Goal: Task Accomplishment & Management: Manage account settings

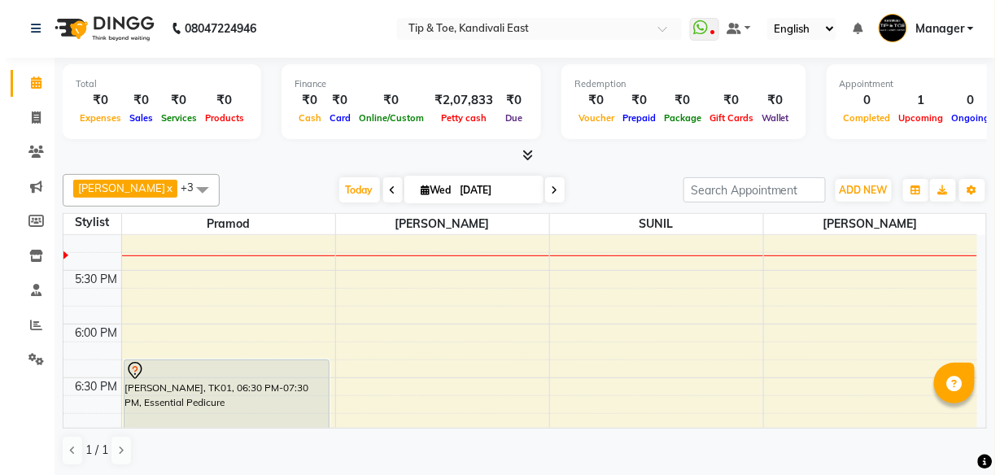
scroll to position [983, 0]
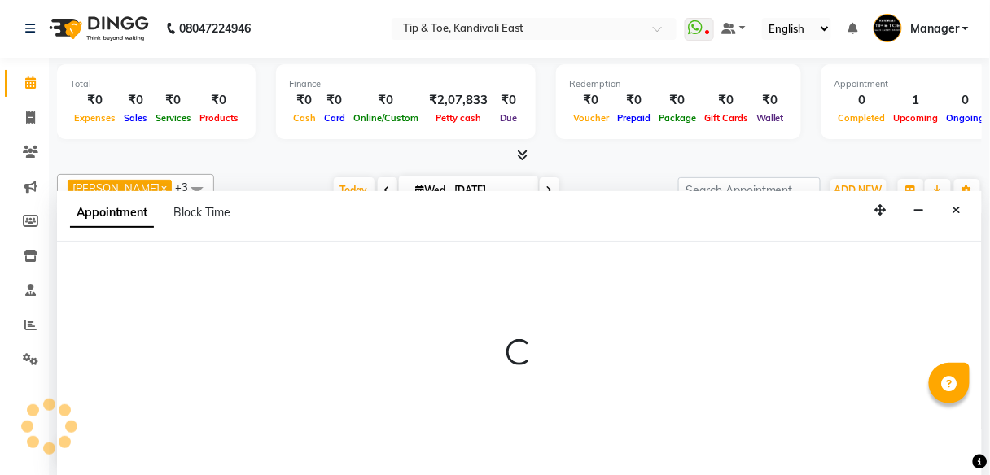
select select "85200"
select select "1050"
select select "tentative"
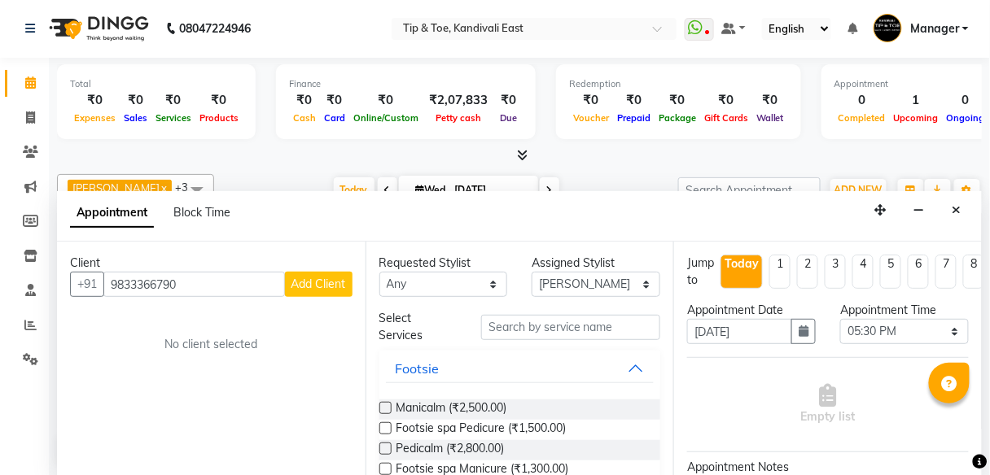
type input "9833366790"
click at [331, 286] on span "Add Client" at bounding box center [318, 284] width 55 height 15
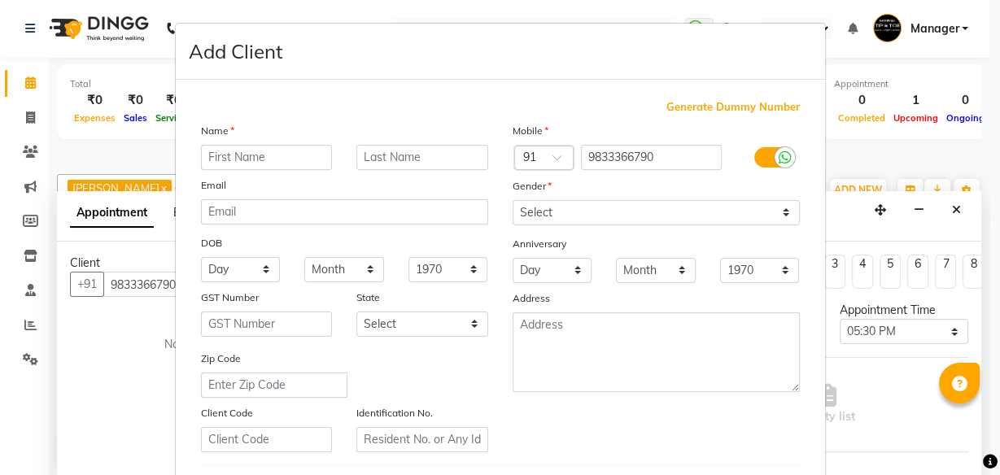
click at [258, 162] on input "text" at bounding box center [267, 157] width 132 height 25
type input "PRATIKSHA"
click at [387, 155] on input "text" at bounding box center [422, 157] width 132 height 25
type input "SHARMA"
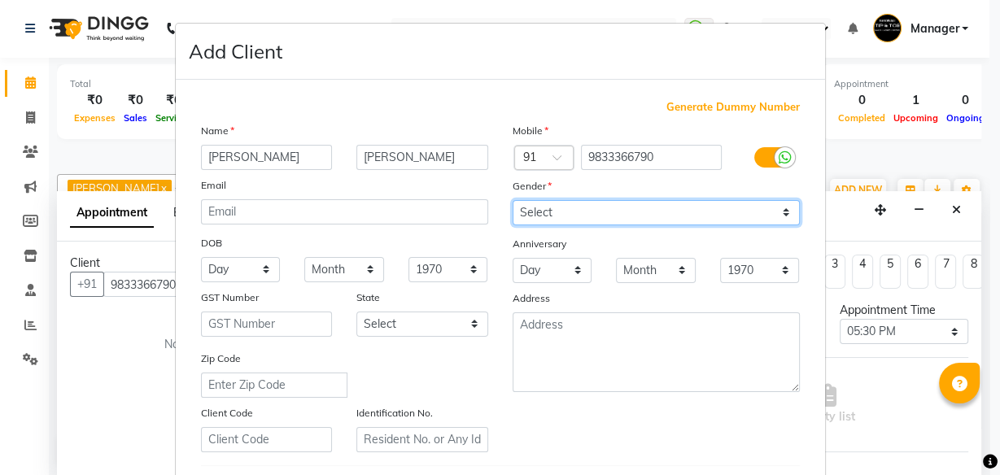
click at [536, 204] on select "Select Male Female Other Prefer Not To Say" at bounding box center [656, 212] width 287 height 25
select select "female"
click at [513, 200] on select "Select Male Female Other Prefer Not To Say" at bounding box center [656, 212] width 287 height 25
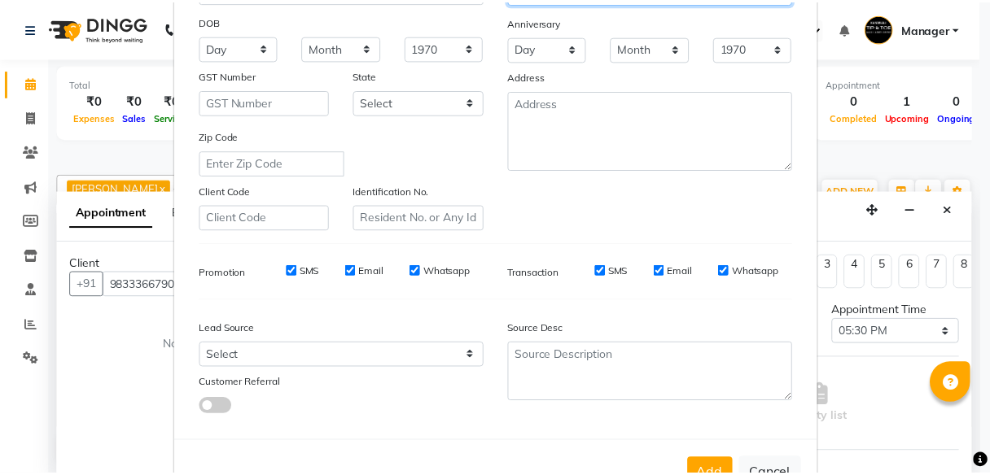
scroll to position [273, 0]
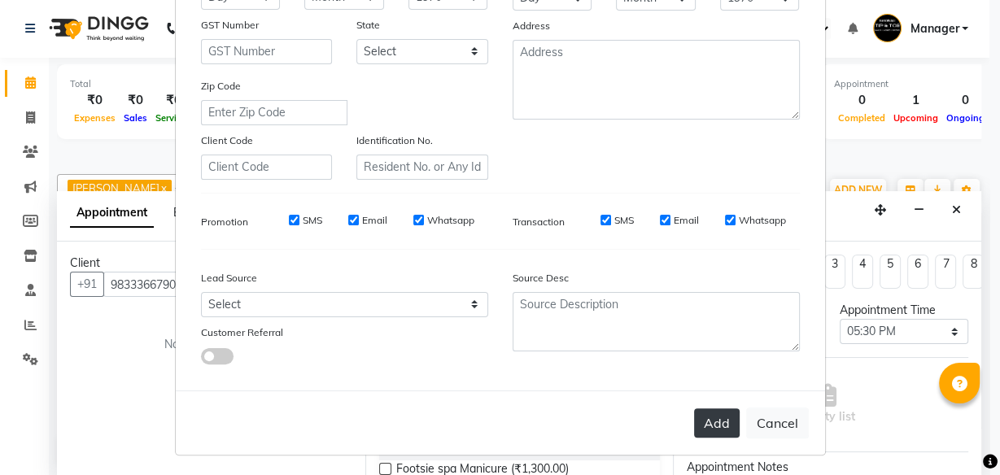
click at [718, 419] on button "Add" at bounding box center [717, 423] width 46 height 29
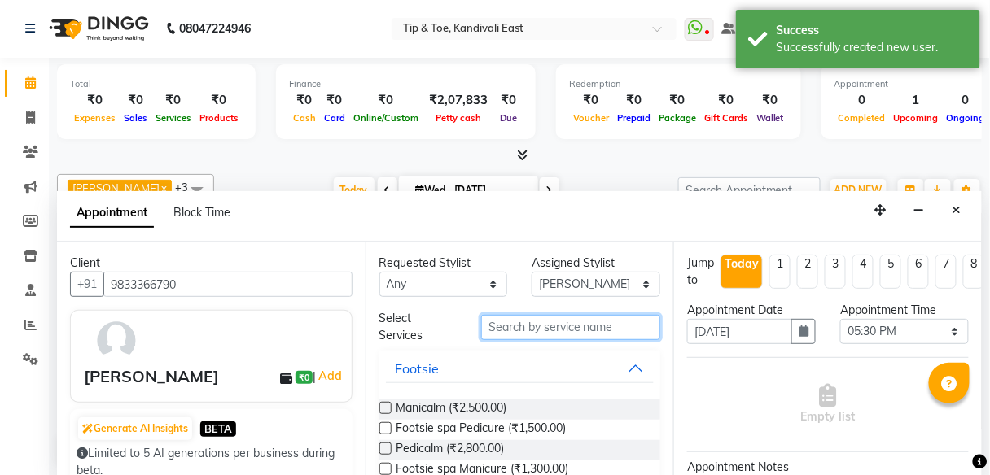
click at [589, 326] on input "text" at bounding box center [570, 327] width 179 height 25
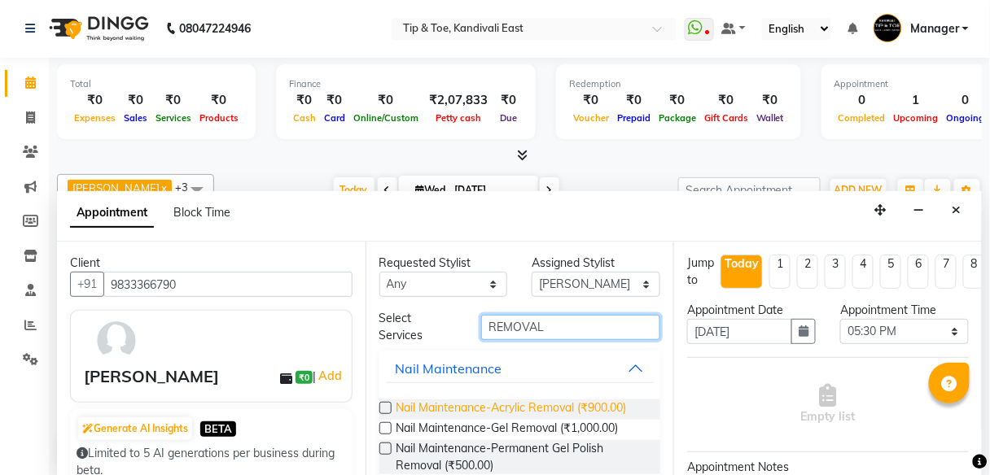
type input "REMOVAL"
click at [525, 413] on span "Nail Maintenance-Acrylic Removal (₹900.00)" at bounding box center [511, 410] width 230 height 20
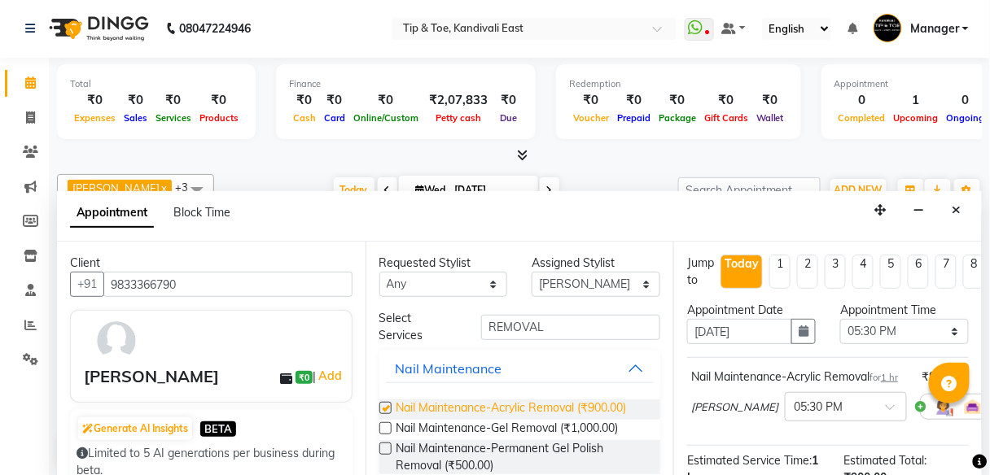
checkbox input "false"
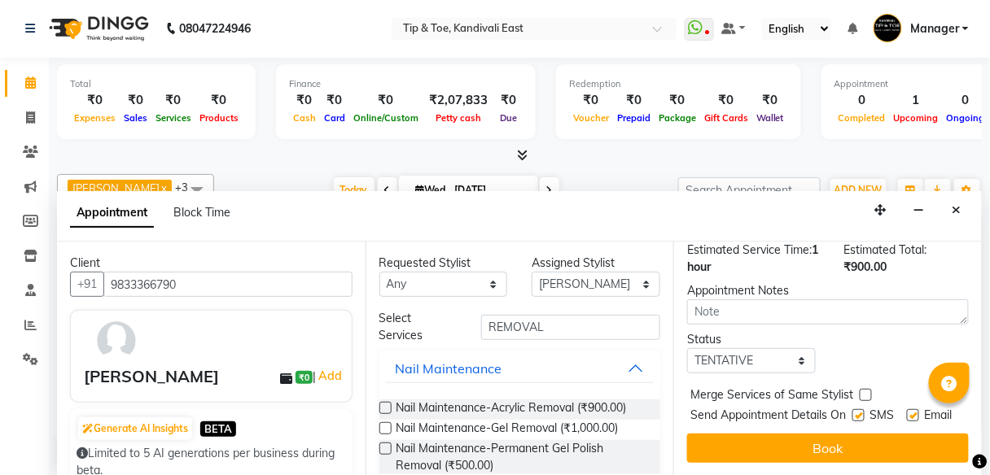
scroll to position [250, 0]
click at [789, 434] on button "Book" at bounding box center [828, 448] width 282 height 29
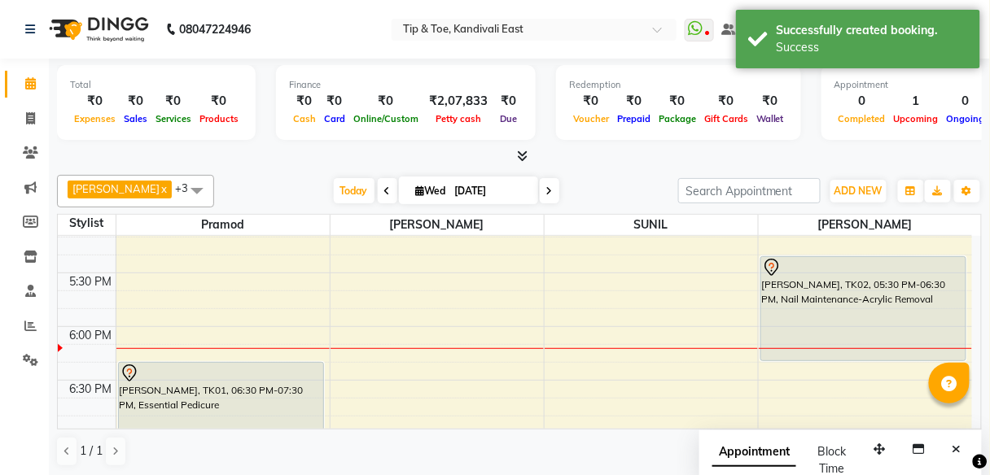
scroll to position [983, 0]
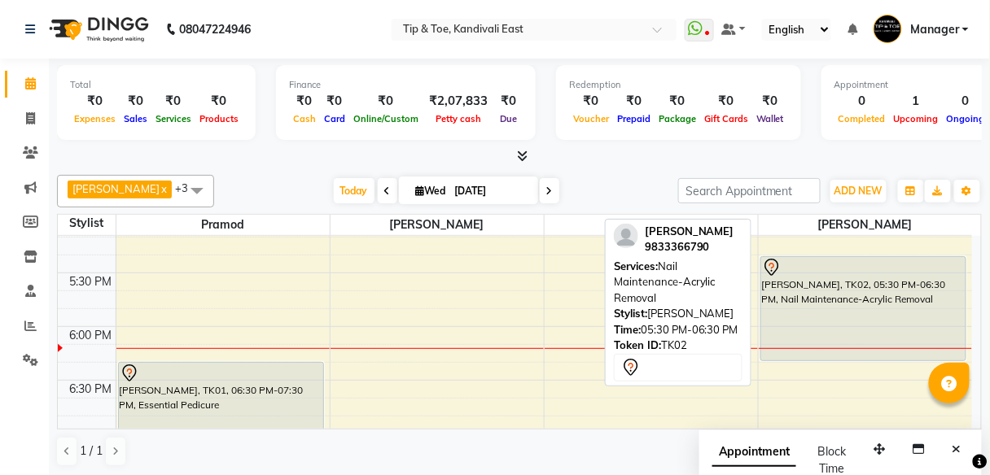
click at [849, 291] on div "[PERSON_NAME], TK02, 05:30 PM-06:30 PM, Nail Maintenance-Acrylic Removal" at bounding box center [863, 308] width 205 height 103
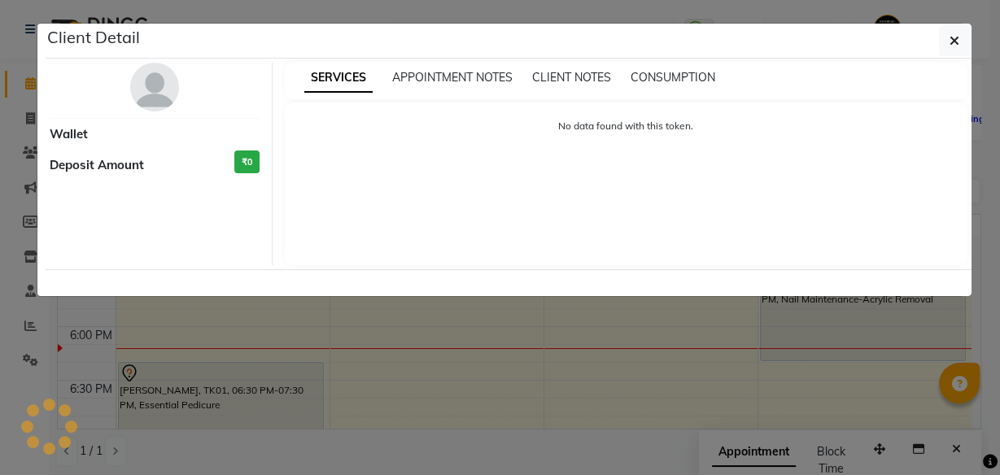
select select "7"
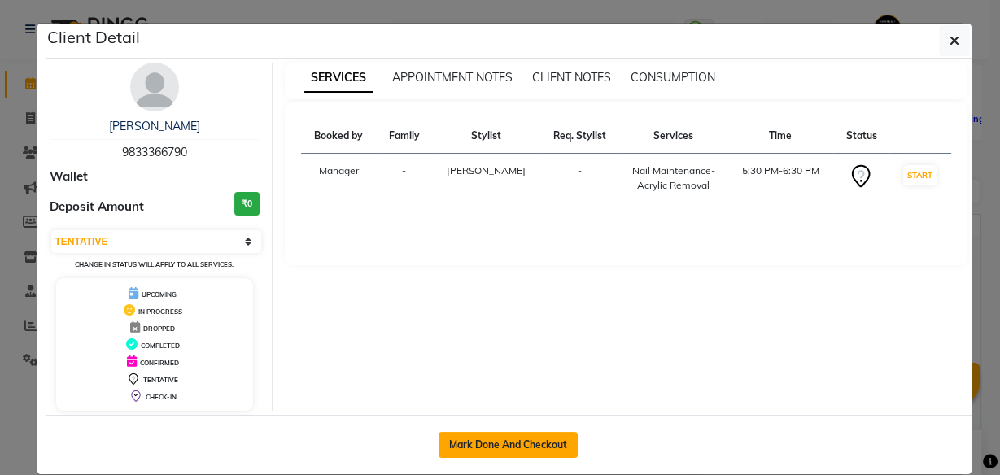
click at [514, 440] on button "Mark Done And Checkout" at bounding box center [508, 445] width 139 height 26
select select "service"
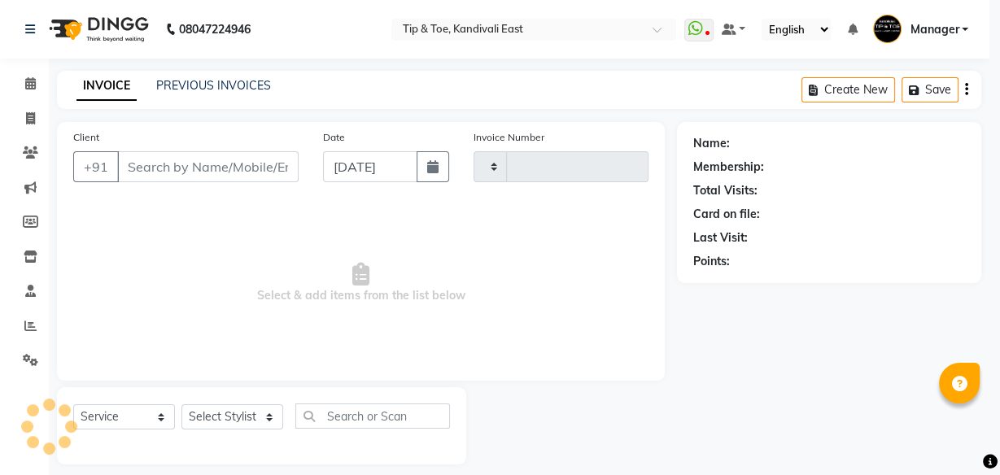
type input "0219"
select select "7846"
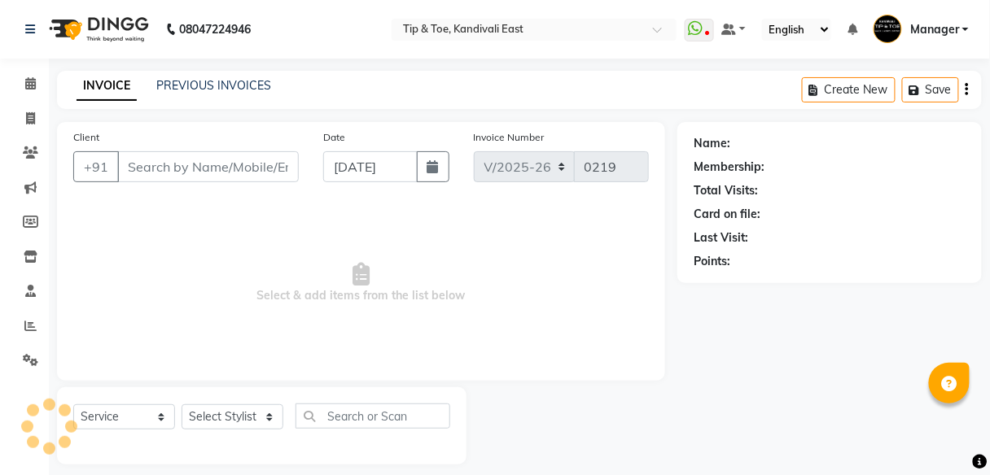
type input "9833366790"
select select "85200"
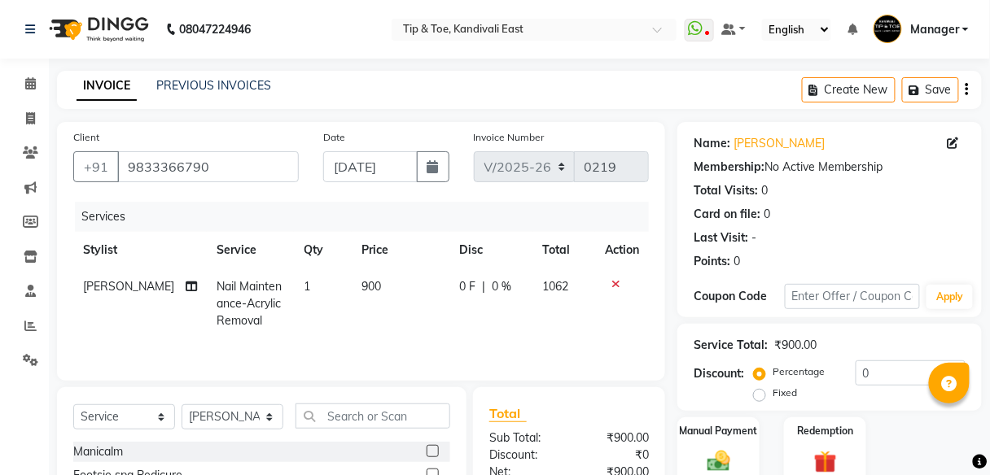
click at [383, 285] on td "900" at bounding box center [401, 304] width 98 height 71
select select "85200"
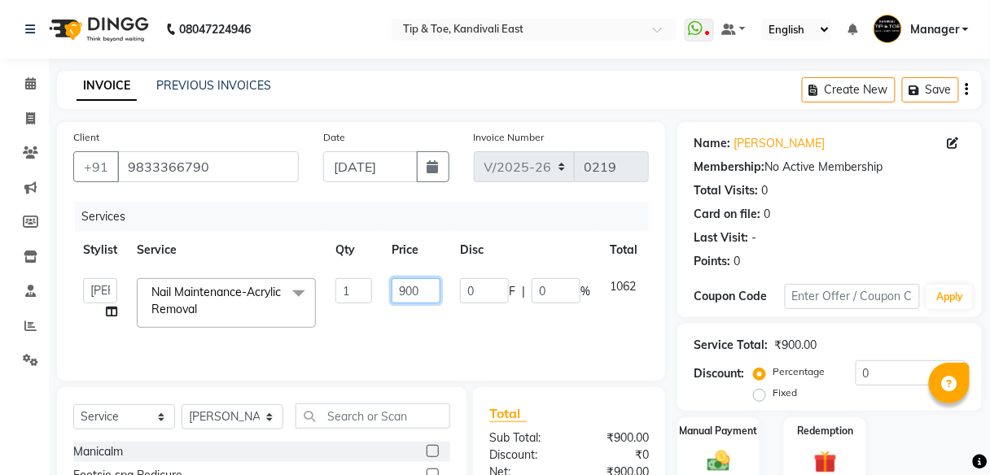
click at [425, 290] on input "900" at bounding box center [415, 290] width 49 height 25
type input "9"
type input "500"
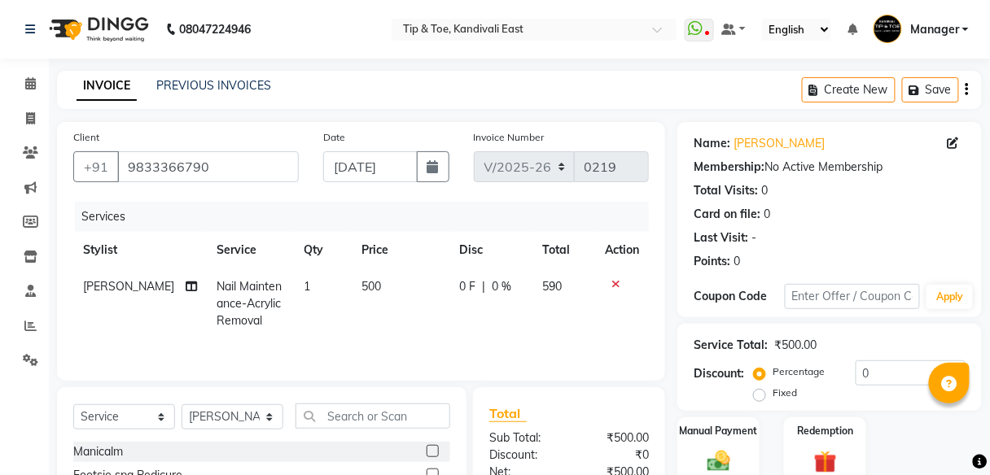
click at [452, 330] on td "0 F | 0 %" at bounding box center [491, 304] width 83 height 71
select select "85200"
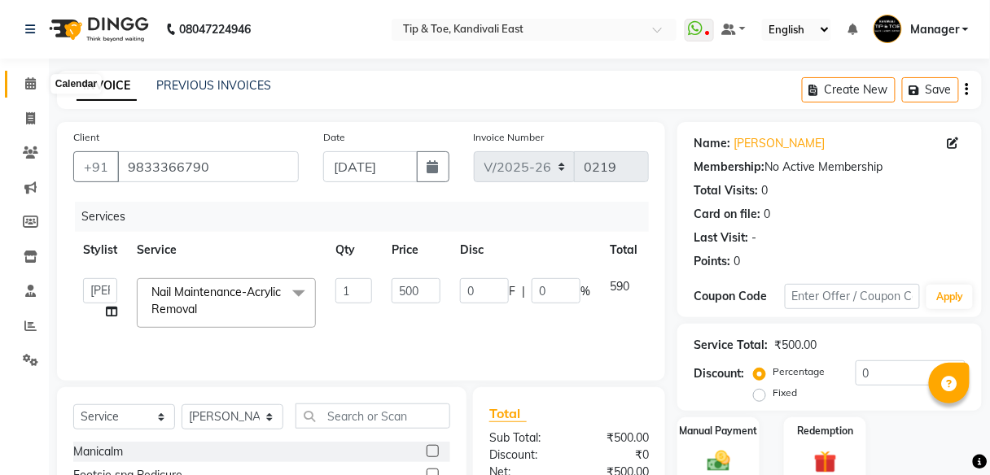
click at [32, 85] on icon at bounding box center [30, 83] width 11 height 12
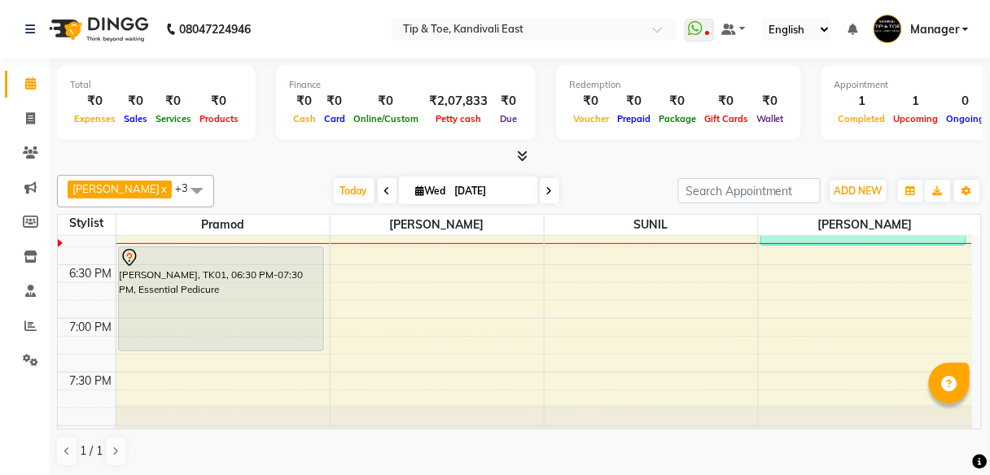
scroll to position [1107, 0]
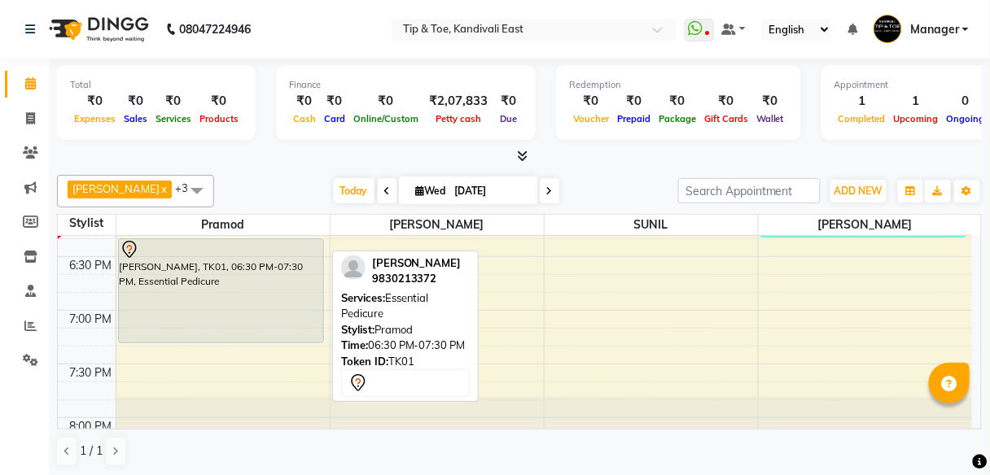
click at [185, 312] on div "PAROMITA RAY, TK01, 06:30 PM-07:30 PM, Essential Pedicure" at bounding box center [221, 290] width 204 height 103
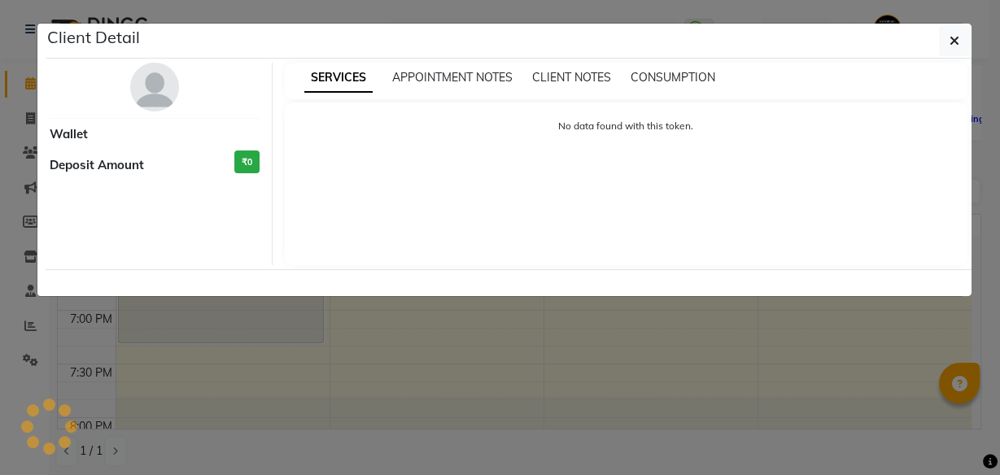
select select "7"
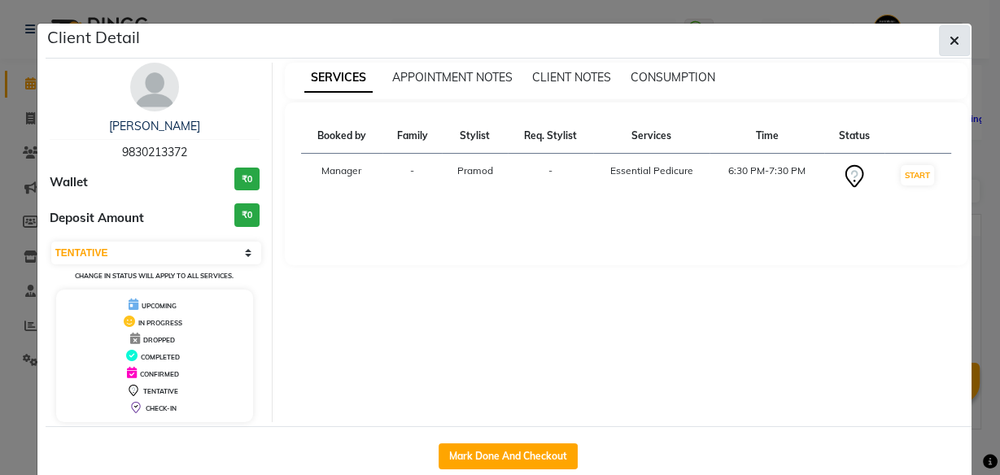
click at [951, 34] on icon "button" at bounding box center [955, 40] width 10 height 13
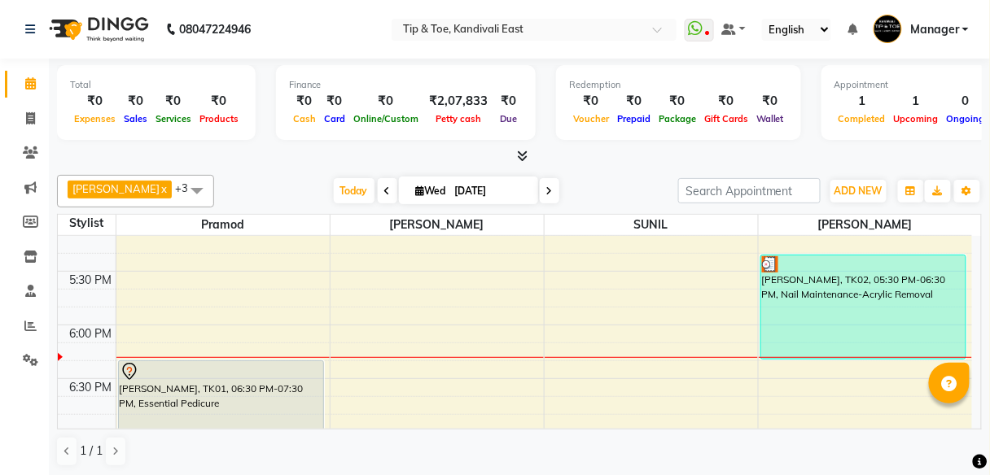
scroll to position [977, 0]
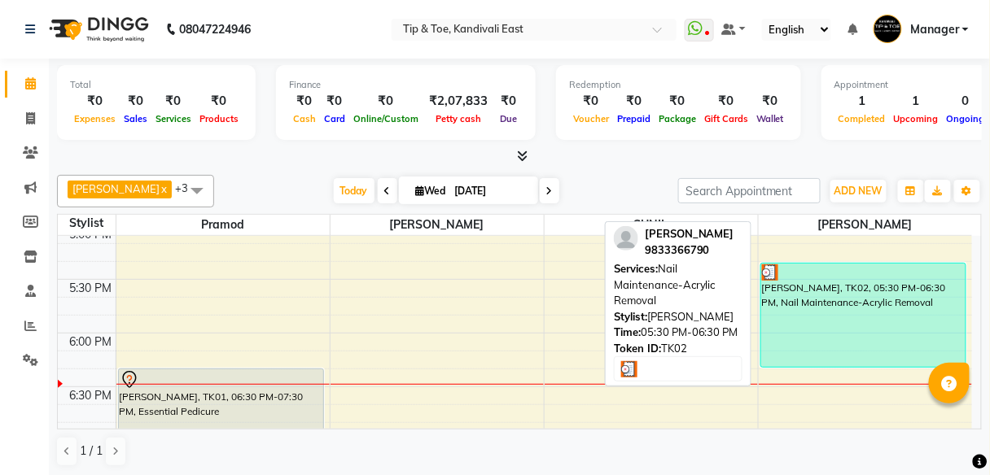
click at [889, 296] on div "[PERSON_NAME], TK02, 05:30 PM-06:30 PM, Nail Maintenance-Acrylic Removal" at bounding box center [863, 315] width 205 height 103
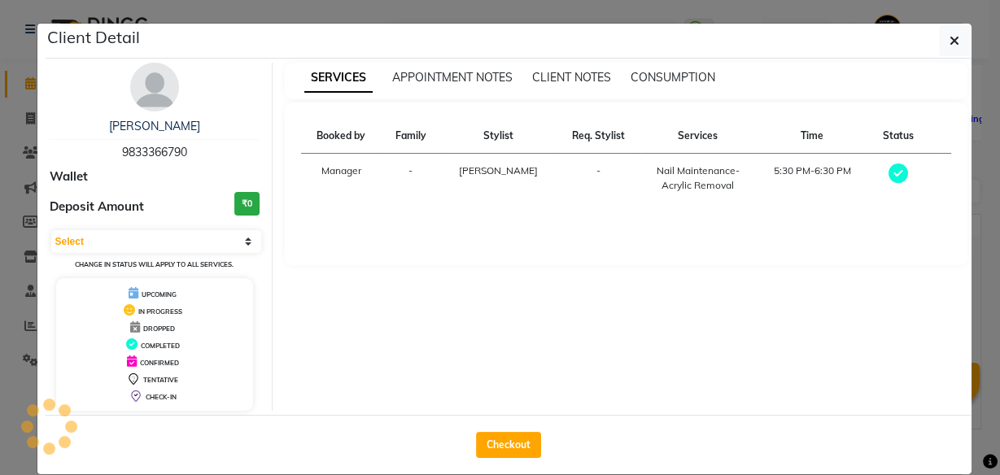
select select "3"
click at [512, 439] on button "Checkout" at bounding box center [508, 445] width 65 height 26
select select "7846"
select select "service"
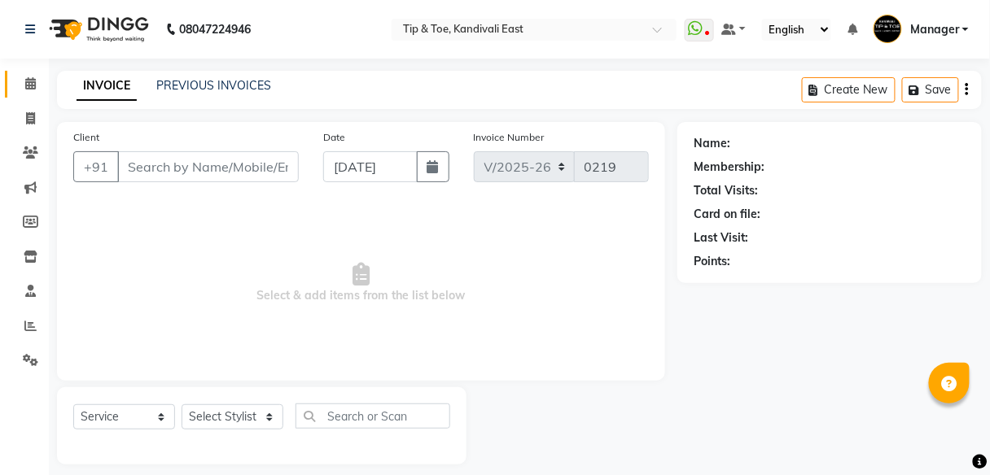
type input "9833366790"
select select "85200"
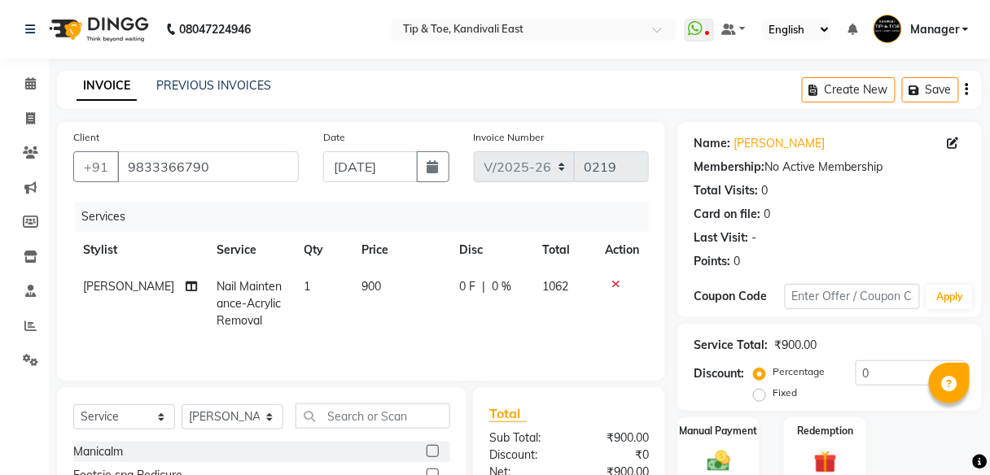
click at [382, 283] on td "900" at bounding box center [401, 304] width 98 height 71
select select "85200"
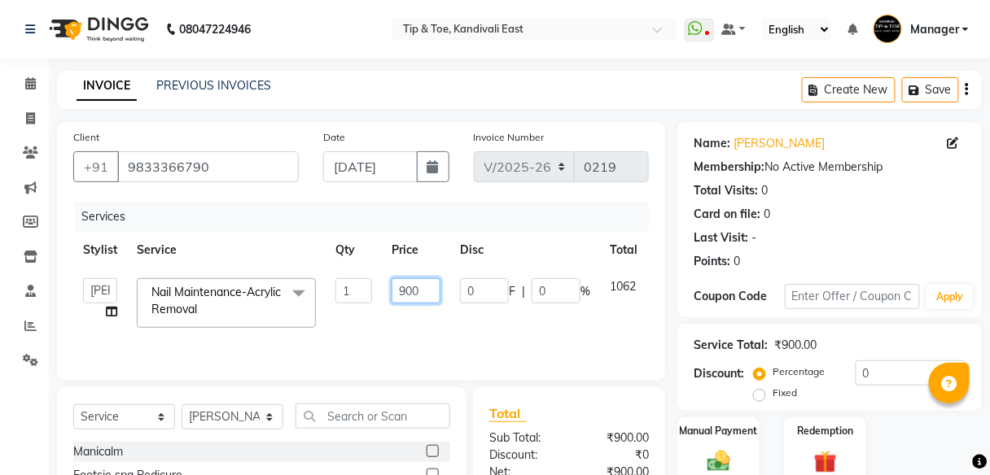
click at [423, 294] on input "900" at bounding box center [415, 290] width 49 height 25
type input "9"
type input "450"
click at [522, 332] on td "0 F | 0 %" at bounding box center [525, 303] width 150 height 69
select select "85200"
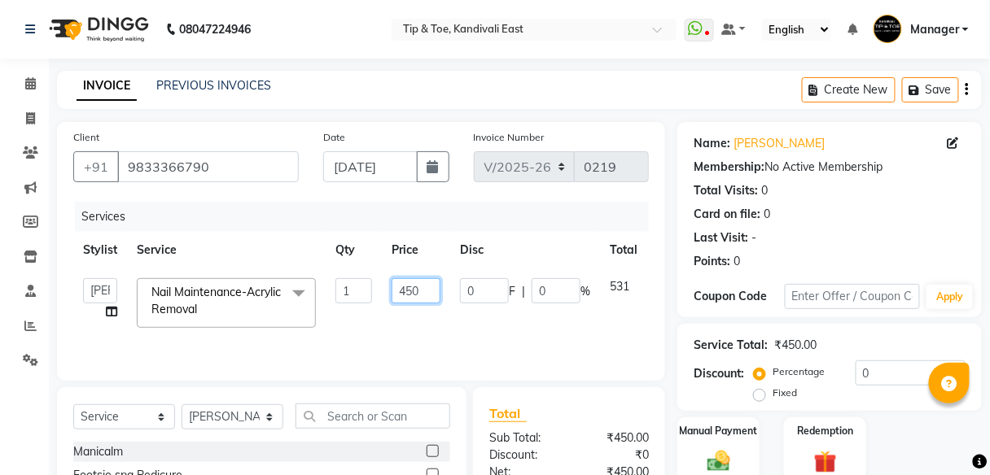
click at [425, 287] on input "450" at bounding box center [415, 290] width 49 height 25
type input "4"
type input "500"
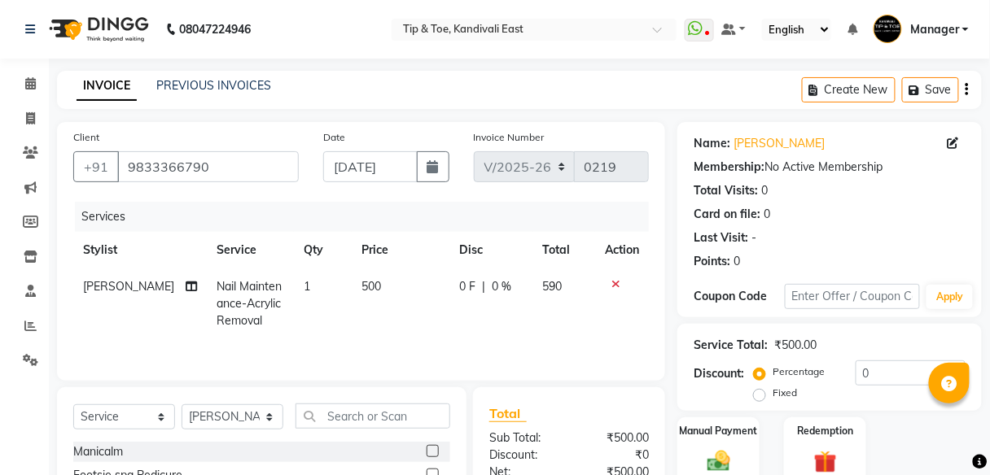
click at [418, 331] on td "500" at bounding box center [401, 304] width 98 height 71
select select "85200"
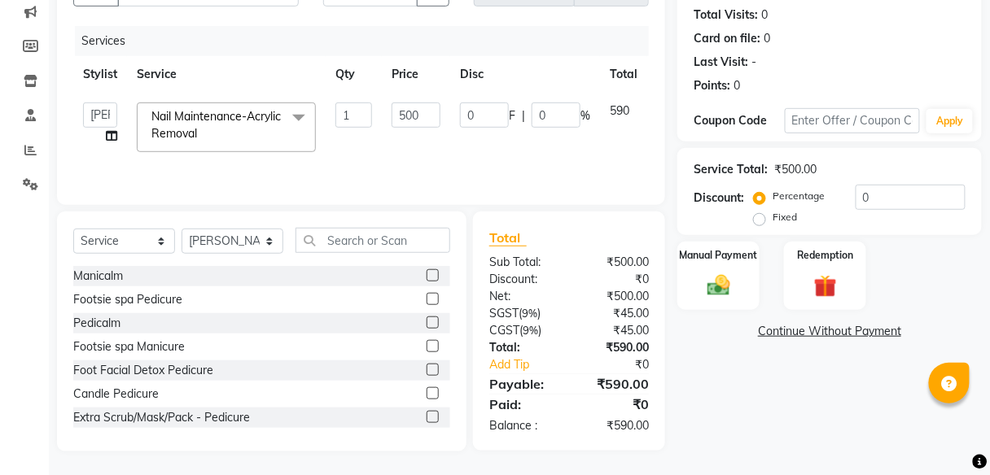
scroll to position [111, 0]
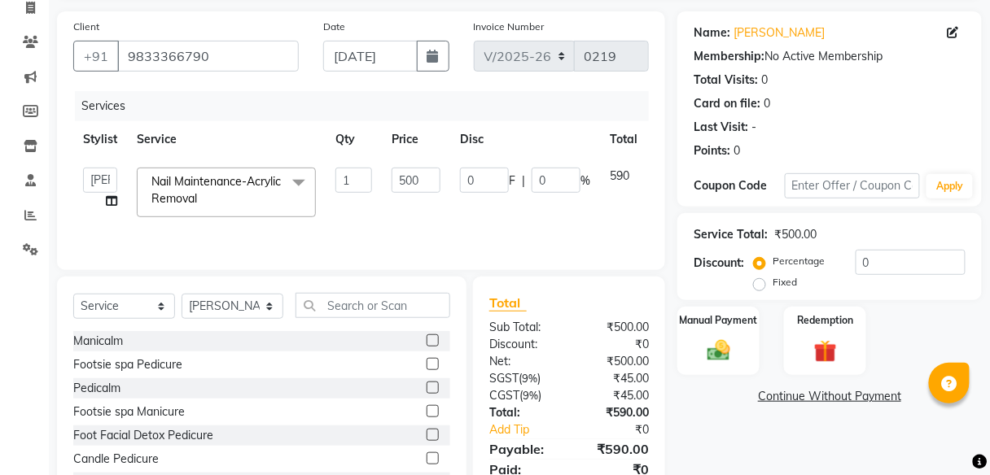
click at [772, 401] on link "Continue Without Payment" at bounding box center [829, 396] width 298 height 17
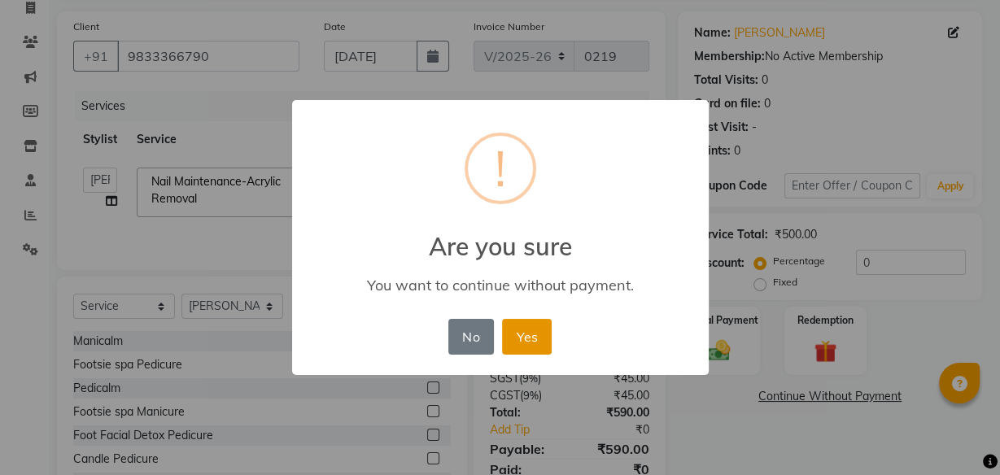
click at [525, 329] on button "Yes" at bounding box center [527, 337] width 50 height 36
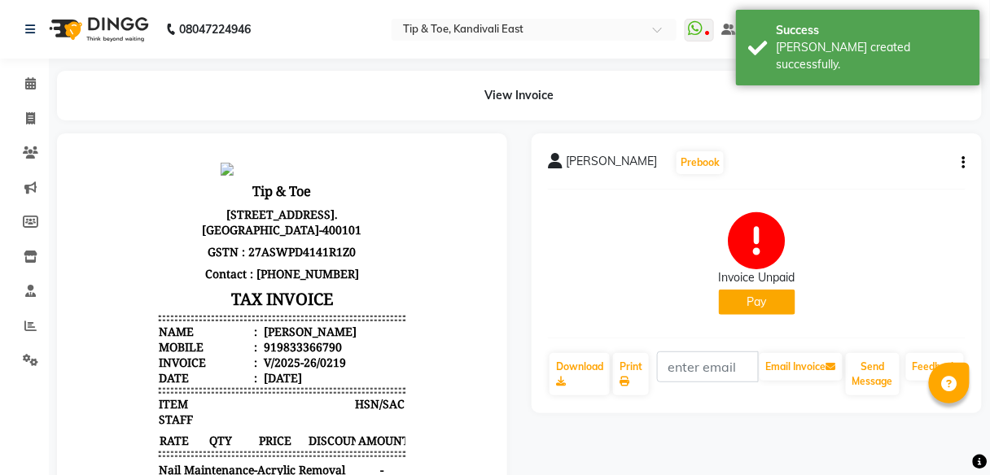
click at [732, 294] on button "Pay" at bounding box center [757, 302] width 76 height 25
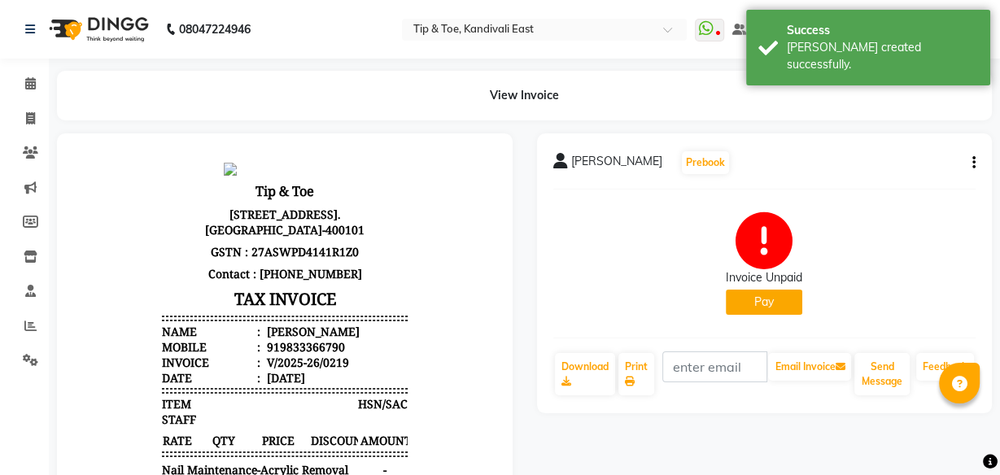
select select "1"
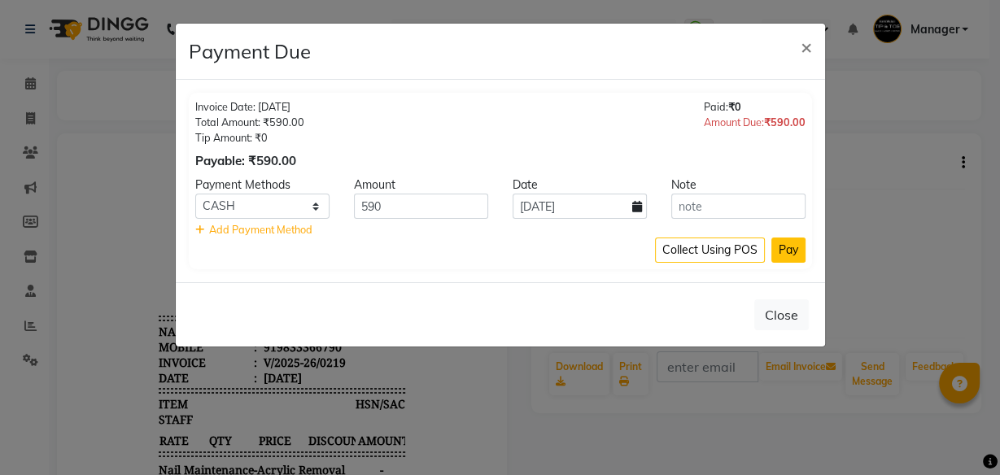
click at [780, 247] on button "Pay" at bounding box center [788, 250] width 34 height 25
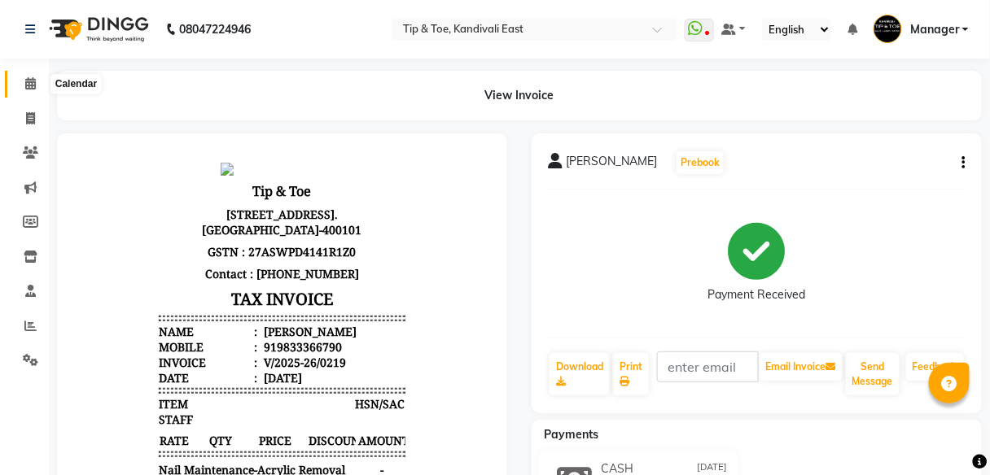
click at [21, 85] on span at bounding box center [30, 84] width 28 height 19
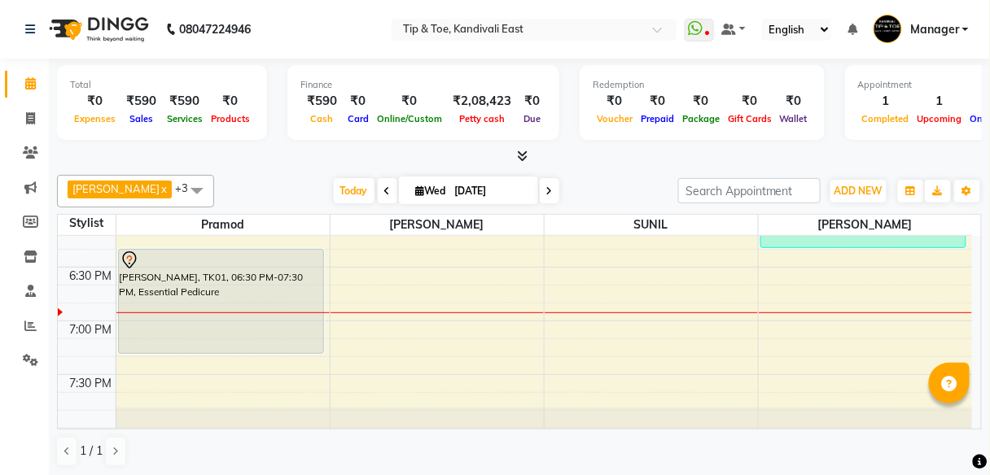
scroll to position [1107, 0]
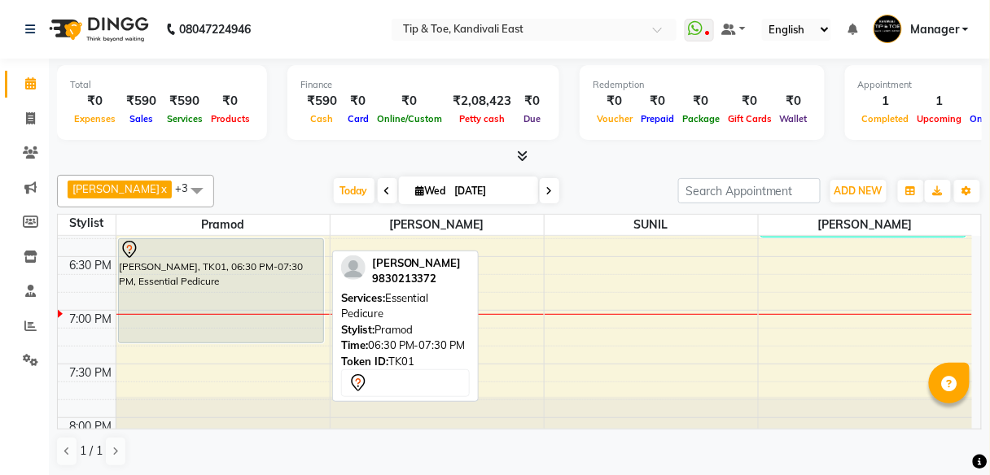
click at [199, 276] on div "PAROMITA RAY, TK01, 06:30 PM-07:30 PM, Essential Pedicure" at bounding box center [221, 290] width 204 height 103
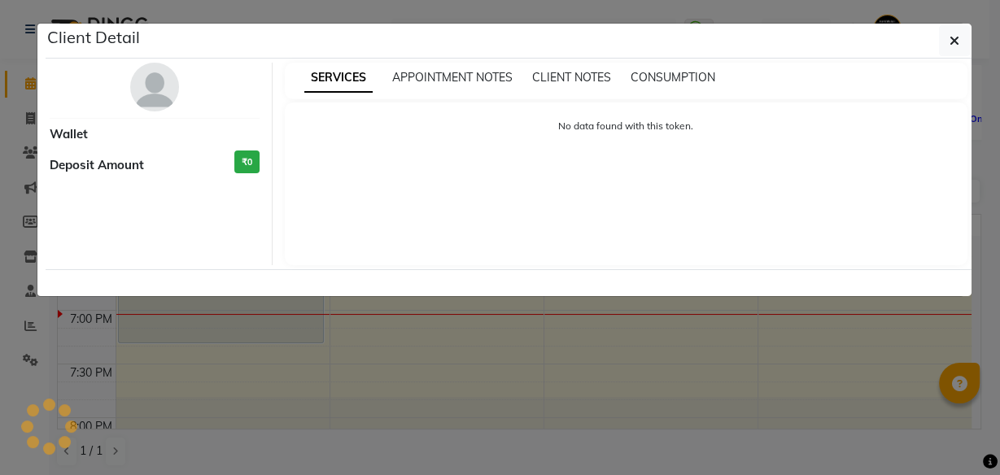
select select "7"
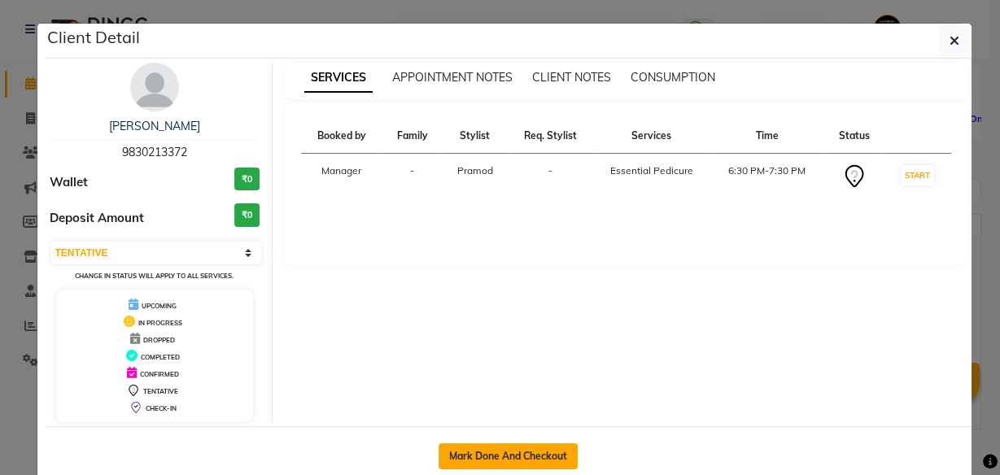
click at [501, 452] on button "Mark Done And Checkout" at bounding box center [508, 457] width 139 height 26
select select "service"
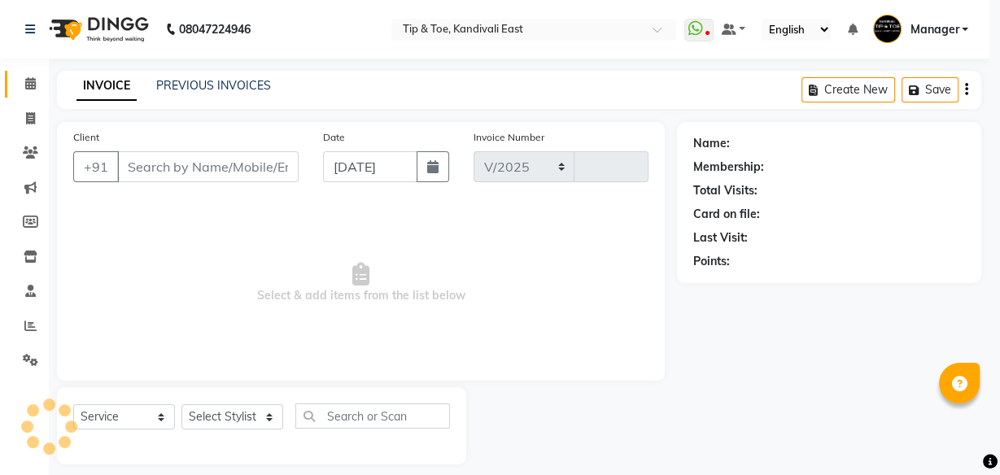
select select "7846"
type input "0220"
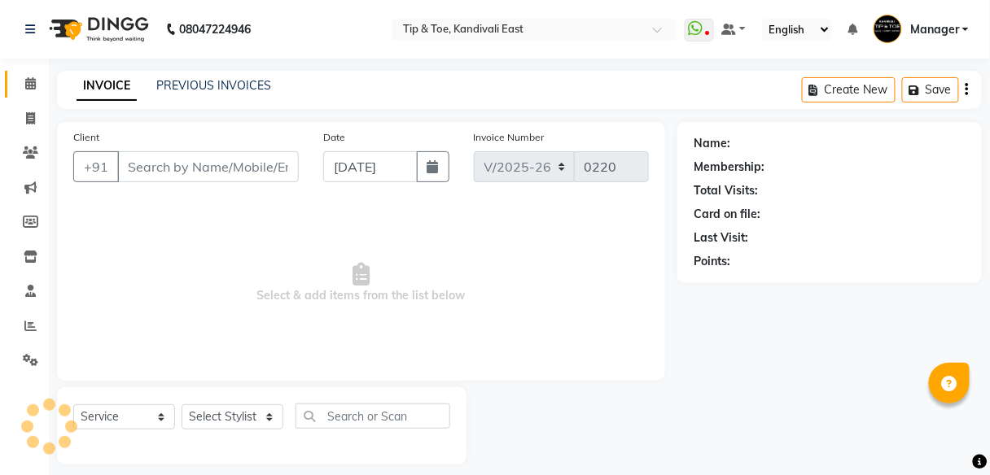
type input "9830213372"
select select "70361"
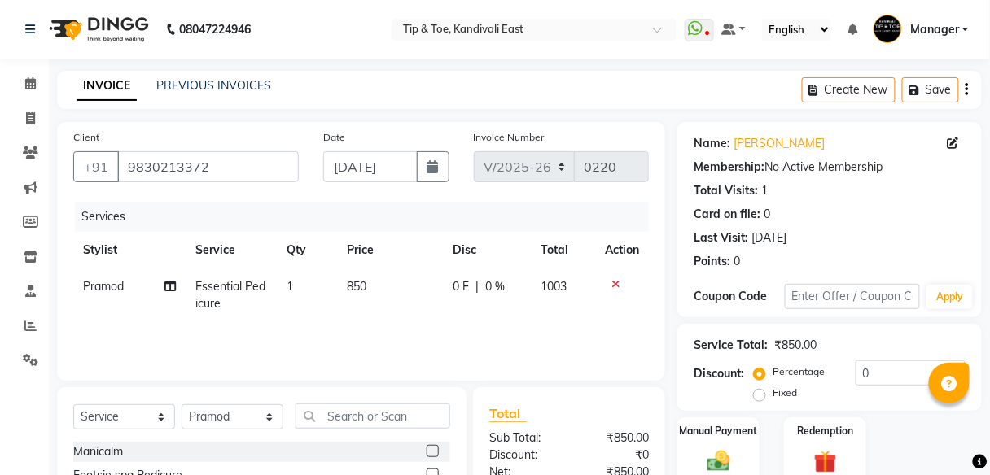
click at [221, 302] on td "Essential Pedicure" at bounding box center [231, 296] width 91 height 54
select select "70361"
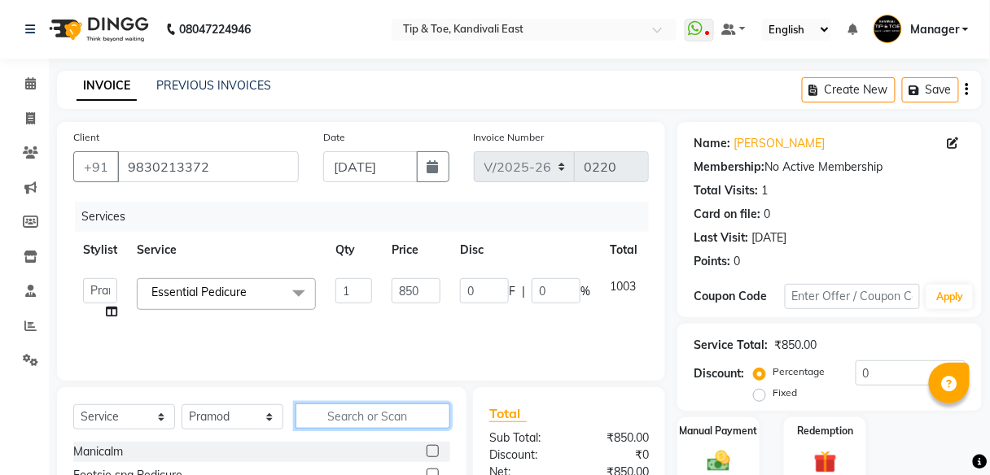
click at [331, 418] on input "text" at bounding box center [372, 416] width 155 height 25
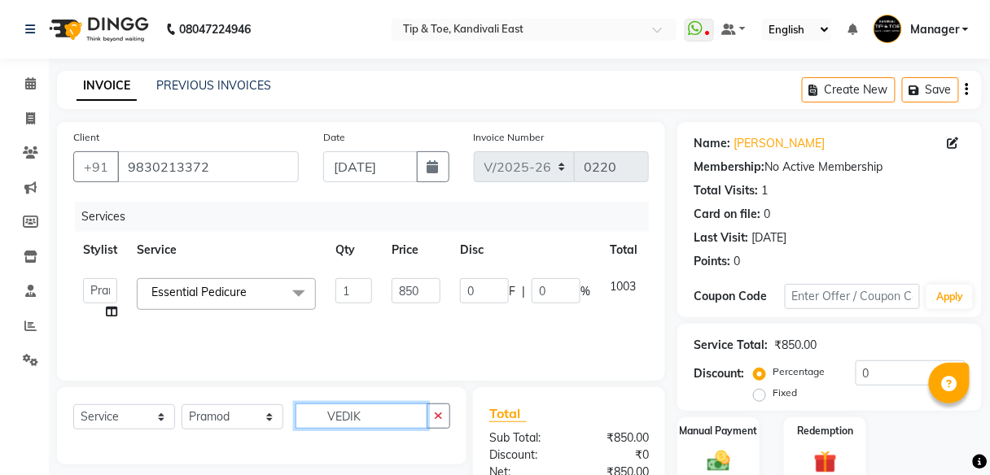
scroll to position [175, 0]
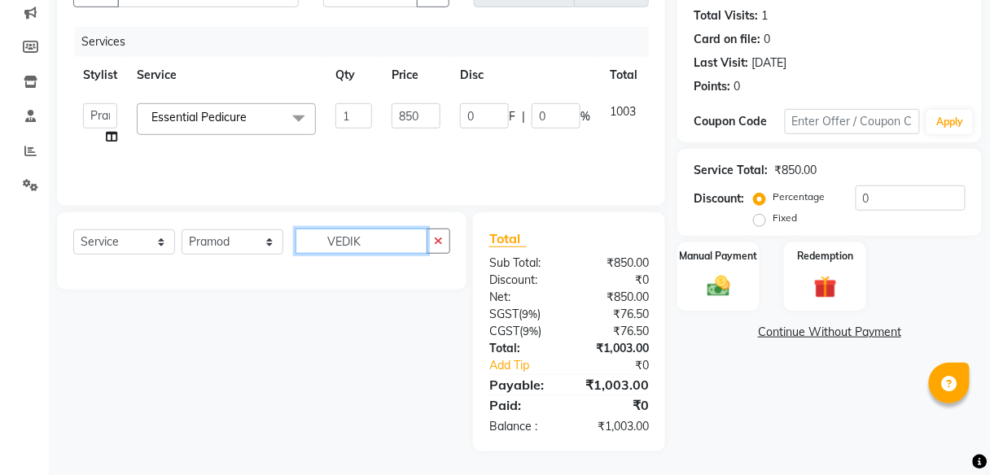
click at [397, 241] on input "VEDIK" at bounding box center [361, 241] width 132 height 25
type input "V"
type input "P"
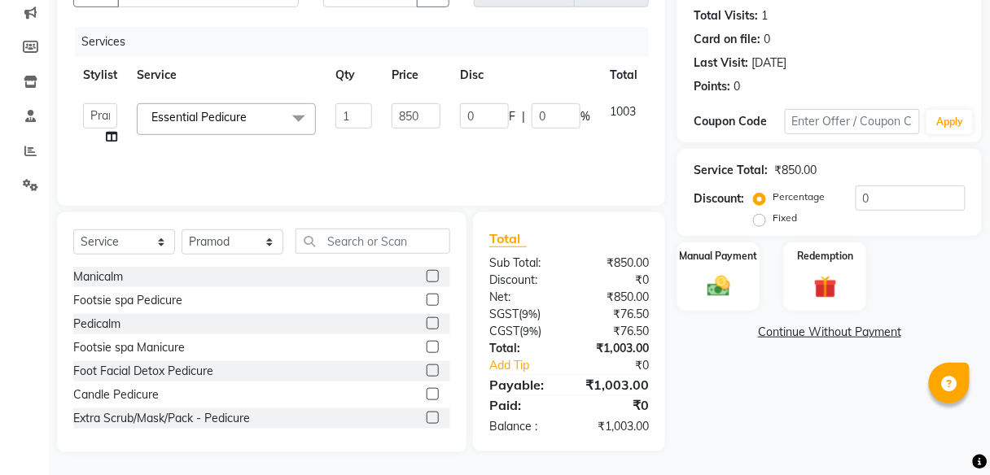
drag, startPoint x: 220, startPoint y: 256, endPoint x: 203, endPoint y: 273, distance: 23.6
click at [203, 273] on div "Manicalm" at bounding box center [261, 277] width 377 height 20
click at [333, 246] on input "text" at bounding box center [372, 241] width 155 height 25
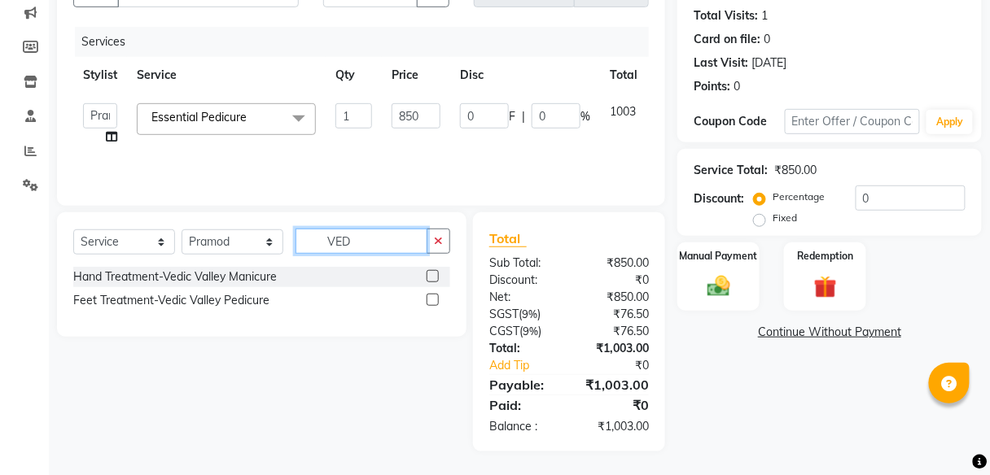
type input "VED"
click at [435, 299] on label at bounding box center [432, 300] width 12 height 12
click at [435, 299] on input "checkbox" at bounding box center [431, 300] width 11 height 11
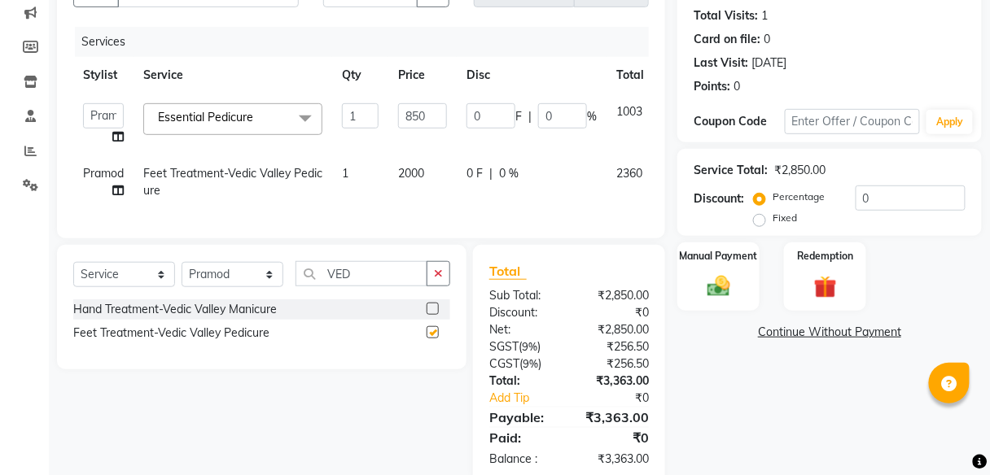
checkbox input "false"
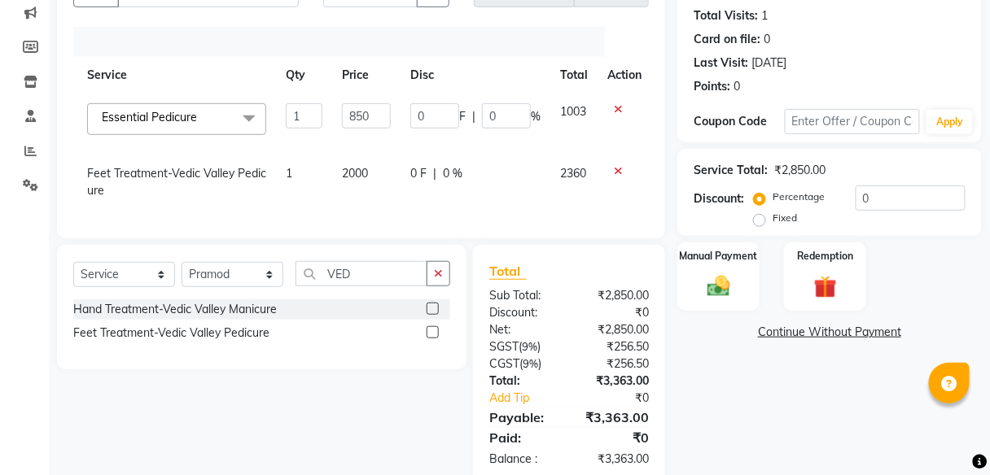
scroll to position [0, 59]
click at [613, 104] on icon at bounding box center [615, 108] width 9 height 11
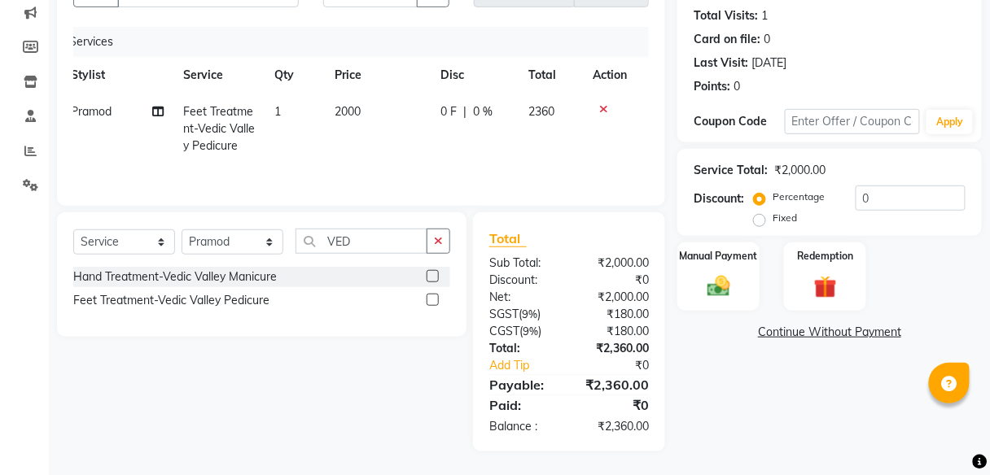
scroll to position [0, 11]
click at [387, 109] on td "2000" at bounding box center [379, 129] width 106 height 71
select select "70361"
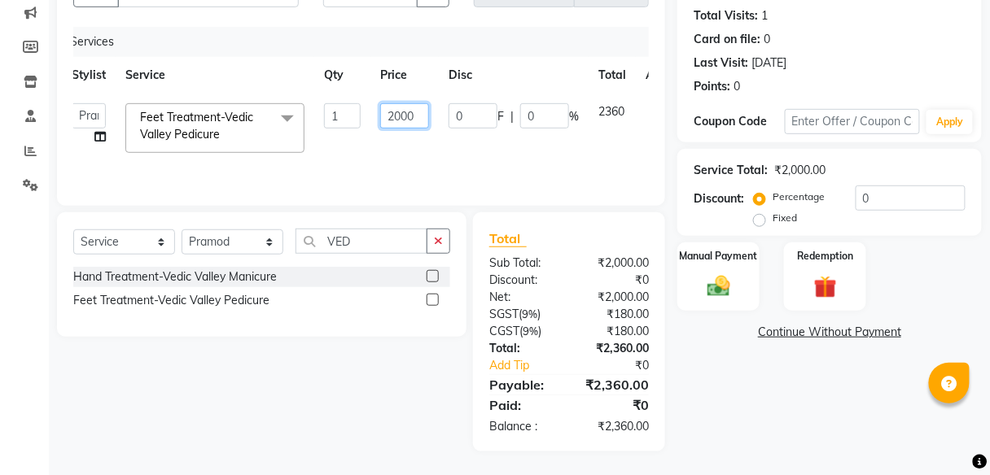
click at [419, 111] on input "2000" at bounding box center [404, 115] width 49 height 25
type input "2"
type input "1500"
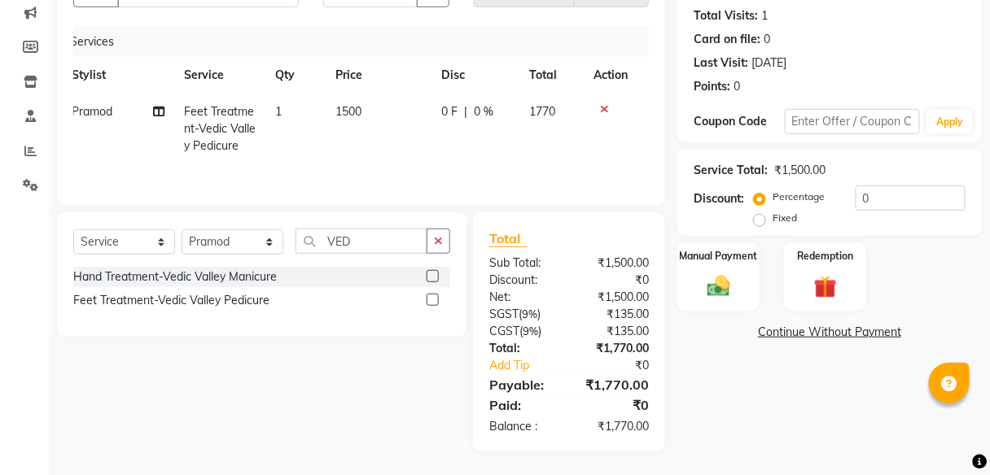
click at [470, 160] on td "0 F | 0 %" at bounding box center [475, 129] width 88 height 71
select select "70361"
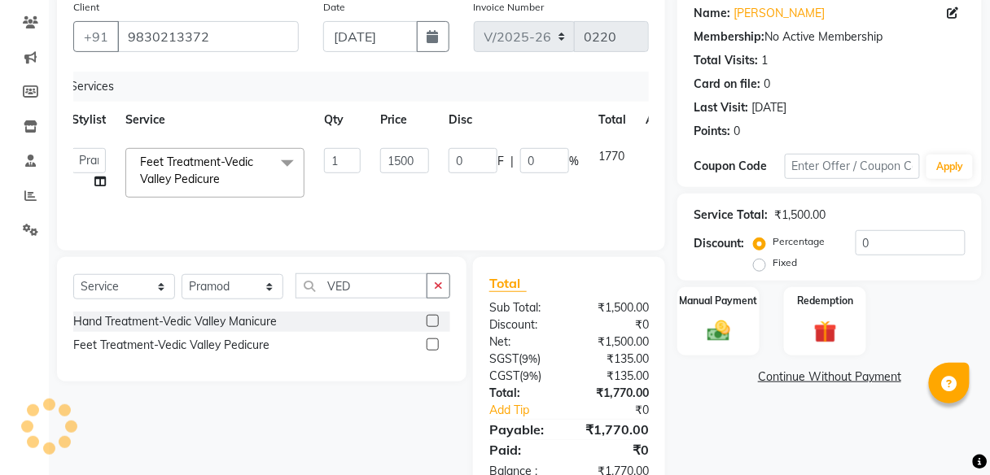
scroll to position [175, 0]
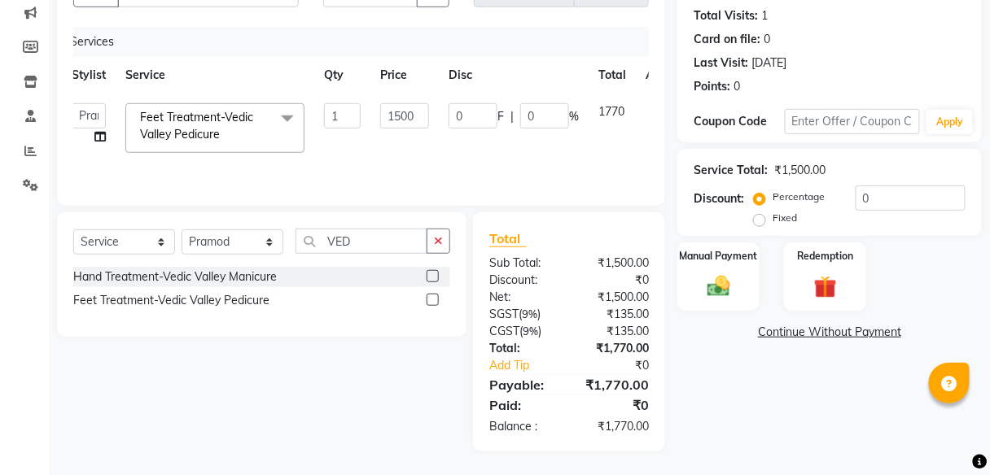
click at [738, 292] on div "Manual Payment" at bounding box center [717, 277] width 85 height 72
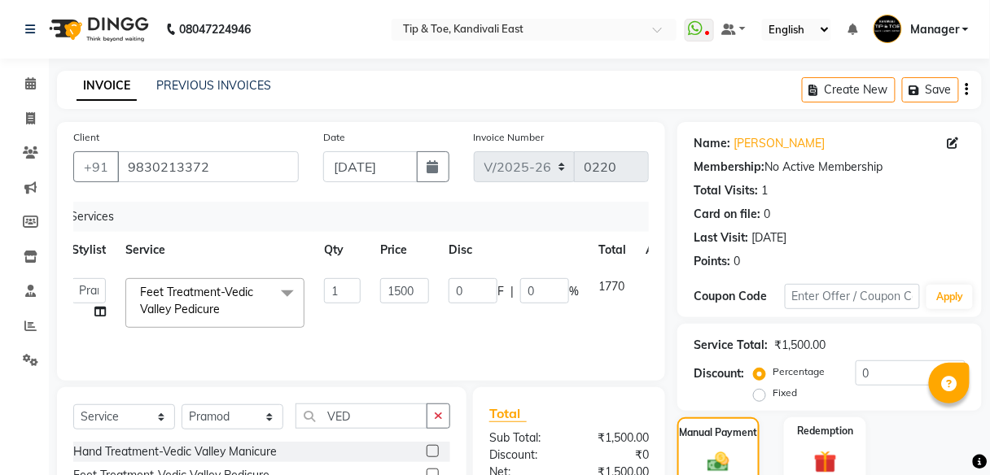
scroll to position [65, 0]
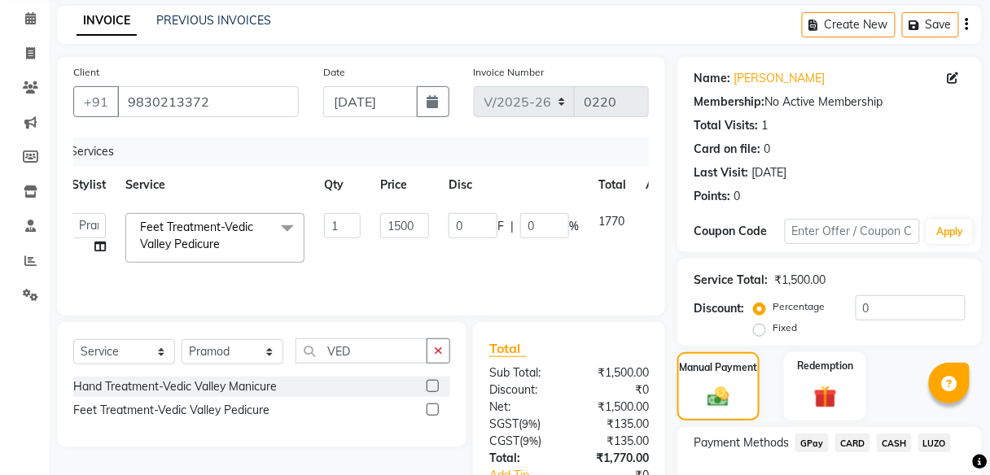
click at [858, 445] on span "CARD" at bounding box center [852, 443] width 35 height 19
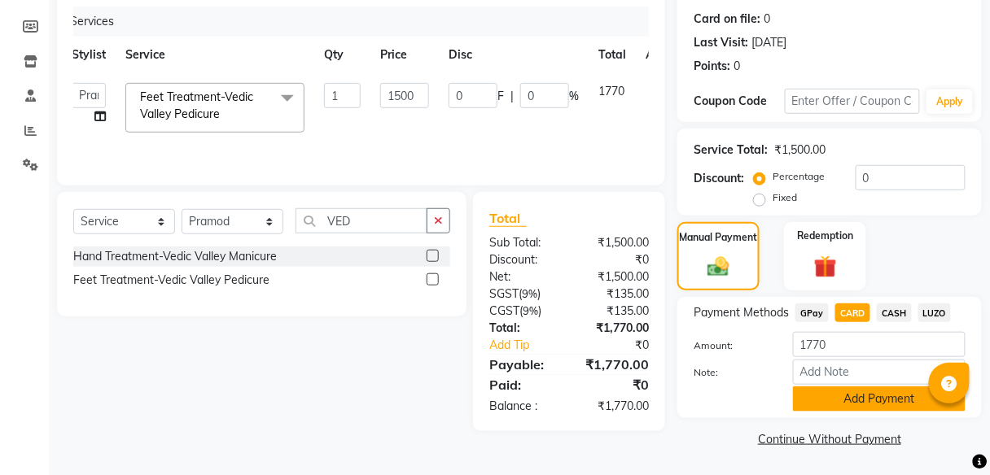
click at [856, 402] on button "Add Payment" at bounding box center [879, 399] width 173 height 25
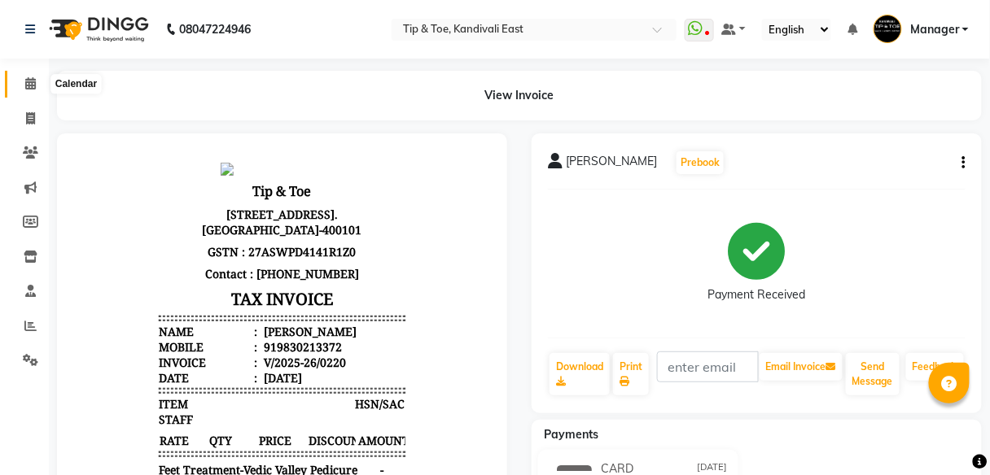
click at [25, 81] on icon at bounding box center [30, 83] width 11 height 12
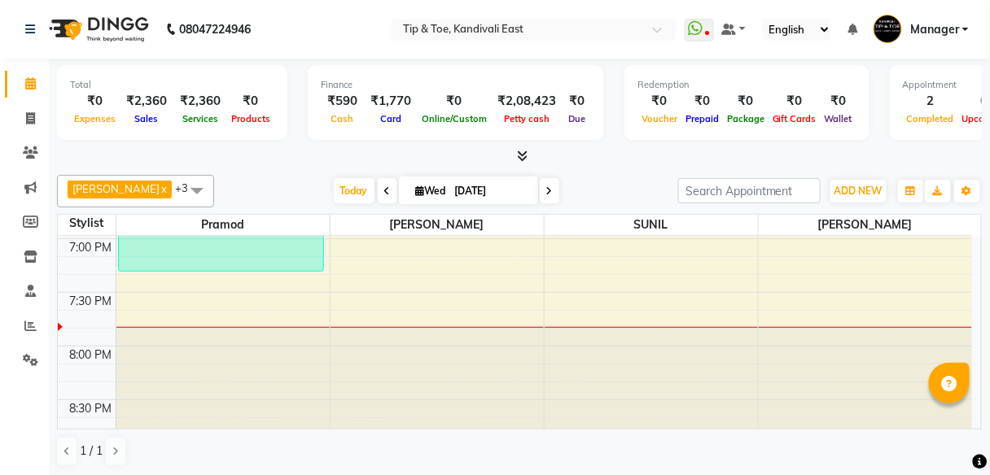
scroll to position [1, 0]
click at [28, 328] on icon at bounding box center [30, 325] width 12 height 12
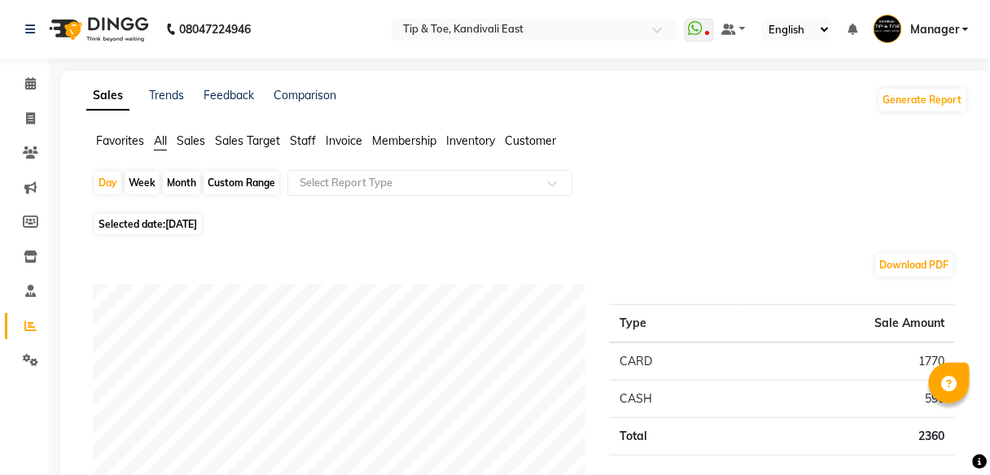
click at [299, 141] on span "Staff" at bounding box center [303, 140] width 26 height 15
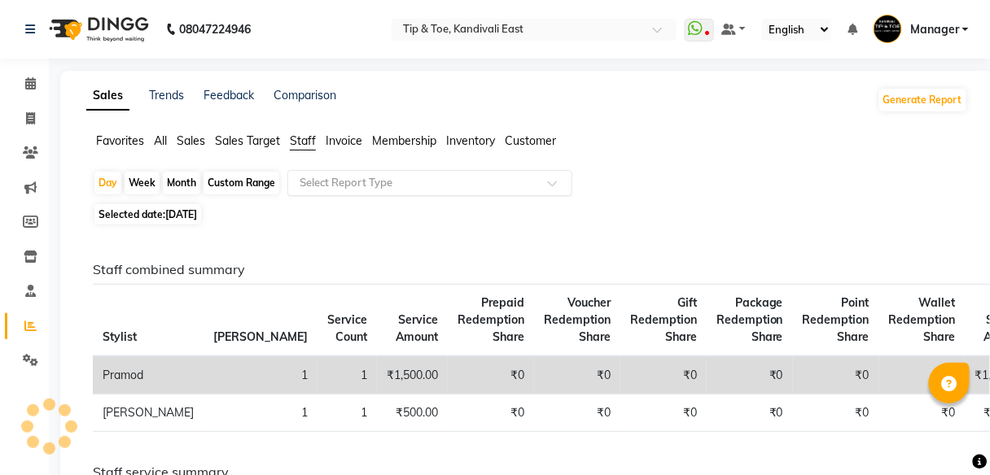
click at [374, 184] on input "text" at bounding box center [413, 183] width 234 height 16
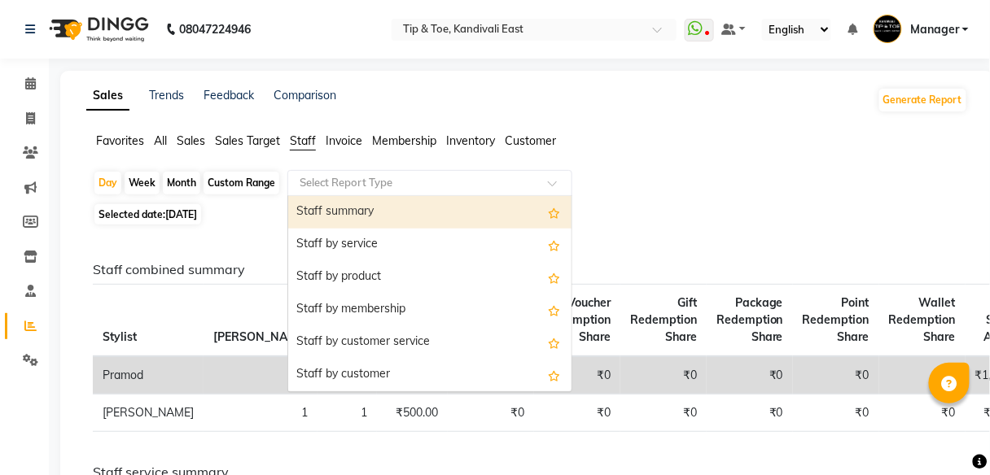
click at [385, 220] on div "Staff summary" at bounding box center [429, 212] width 283 height 33
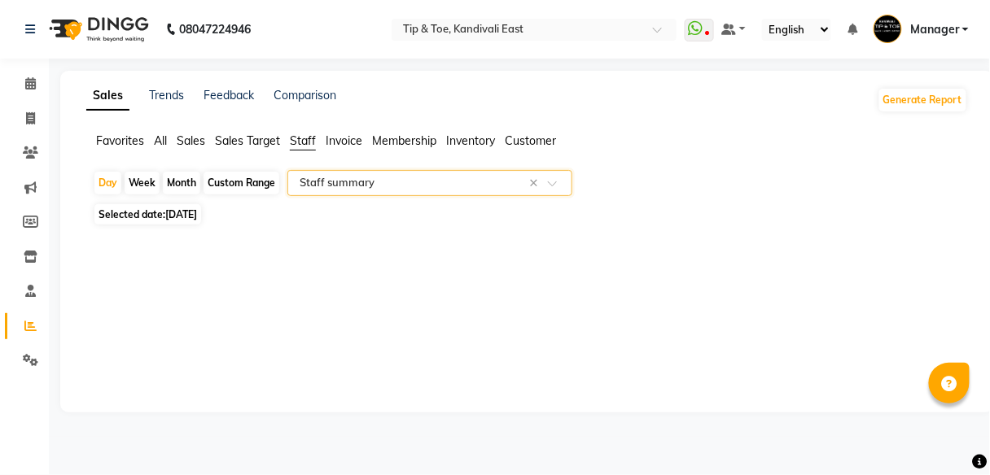
select select "full_report"
select select "csv"
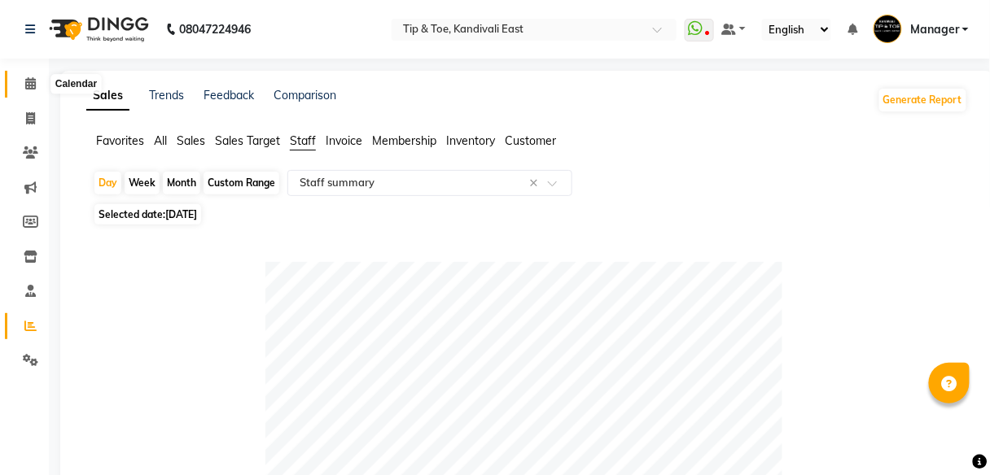
click at [34, 84] on icon at bounding box center [30, 83] width 11 height 12
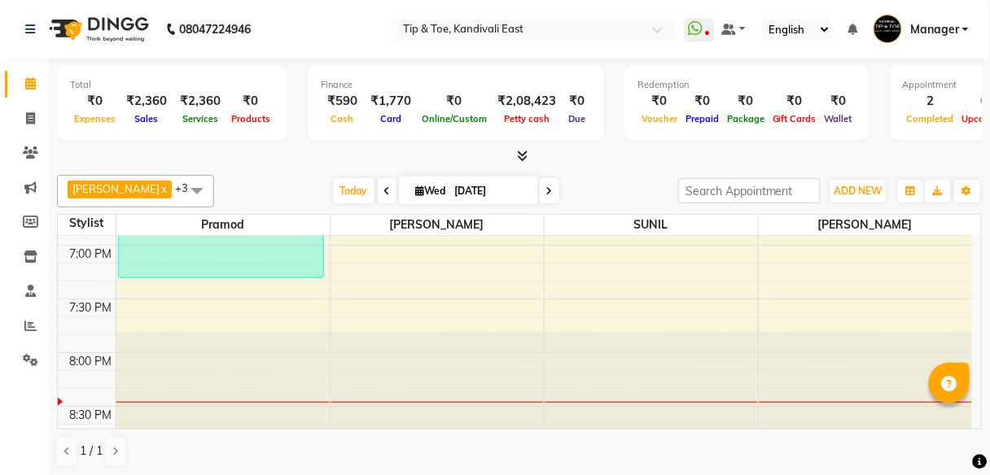
scroll to position [1178, 0]
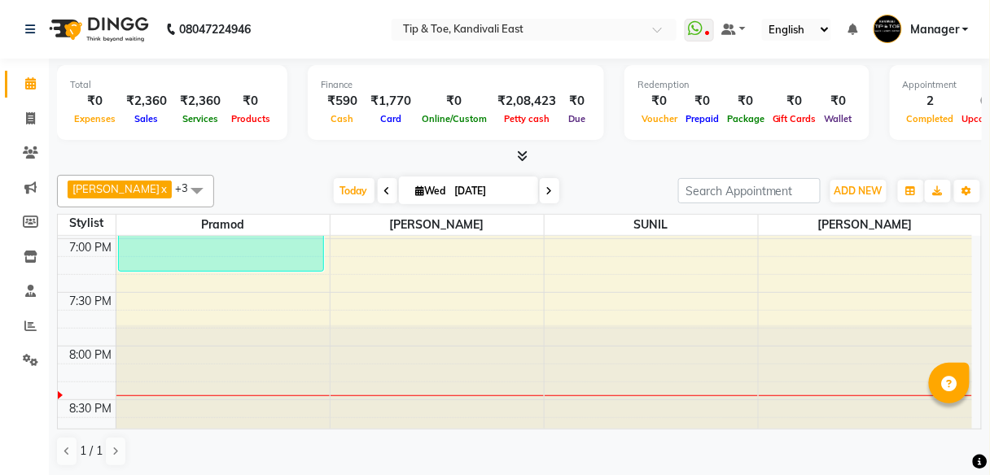
click at [796, 379] on div at bounding box center [865, 378] width 214 height 105
click at [794, 385] on div at bounding box center [865, 378] width 214 height 105
click at [787, 335] on div at bounding box center [865, 378] width 214 height 105
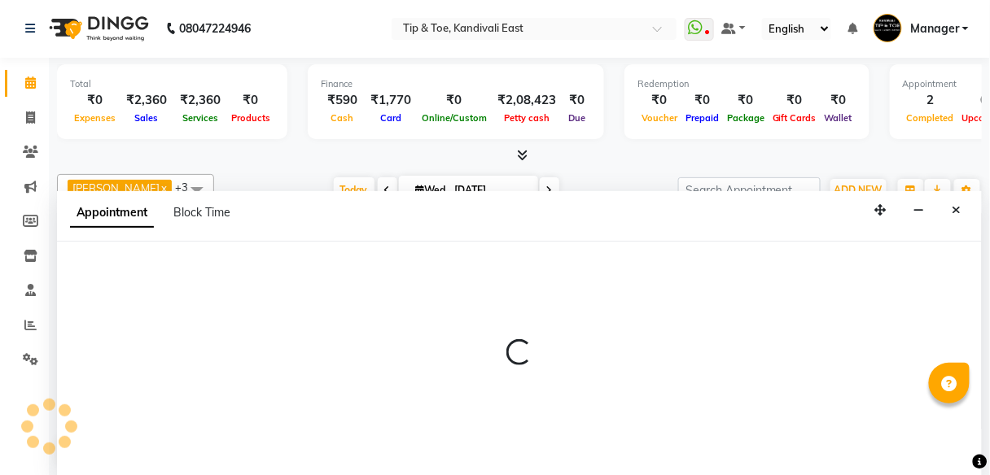
select select "85200"
select select "1185"
select select "tentative"
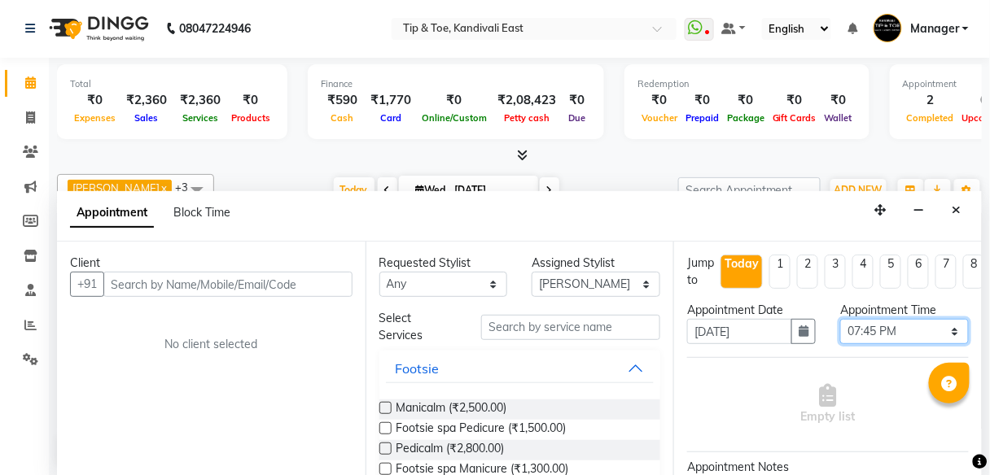
click at [942, 333] on select "Select 09:00 AM 09:15 AM 09:30 AM 09:45 AM 10:00 AM 10:15 AM 10:30 AM 10:45 AM …" at bounding box center [904, 331] width 129 height 25
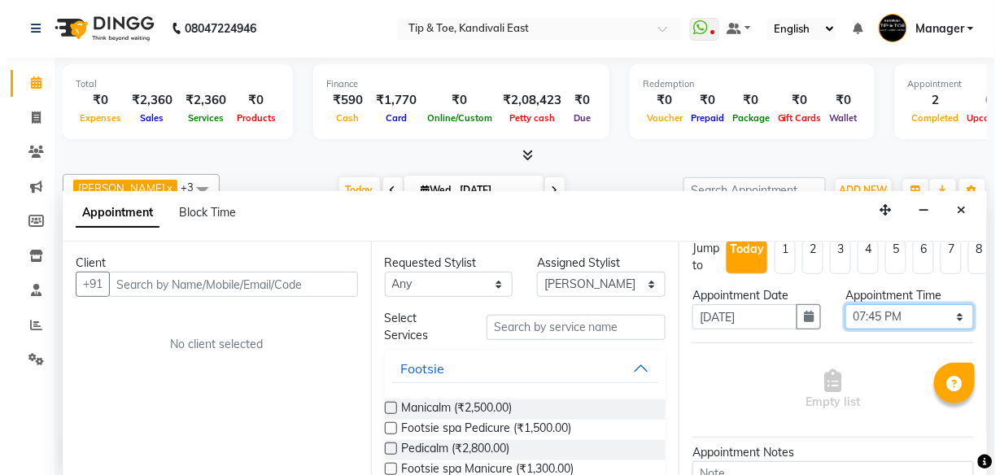
scroll to position [0, 0]
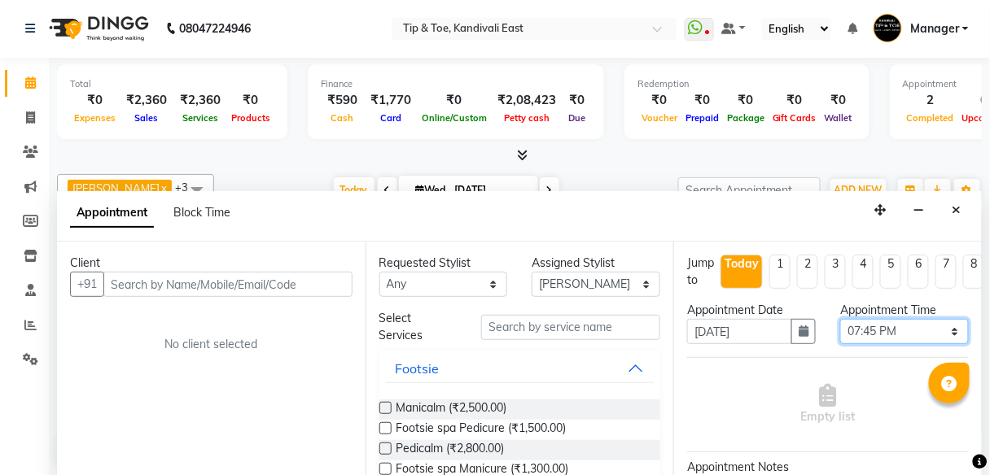
click at [946, 335] on select "Select 09:00 AM 09:15 AM 09:30 AM 09:45 AM 10:00 AM 10:15 AM 10:30 AM 10:45 AM …" at bounding box center [904, 331] width 129 height 25
select select "1200"
click at [840, 319] on select "Select 09:00 AM 09:15 AM 09:30 AM 09:45 AM 10:00 AM 10:15 AM 10:30 AM 10:45 AM …" at bounding box center [904, 331] width 129 height 25
click at [873, 329] on select "Select 09:00 AM 09:15 AM 09:30 AM 09:45 AM 10:00 AM 10:15 AM 10:30 AM 10:45 AM …" at bounding box center [904, 331] width 129 height 25
click at [874, 338] on select "Select 09:00 AM 09:15 AM 09:30 AM 09:45 AM 10:00 AM 10:15 AM 10:30 AM 10:45 AM …" at bounding box center [904, 331] width 129 height 25
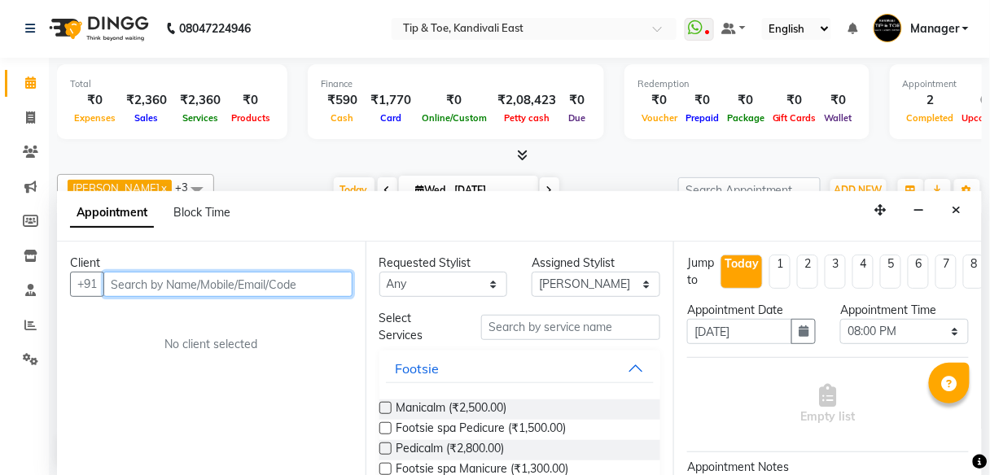
click at [189, 286] on input "text" at bounding box center [227, 284] width 249 height 25
type input "[PERSON_NAME]"
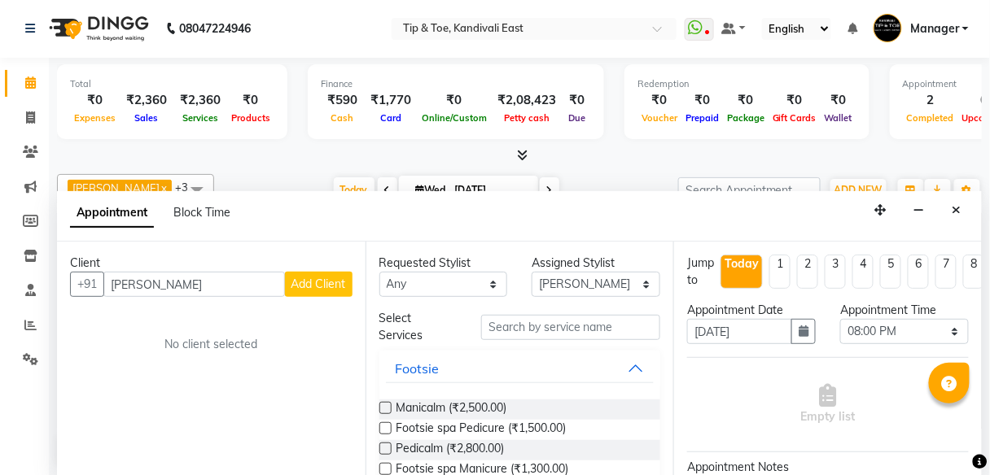
click at [315, 280] on span "Add Client" at bounding box center [318, 284] width 55 height 15
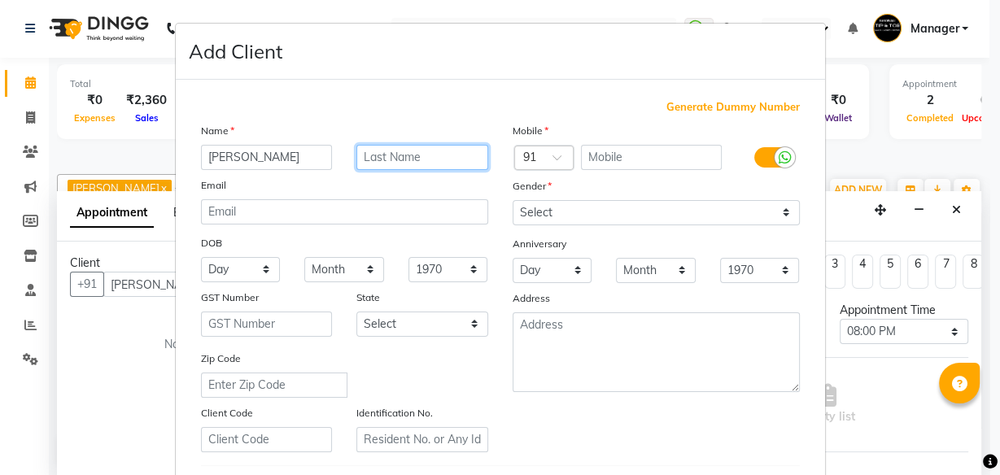
click at [438, 149] on input "text" at bounding box center [422, 157] width 132 height 25
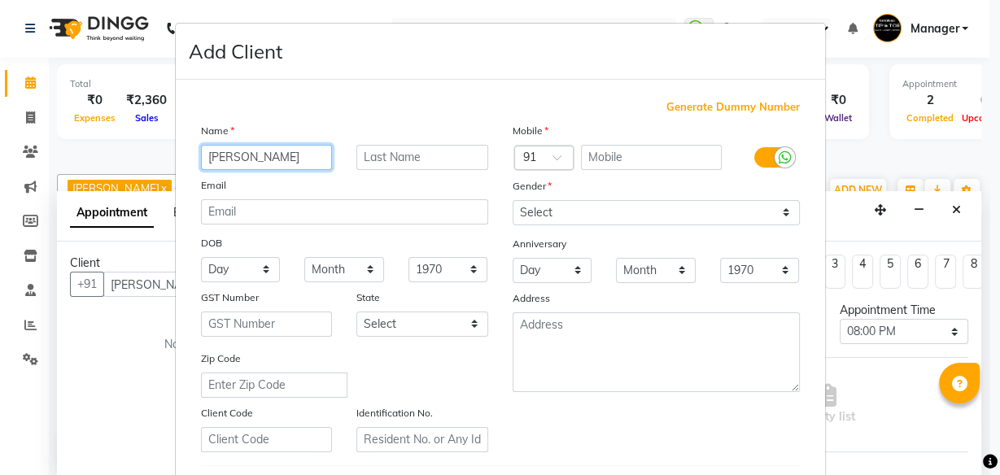
drag, startPoint x: 304, startPoint y: 156, endPoint x: 261, endPoint y: 156, distance: 43.1
click at [261, 156] on input "[PERSON_NAME]" at bounding box center [267, 157] width 132 height 25
type input "BHAIRAVI"
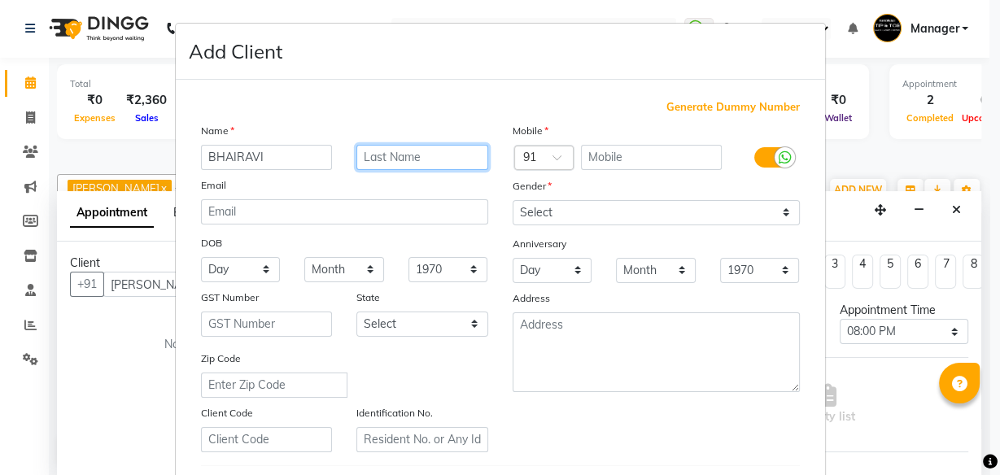
click at [387, 156] on input "text" at bounding box center [422, 157] width 132 height 25
paste input "SHINDE"
type input "SHINDE"
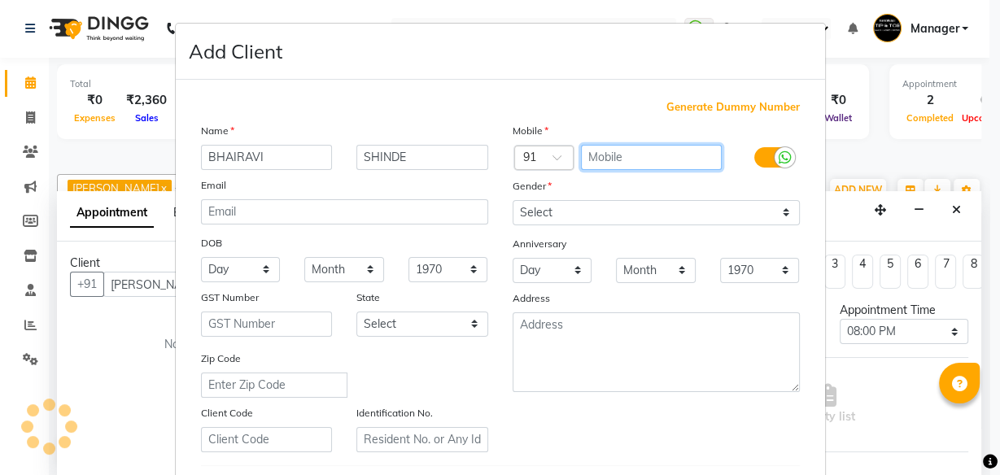
click at [613, 160] on input "text" at bounding box center [651, 157] width 141 height 25
click at [596, 150] on input "text" at bounding box center [651, 157] width 141 height 25
type input "8369707051"
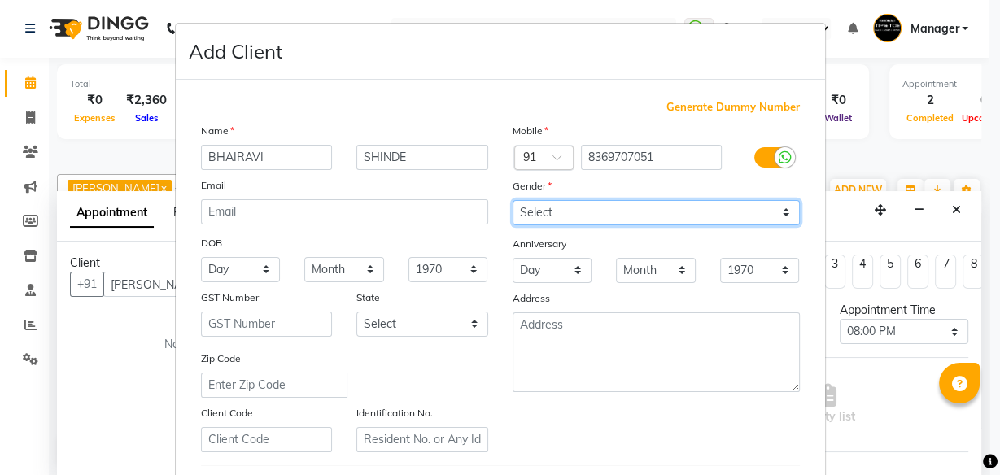
click at [639, 216] on select "Select Male Female Other Prefer Not To Say" at bounding box center [656, 212] width 287 height 25
select select "female"
click at [513, 200] on select "Select Male Female Other Prefer Not To Say" at bounding box center [656, 212] width 287 height 25
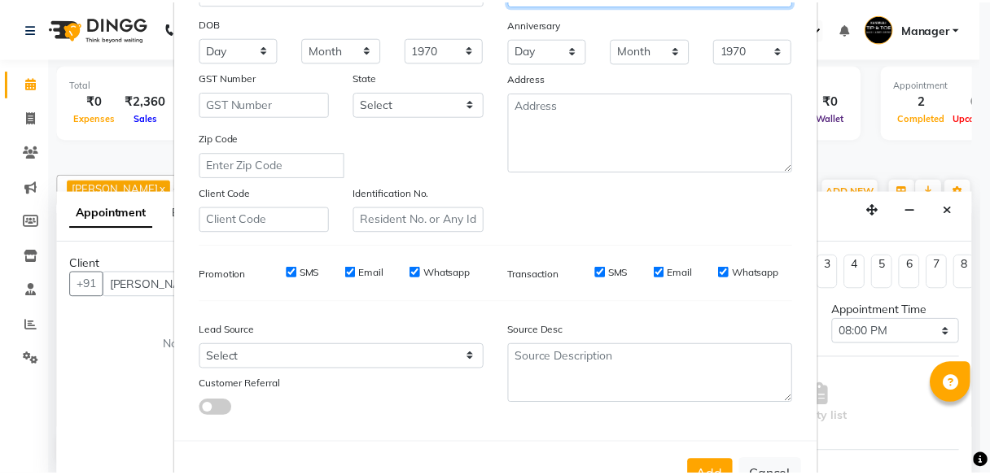
scroll to position [273, 0]
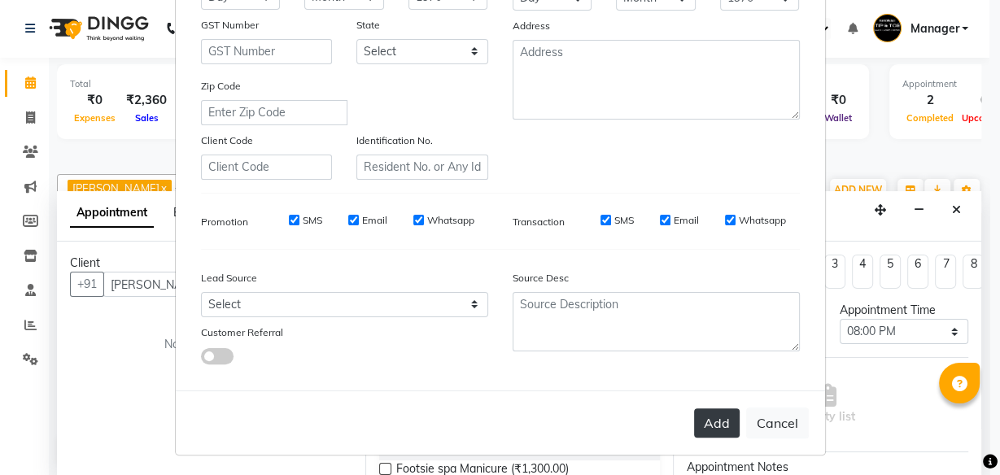
click at [720, 421] on button "Add" at bounding box center [717, 423] width 46 height 29
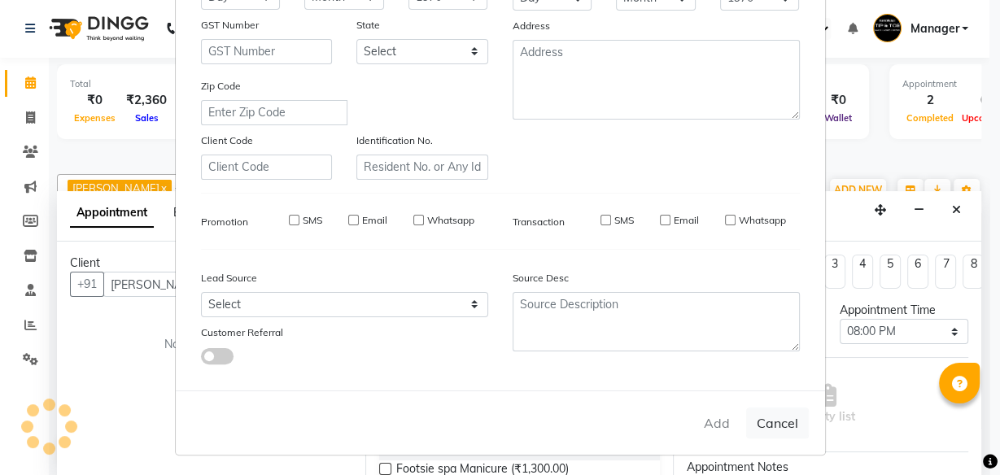
type input "8369707051"
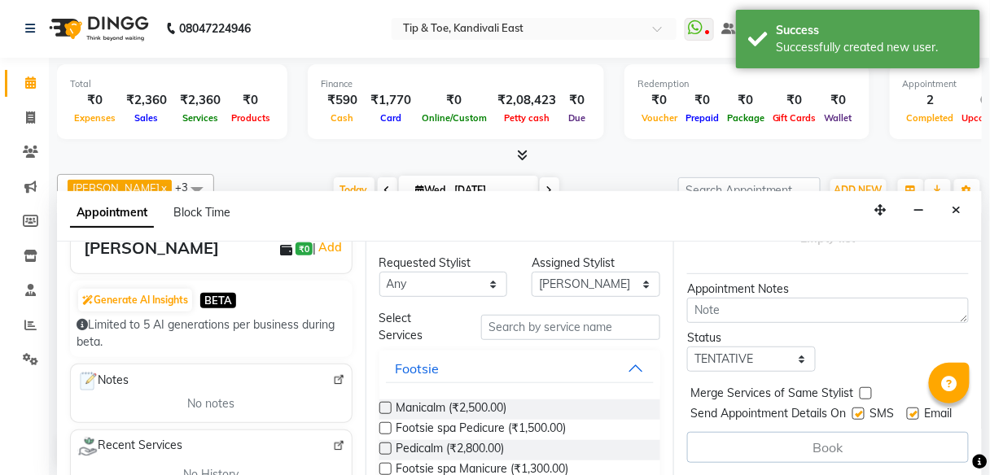
scroll to position [130, 0]
click at [818, 443] on div "Book" at bounding box center [828, 447] width 282 height 31
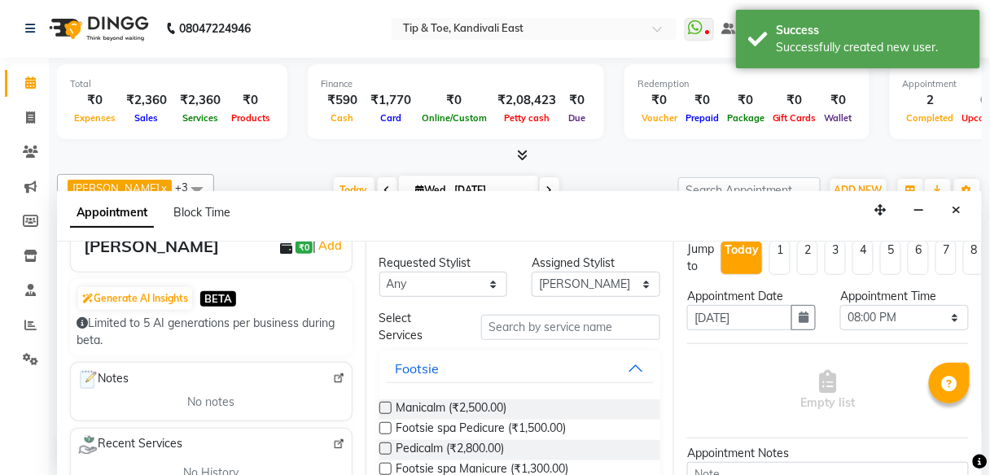
scroll to position [0, 0]
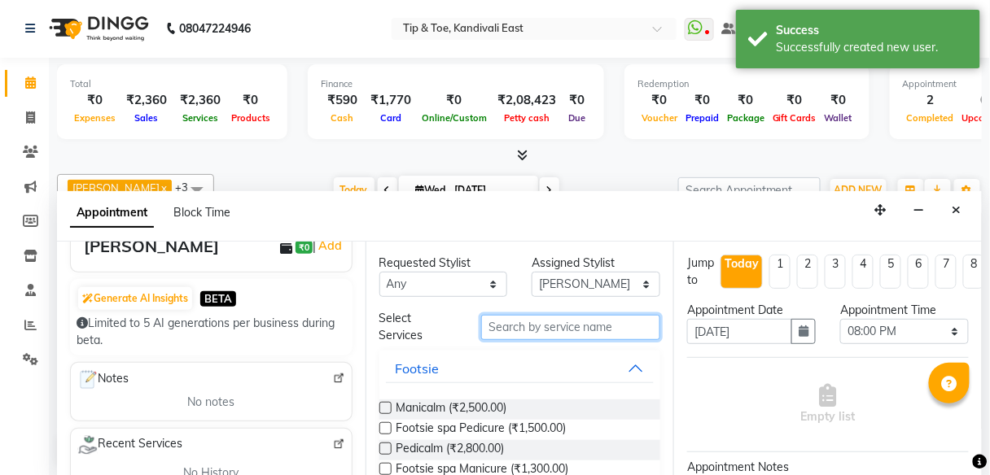
click at [551, 330] on input "text" at bounding box center [570, 327] width 179 height 25
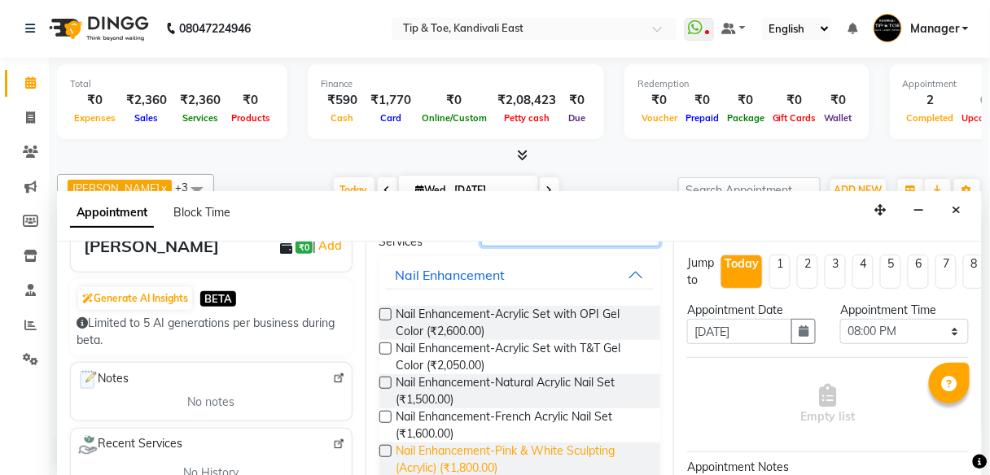
scroll to position [130, 0]
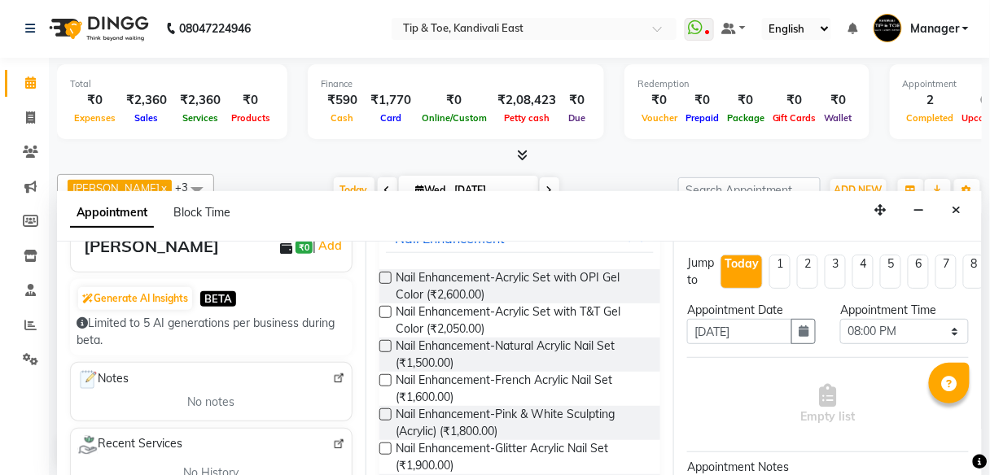
type input "ACRYLIC"
click at [382, 342] on label at bounding box center [385, 346] width 12 height 12
click at [382, 343] on input "checkbox" at bounding box center [384, 348] width 11 height 11
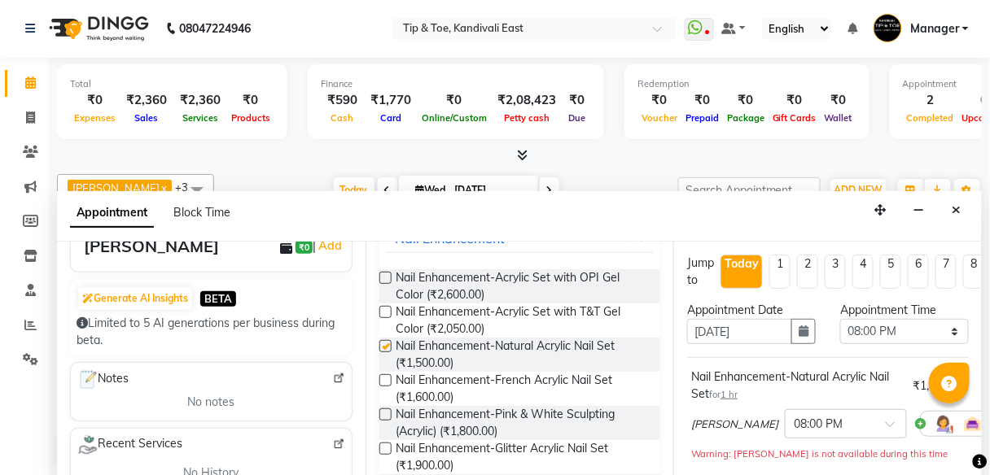
checkbox input "false"
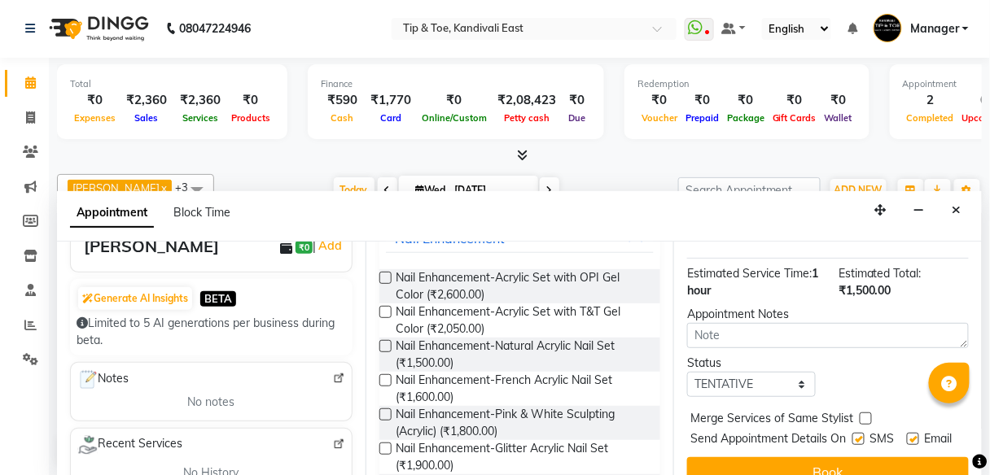
scroll to position [267, 0]
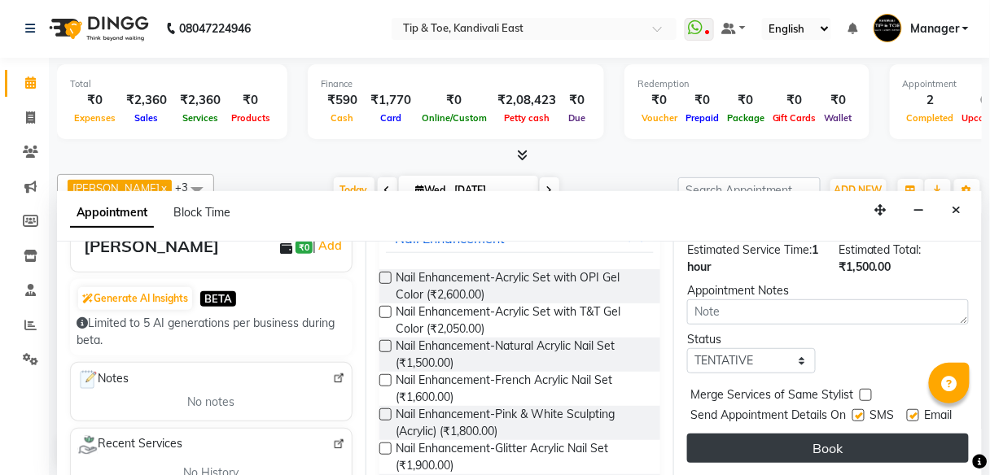
click at [846, 443] on button "Book" at bounding box center [828, 448] width 282 height 29
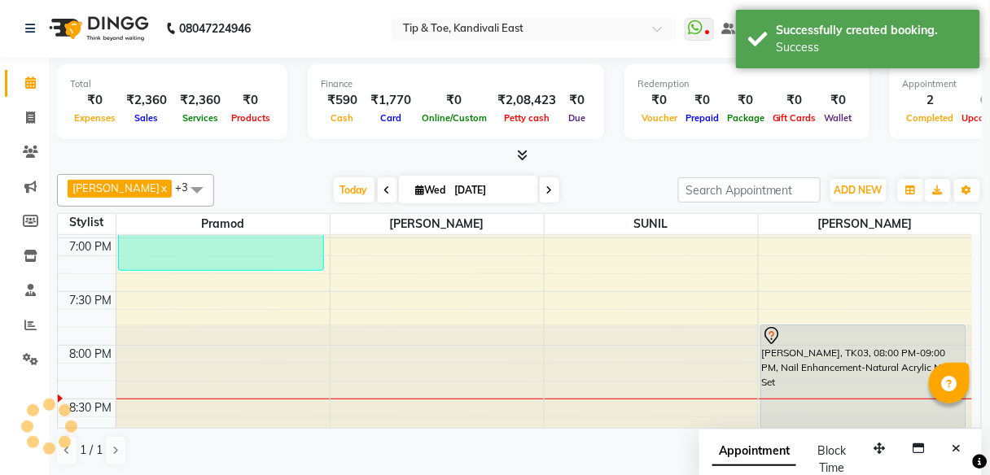
scroll to position [0, 0]
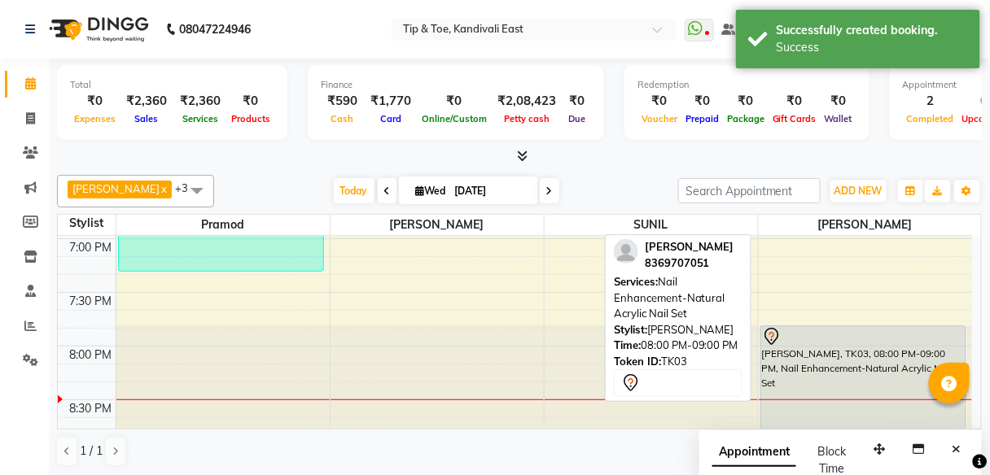
click at [807, 383] on div "[PERSON_NAME], TK03, 08:00 PM-09:00 PM, Nail Enhancement-Natural Acrylic Nail S…" at bounding box center [863, 377] width 205 height 103
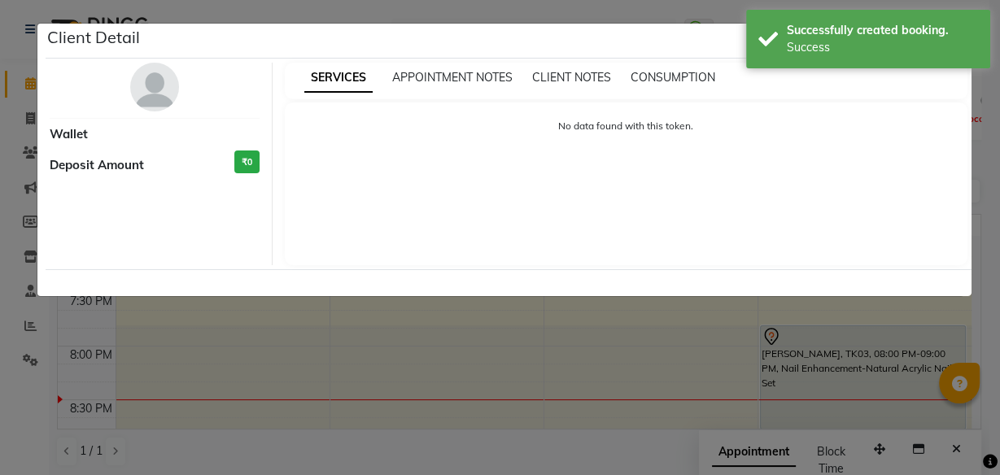
select select "7"
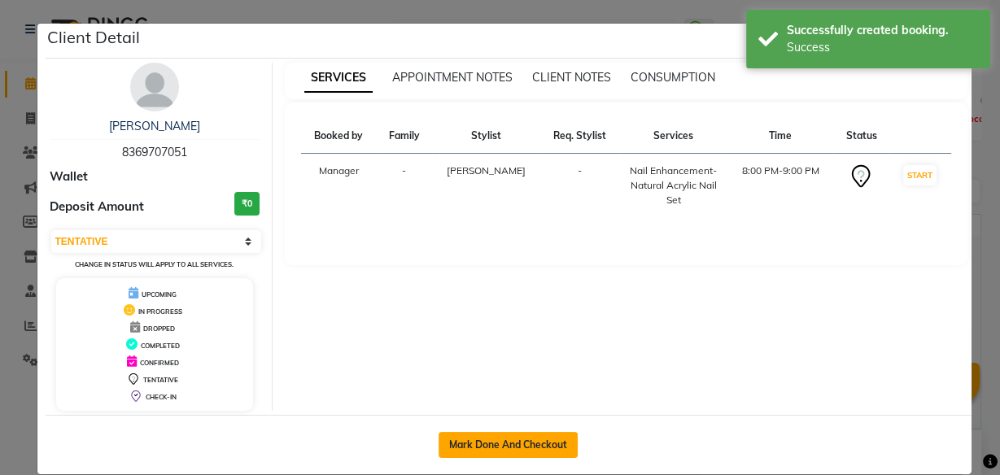
click at [503, 448] on button "Mark Done And Checkout" at bounding box center [508, 445] width 139 height 26
select select "7846"
select select "service"
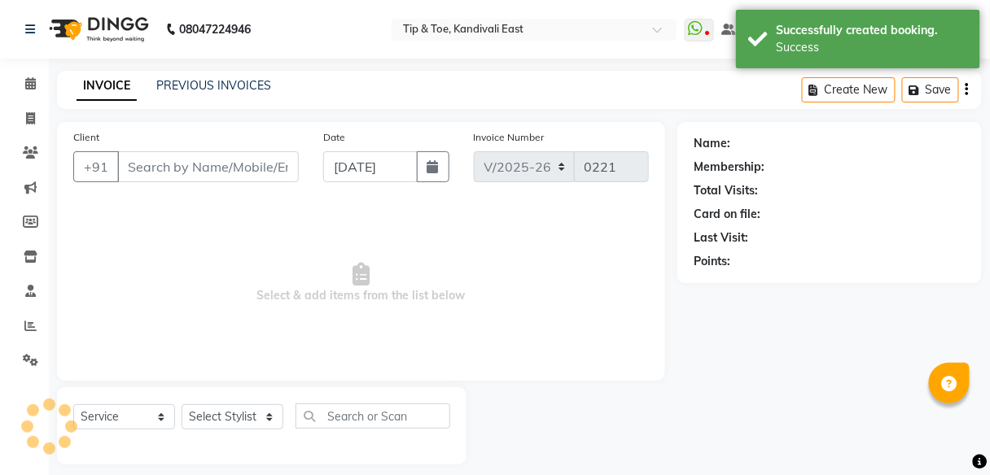
type input "8369707051"
select select "85200"
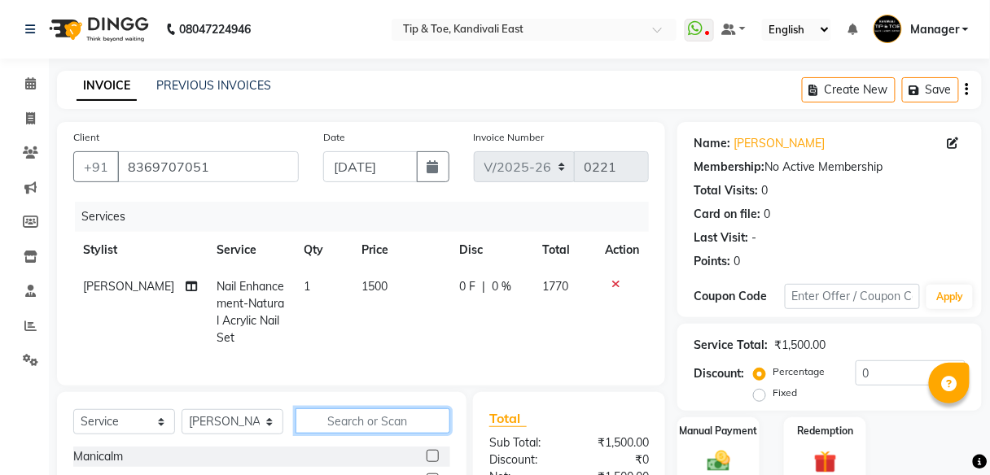
click at [324, 434] on input "text" at bounding box center [372, 421] width 155 height 25
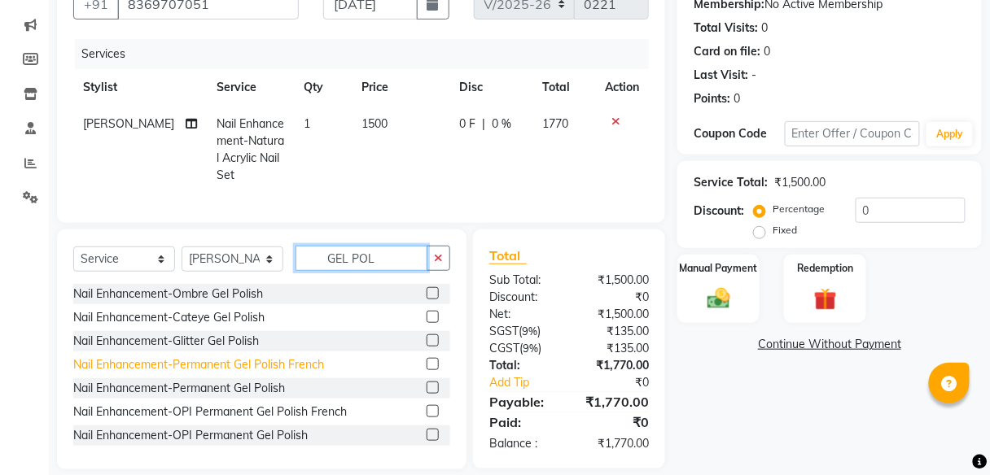
scroll to position [190, 0]
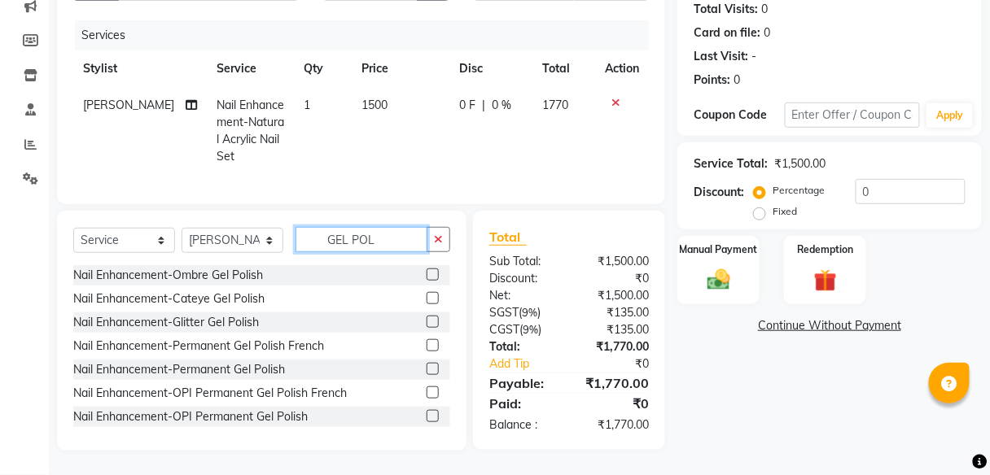
type input "GEL POL"
click at [426, 369] on label at bounding box center [432, 369] width 12 height 12
click at [426, 369] on input "checkbox" at bounding box center [431, 370] width 11 height 11
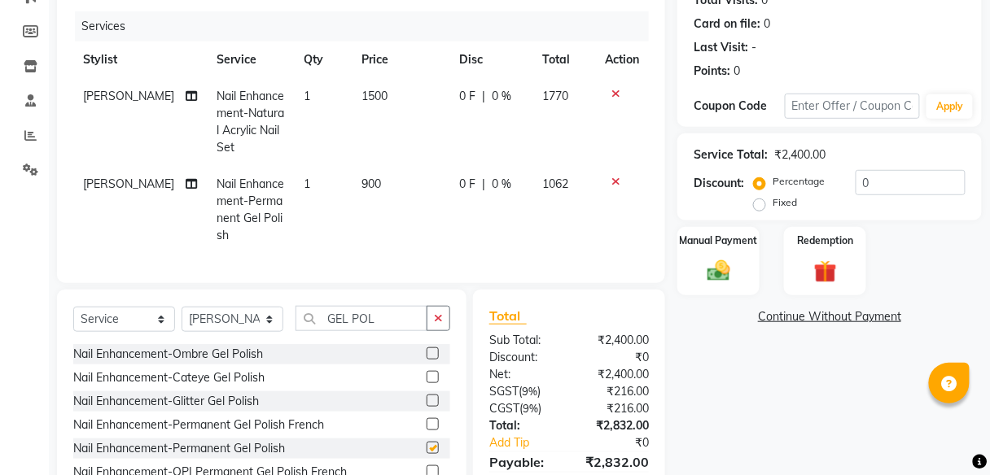
checkbox input "false"
click at [859, 182] on input "0" at bounding box center [910, 182] width 110 height 25
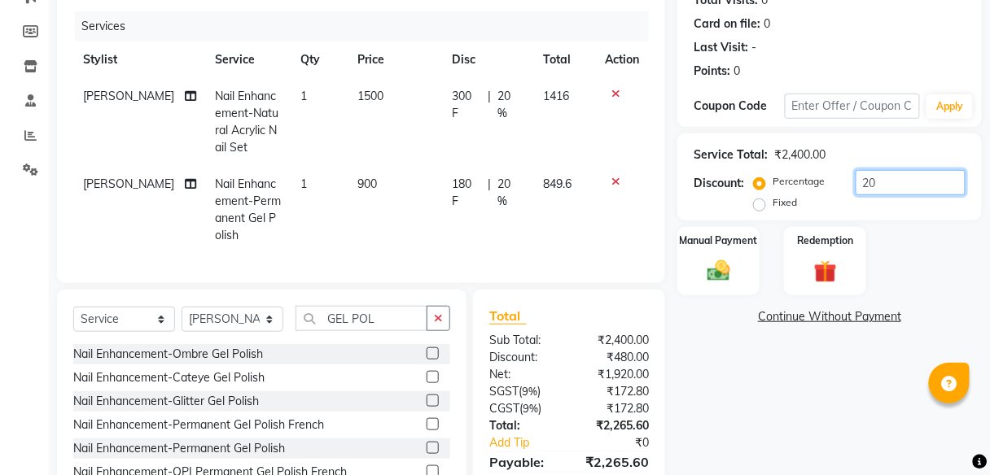
type input "20"
click at [813, 387] on div "Name: Bhairavi Shinde Membership: No Active Membership Total Visits: 0 Card on …" at bounding box center [835, 231] width 317 height 598
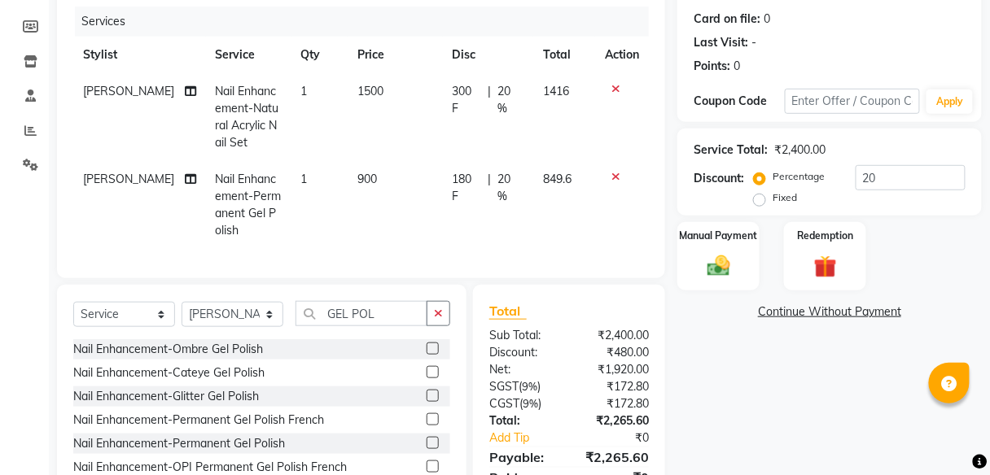
scroll to position [278, 0]
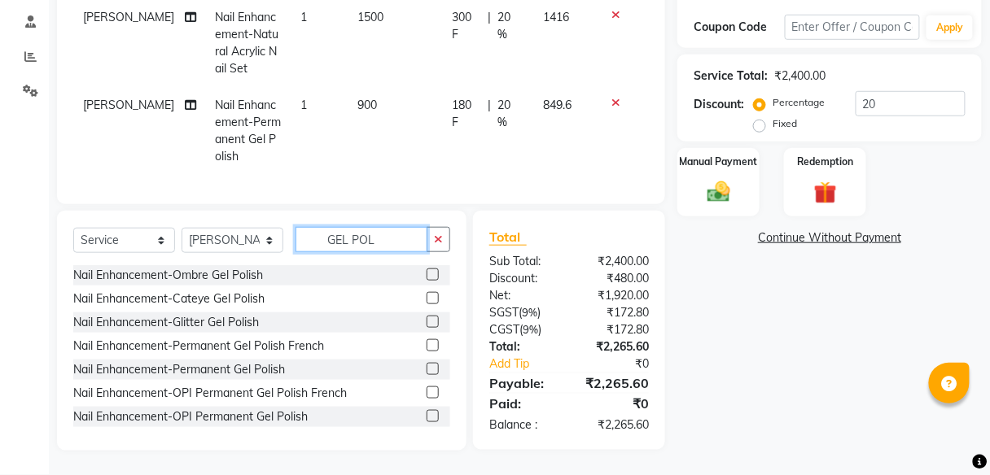
drag, startPoint x: 393, startPoint y: 240, endPoint x: 265, endPoint y: 230, distance: 128.1
click at [265, 230] on div "Select Service Product Membership Package Voucher Prepaid Gift Card Select Styl…" at bounding box center [261, 246] width 377 height 38
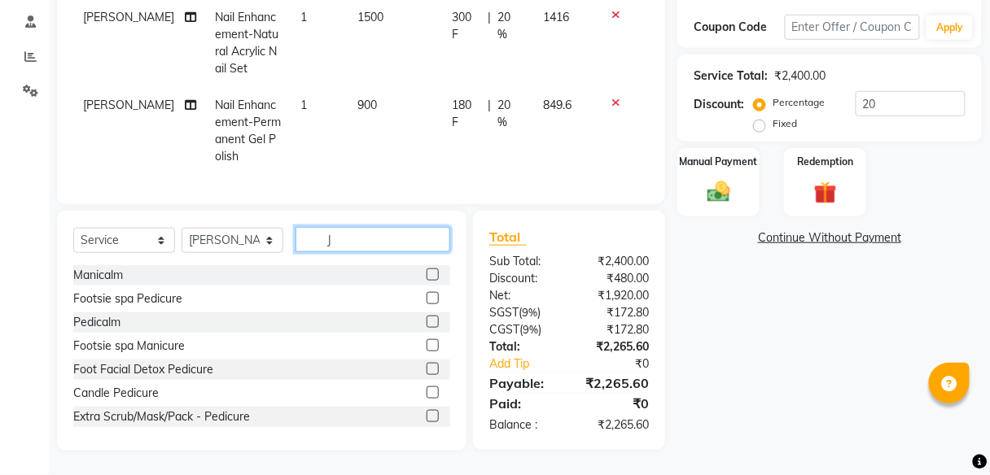
scroll to position [278, 0]
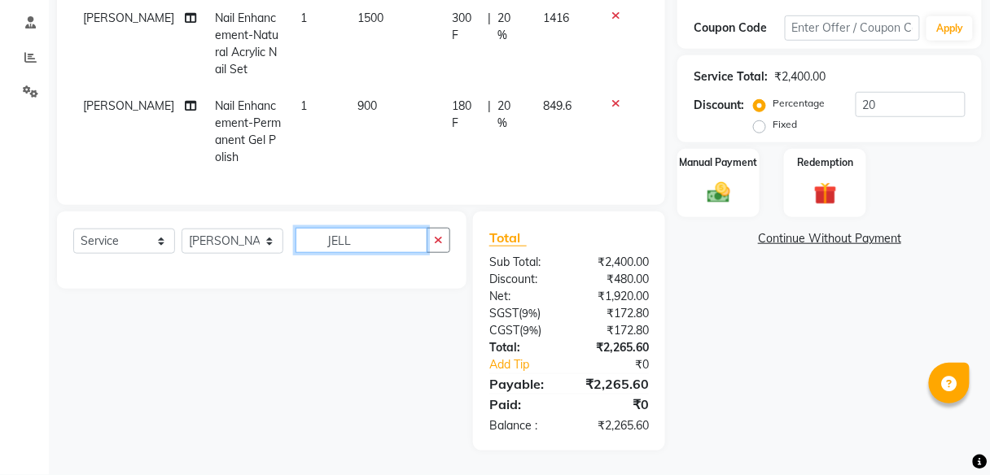
type input "JELLY"
click at [371, 244] on input "JELLY" at bounding box center [361, 240] width 132 height 25
drag, startPoint x: 345, startPoint y: 238, endPoint x: 301, endPoint y: 243, distance: 44.2
click at [301, 243] on input "JELLY" at bounding box center [361, 240] width 132 height 25
drag, startPoint x: 378, startPoint y: 244, endPoint x: 292, endPoint y: 246, distance: 85.5
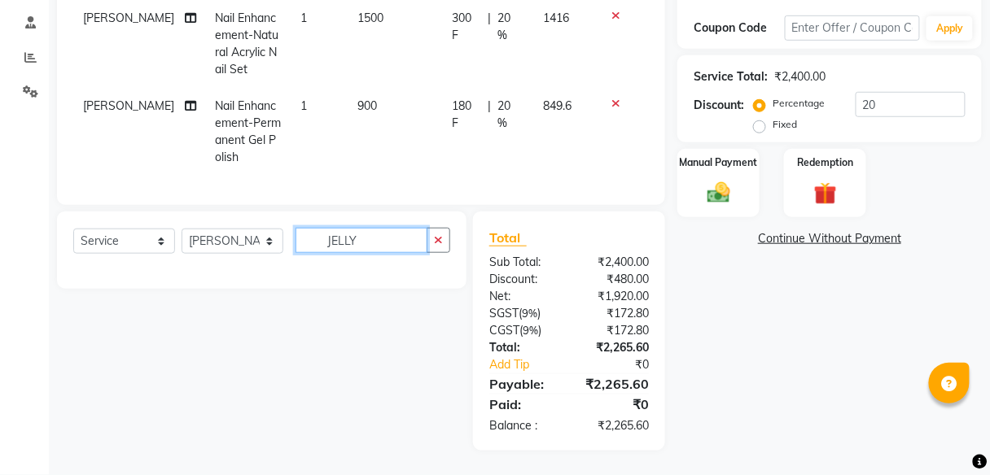
click at [292, 246] on div "Select Service Product Membership Package Voucher Prepaid Gift Card Select Styl…" at bounding box center [261, 247] width 377 height 38
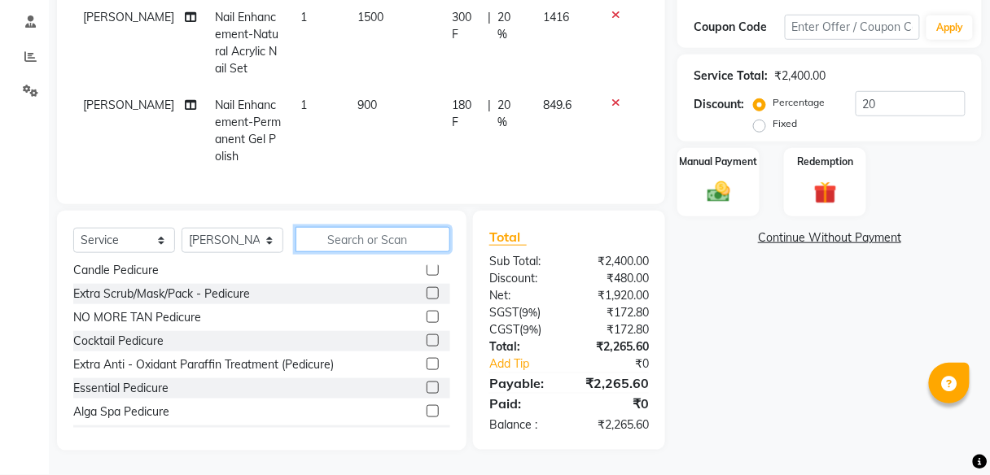
scroll to position [130, 0]
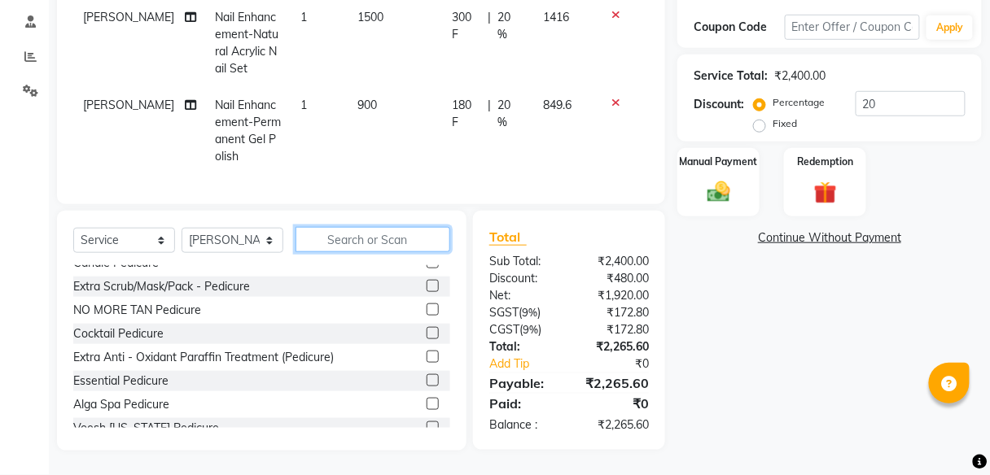
click at [352, 240] on input "text" at bounding box center [372, 239] width 155 height 25
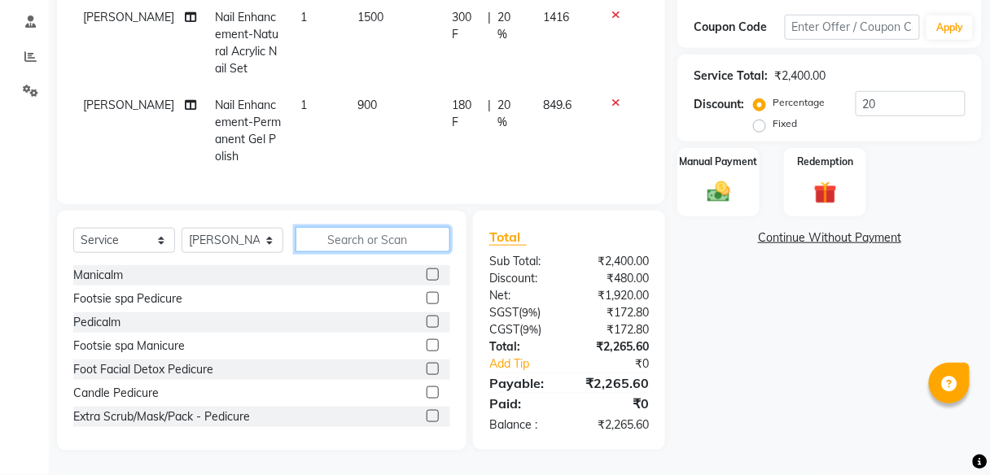
scroll to position [213, 0]
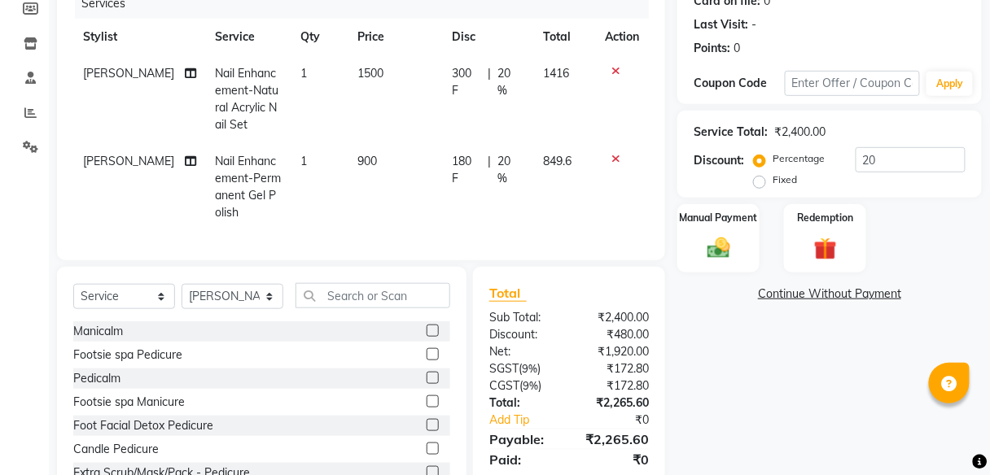
click at [374, 164] on td "900" at bounding box center [394, 187] width 95 height 88
select select "85200"
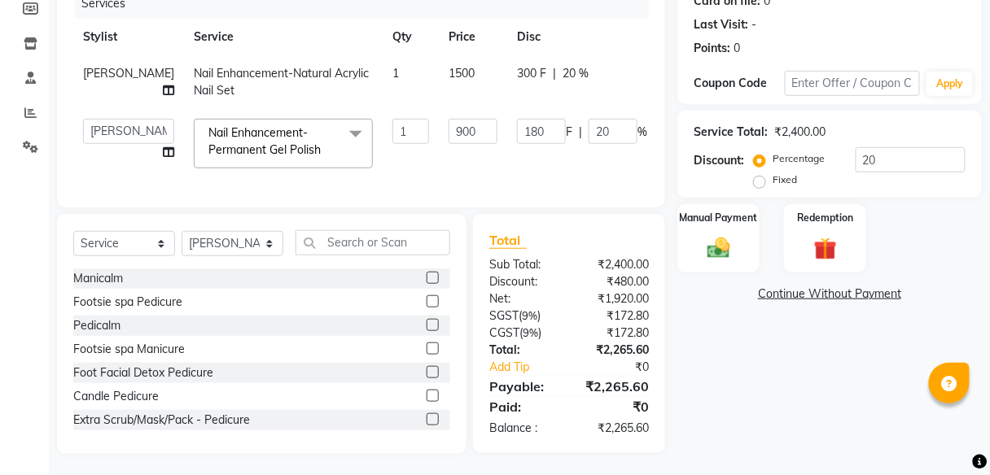
click at [382, 164] on td "1" at bounding box center [410, 143] width 56 height 69
click at [448, 131] on input "900" at bounding box center [472, 131] width 49 height 25
drag, startPoint x: 435, startPoint y: 131, endPoint x: 459, endPoint y: 120, distance: 25.9
click at [459, 120] on td "900" at bounding box center [473, 143] width 68 height 69
type input "9"
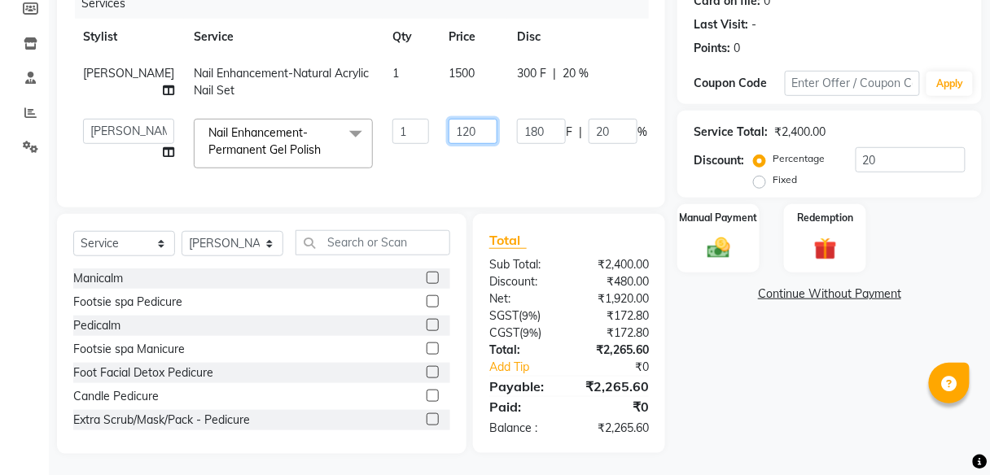
type input "1200"
click at [507, 172] on td "180 F | 20 %" at bounding box center [582, 143] width 150 height 69
select select "85200"
click at [448, 128] on input "1200" at bounding box center [472, 131] width 49 height 25
type input "1100"
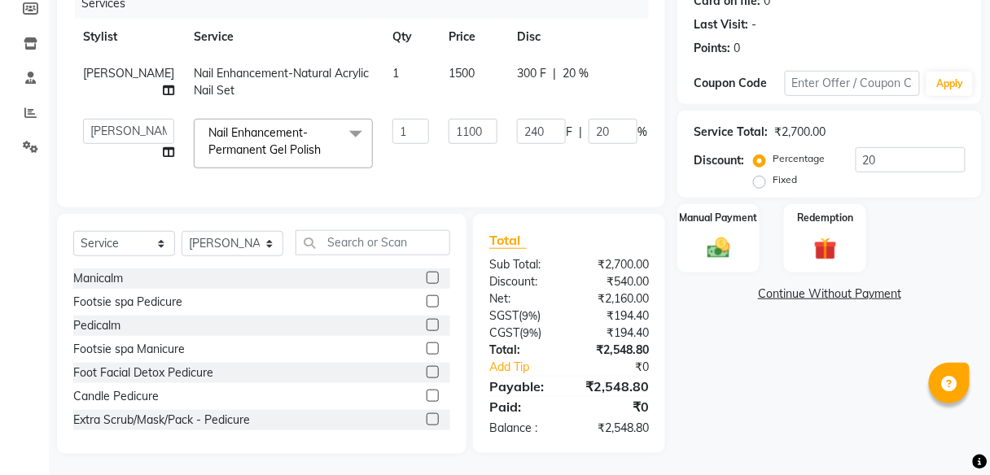
click at [449, 155] on tr "Dhanashree Manager pooja Poonam Juhu Pramod Pranali RUTUJA SANJAY MAMA SUNIL SU…" at bounding box center [419, 143] width 692 height 69
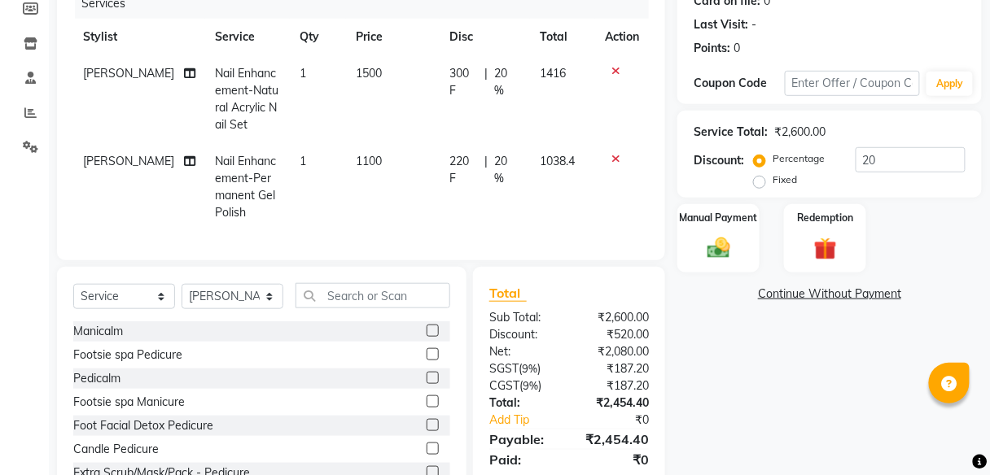
click at [356, 162] on span "1100" at bounding box center [369, 161] width 26 height 15
select select "85200"
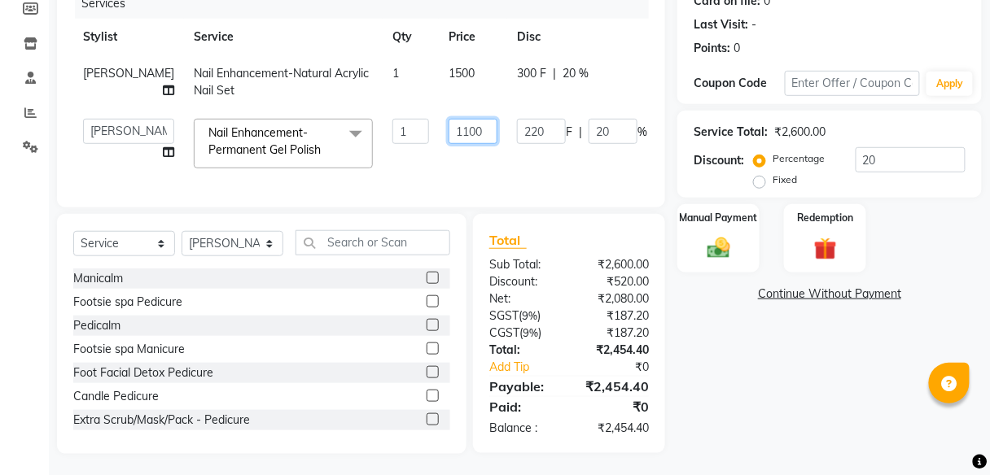
click at [448, 126] on input "1100" at bounding box center [472, 131] width 49 height 25
type input "1200"
click at [346, 160] on tr "Dhanashree Manager pooja Poonam Juhu Pramod Pranali RUTUJA SANJAY MAMA SUNIL SU…" at bounding box center [419, 143] width 692 height 69
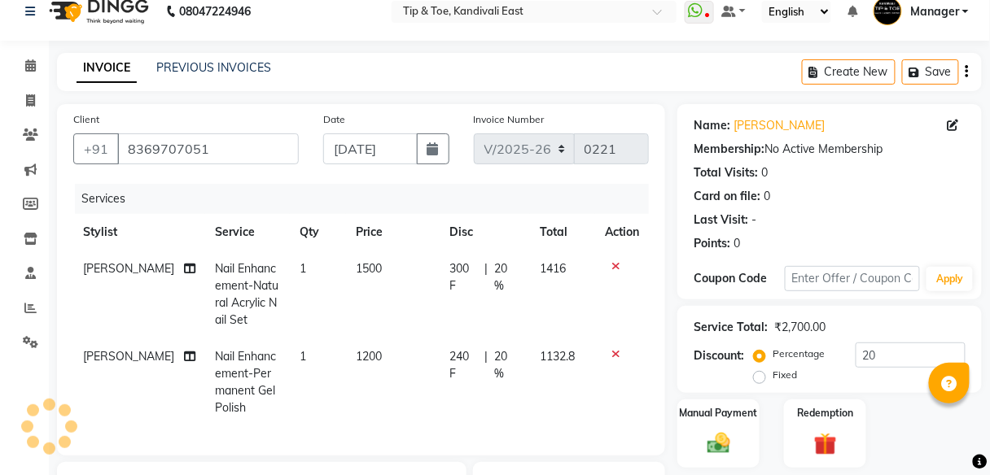
scroll to position [148, 0]
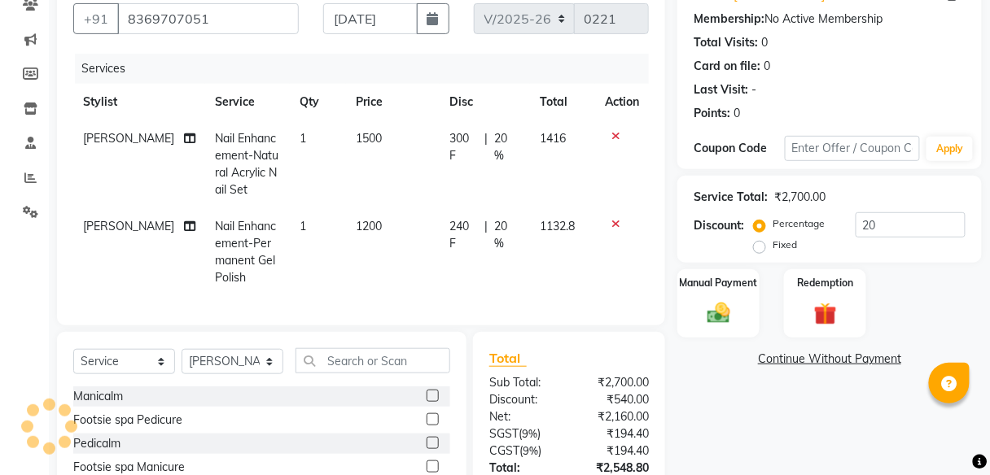
click at [617, 224] on icon at bounding box center [615, 223] width 9 height 11
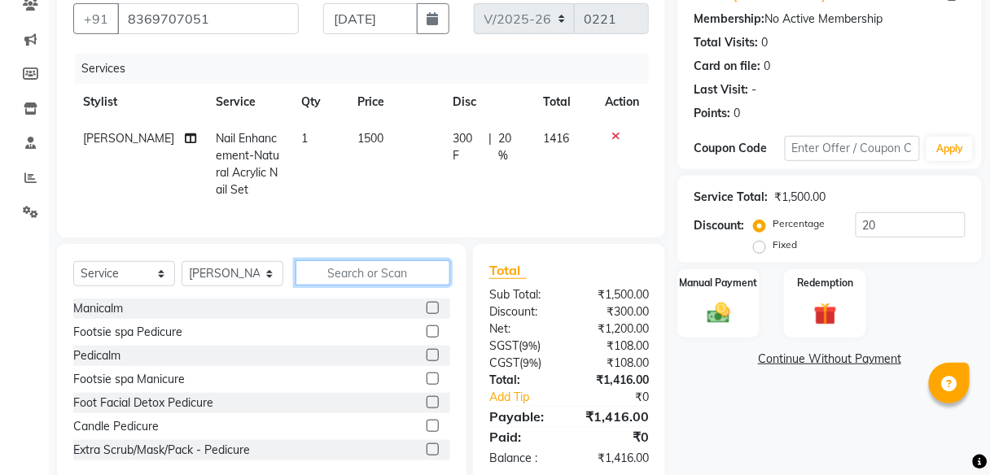
click at [388, 277] on input "text" at bounding box center [372, 272] width 155 height 25
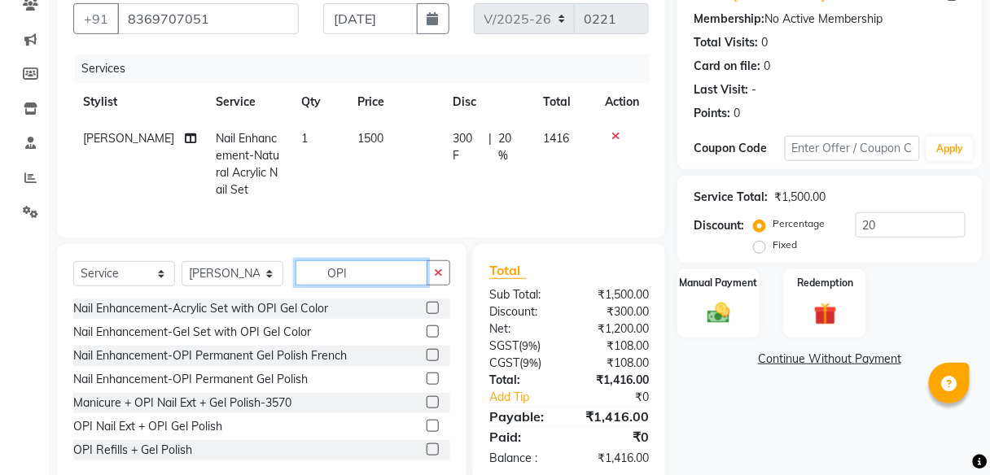
type input "OPI"
click at [426, 385] on label at bounding box center [432, 379] width 12 height 12
click at [426, 385] on input "checkbox" at bounding box center [431, 379] width 11 height 11
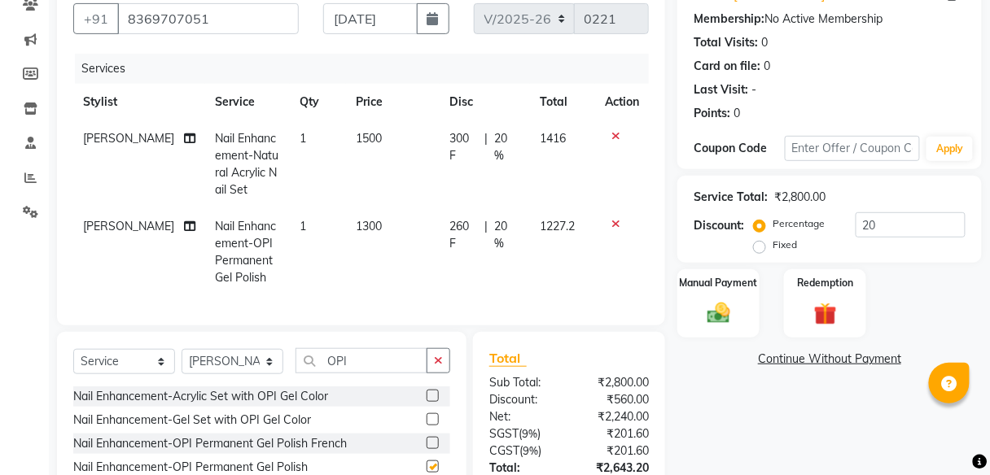
checkbox input "false"
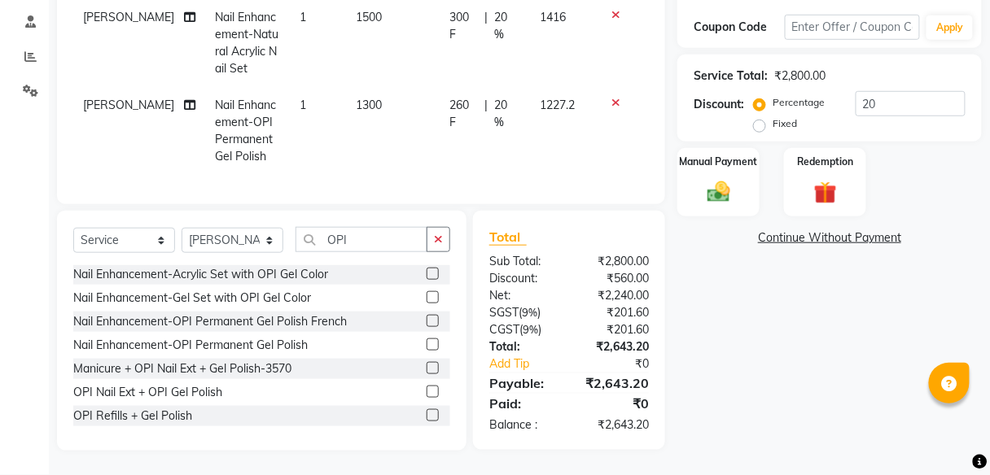
scroll to position [2, 0]
click at [734, 340] on div "Name: Bhairavi Shinde Membership: No Active Membership Total Visits: 0 Card on …" at bounding box center [835, 152] width 317 height 598
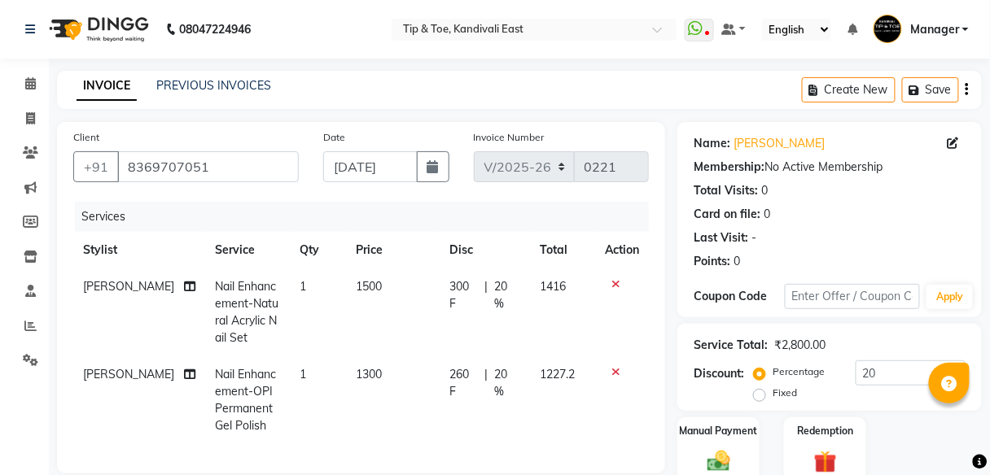
scroll to position [65, 0]
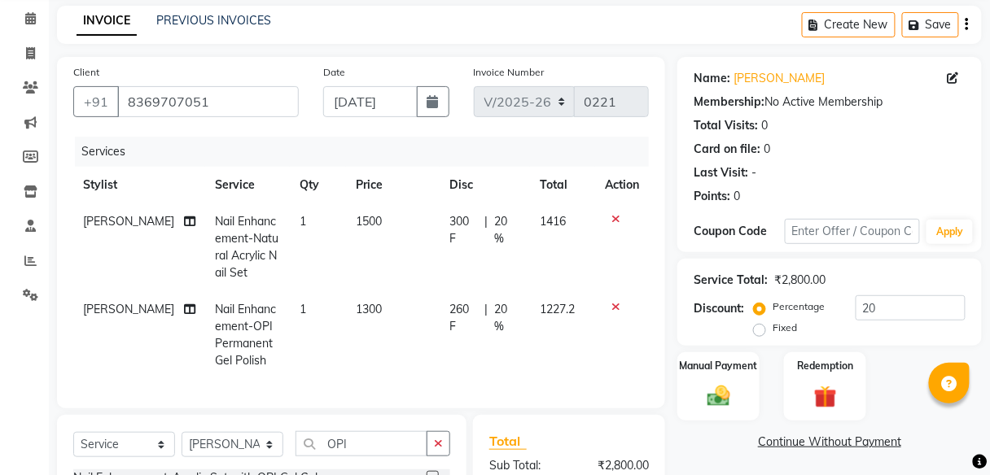
click at [449, 339] on td "260 F | 20 %" at bounding box center [484, 335] width 90 height 88
select select "85200"
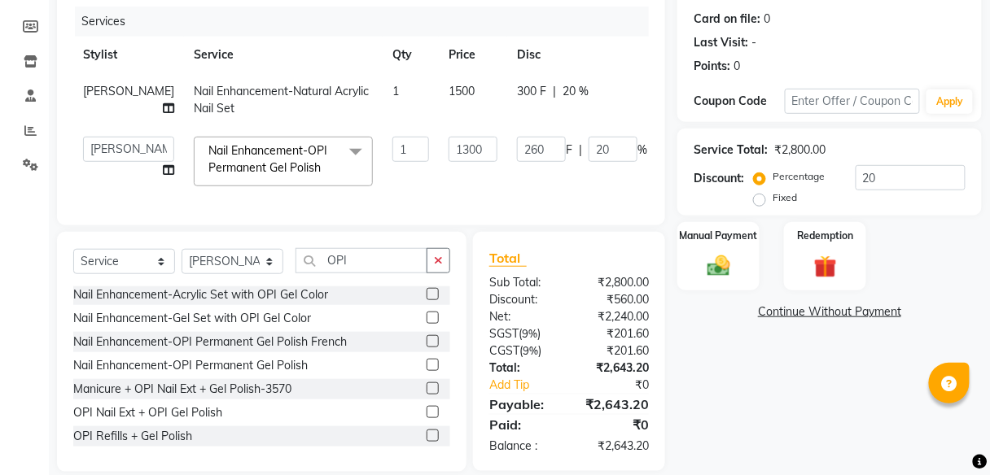
scroll to position [225, 0]
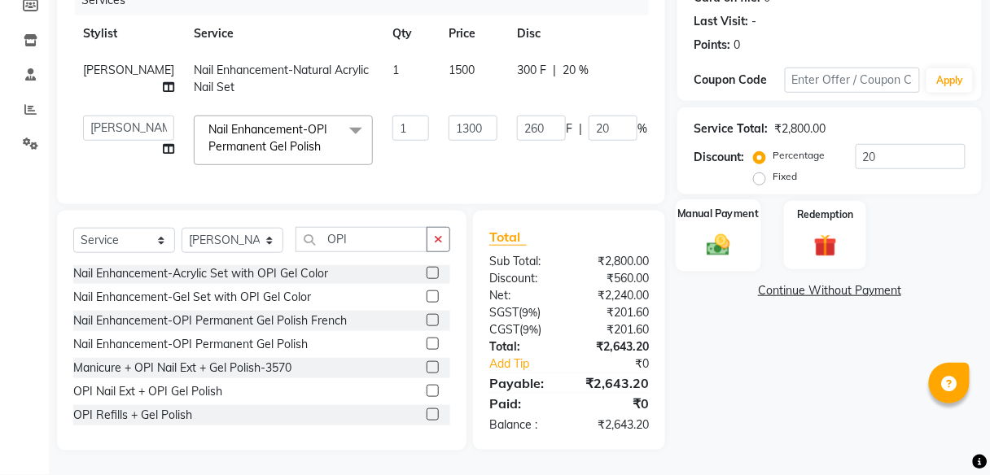
click at [697, 247] on div "Manual Payment" at bounding box center [717, 235] width 85 height 72
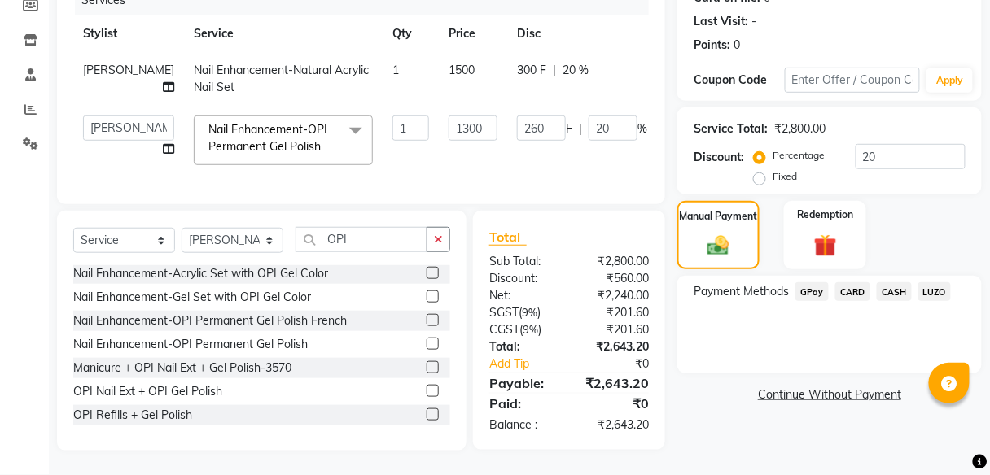
scroll to position [0, 7]
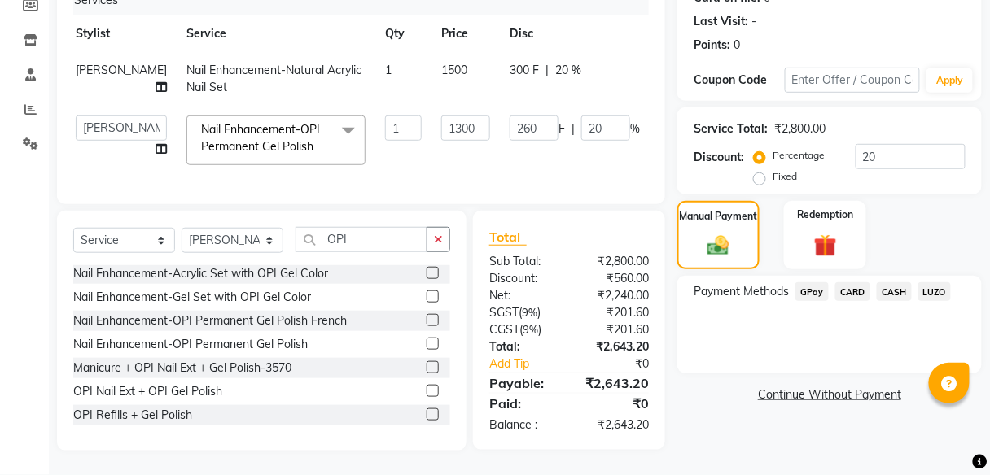
click at [700, 433] on div "Name: Bhairavi Shinde Membership: No Active Membership Total Visits: 0 Card on …" at bounding box center [835, 178] width 317 height 545
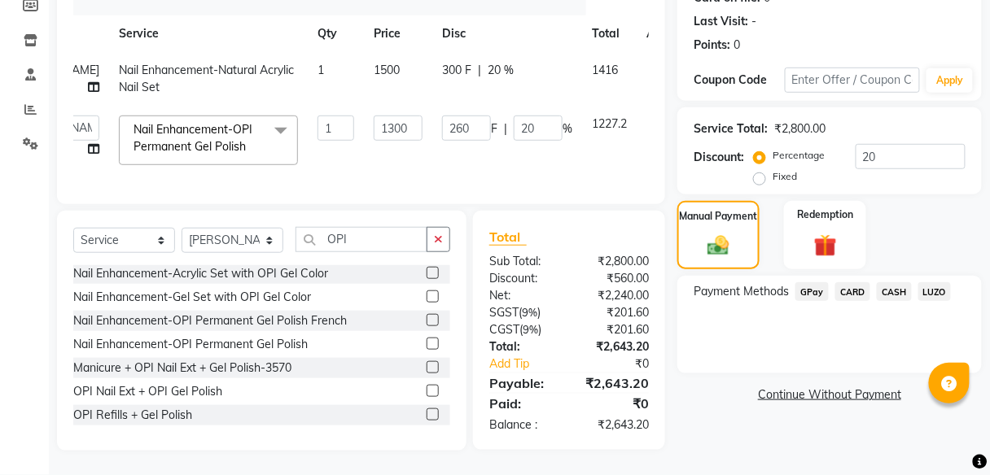
click at [620, 188] on div "Client +91 8369707051 Date 03-09-2025 Invoice Number V/2025 V/2025-26 0221 Serv…" at bounding box center [361, 55] width 608 height 299
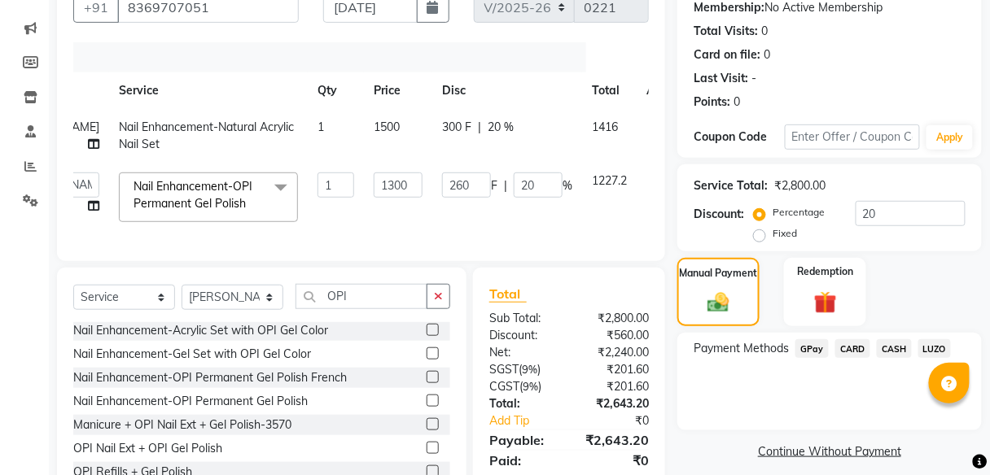
click at [811, 347] on span "GPay" at bounding box center [811, 348] width 33 height 19
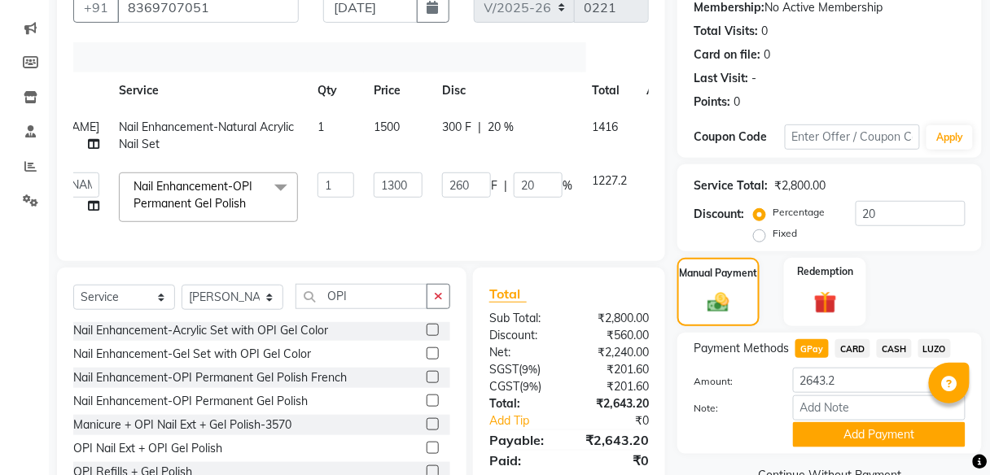
scroll to position [225, 0]
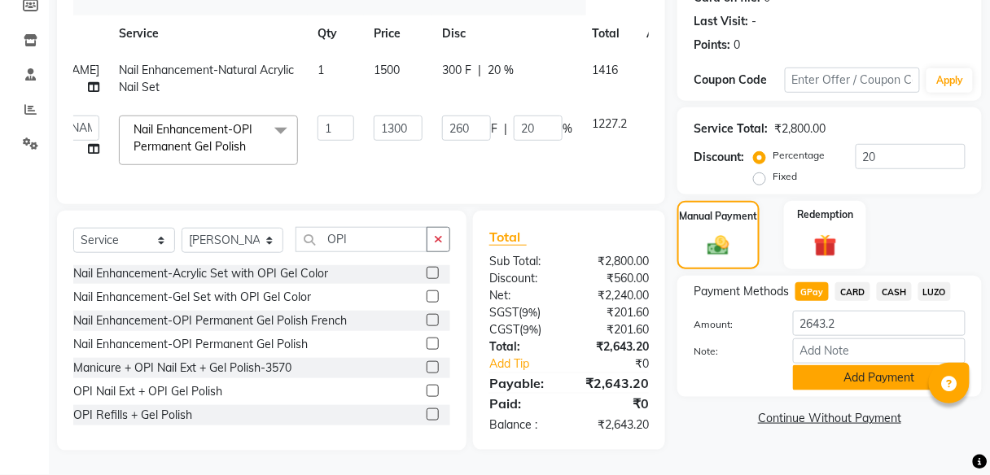
click at [852, 369] on button "Add Payment" at bounding box center [879, 377] width 173 height 25
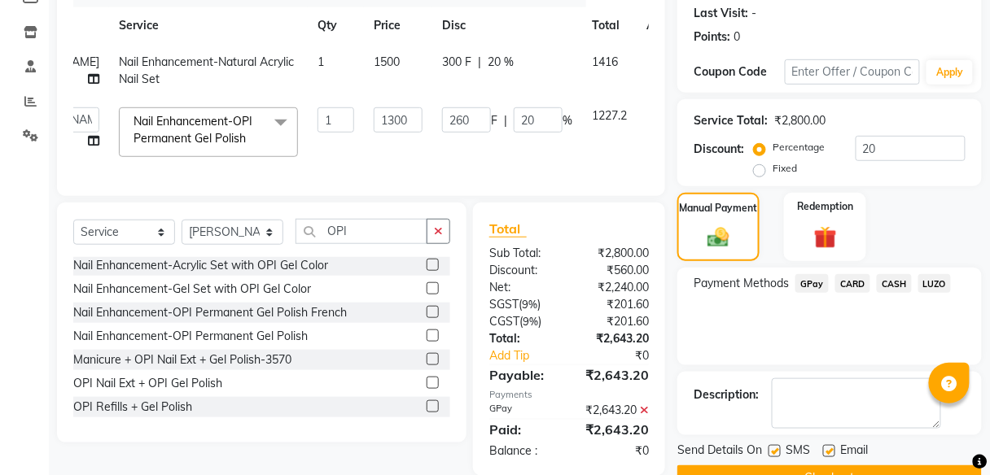
scroll to position [274, 0]
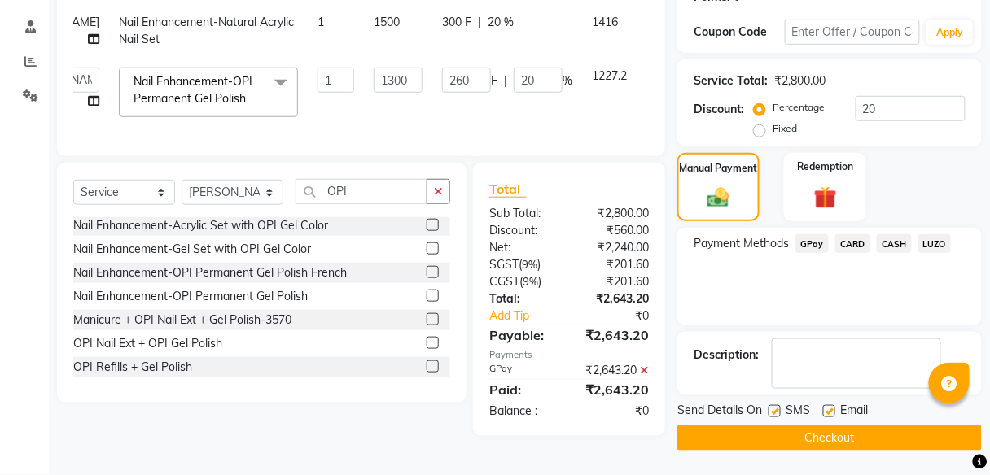
click at [818, 426] on button "Checkout" at bounding box center [829, 438] width 304 height 25
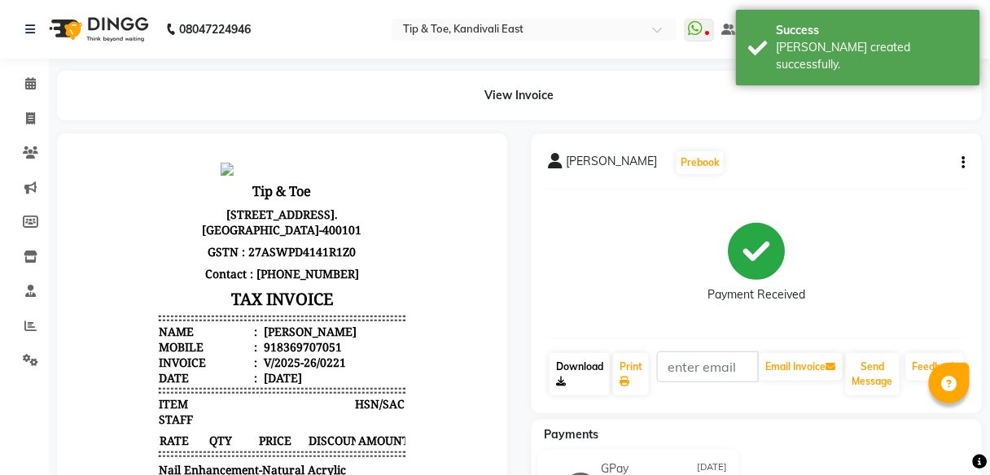
click at [566, 369] on link "Download" at bounding box center [579, 374] width 60 height 42
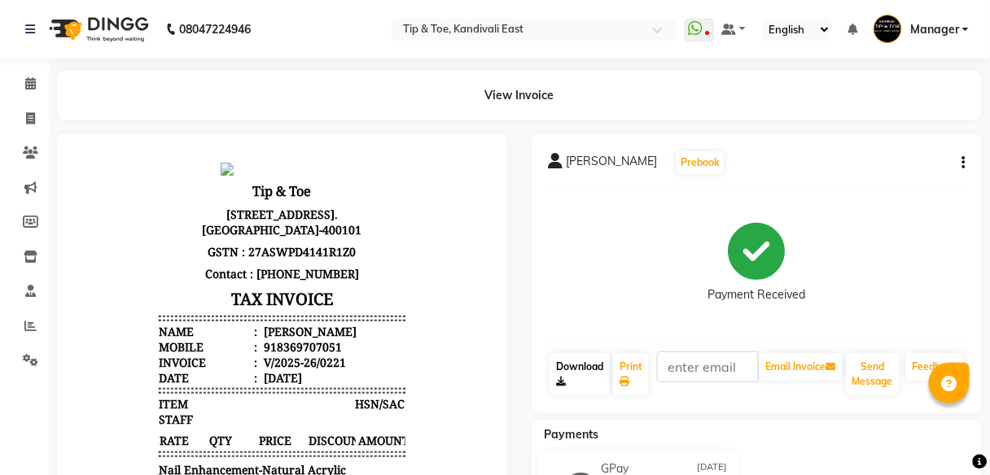
scroll to position [65, 0]
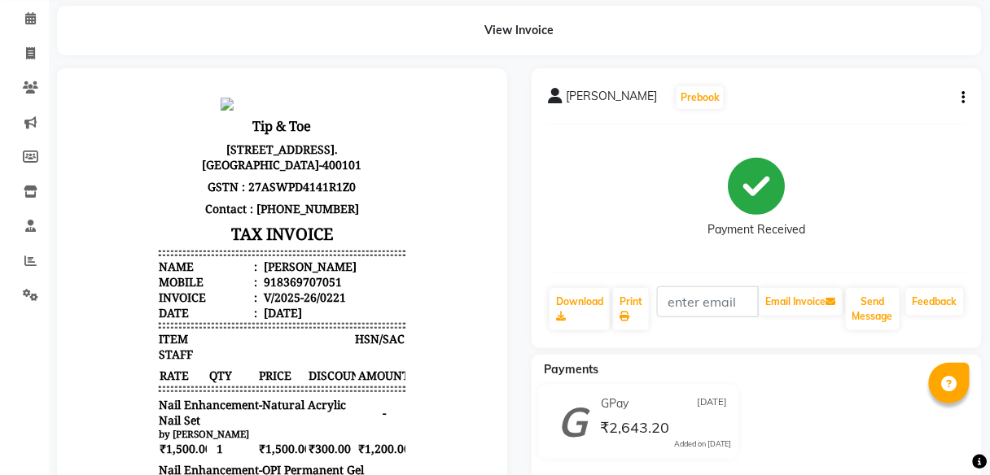
click at [314, 144] on p "[STREET_ADDRESS]. [GEOGRAPHIC_DATA]-400101" at bounding box center [281, 156] width 246 height 37
click at [32, 262] on icon at bounding box center [30, 261] width 12 height 12
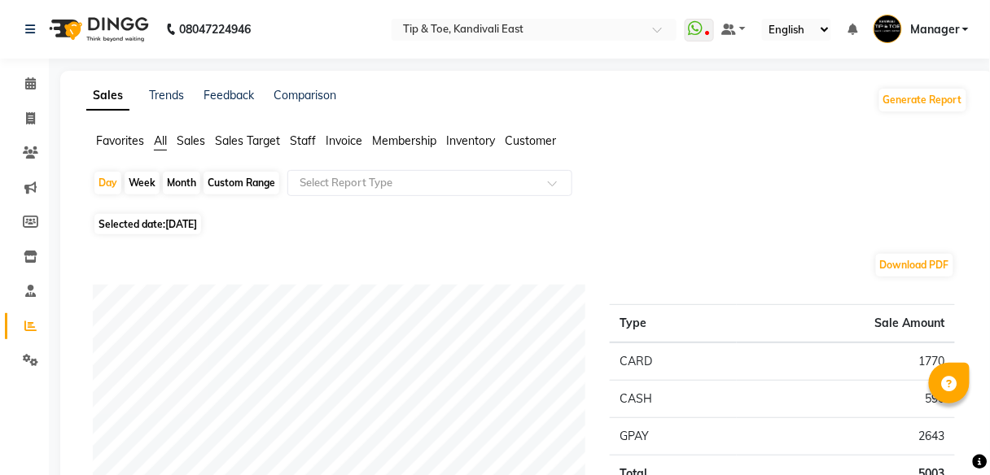
click at [312, 138] on span "Staff" at bounding box center [303, 140] width 26 height 15
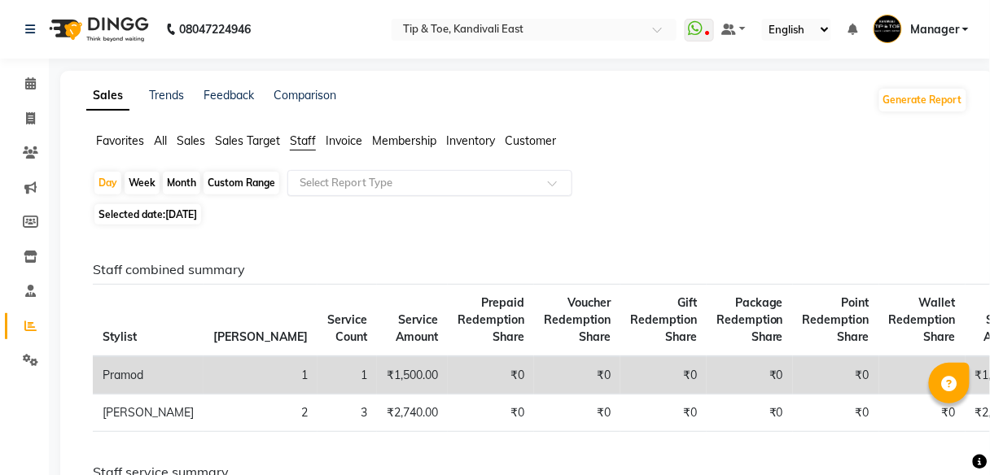
click at [352, 186] on input "text" at bounding box center [413, 183] width 234 height 16
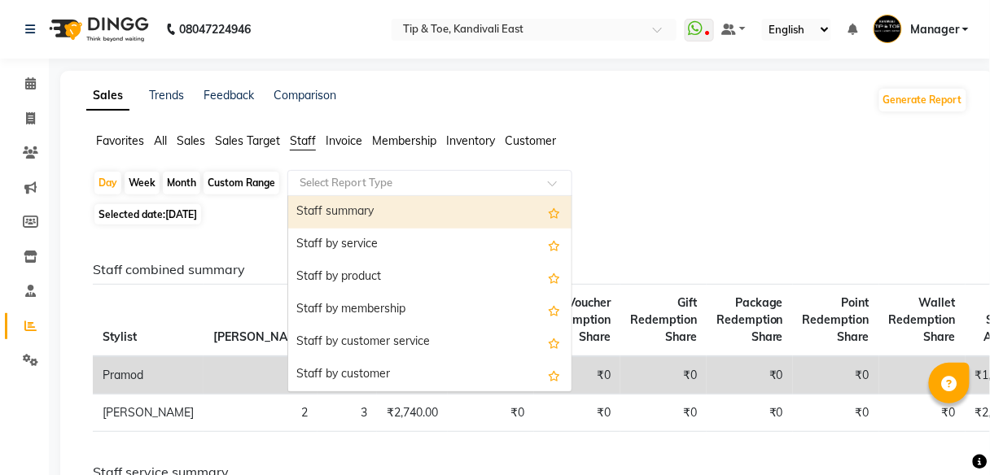
click at [357, 214] on div "Staff summary" at bounding box center [429, 212] width 283 height 33
select select "full_report"
select select "csv"
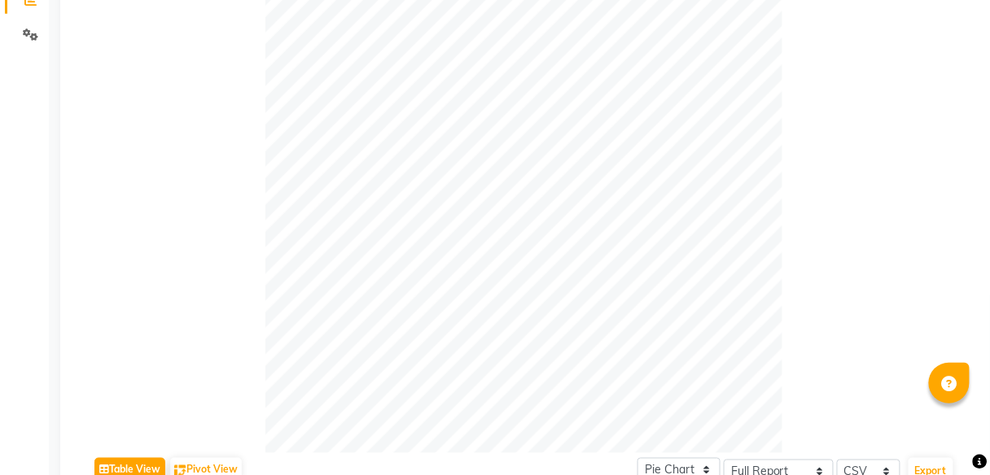
scroll to position [665, 0]
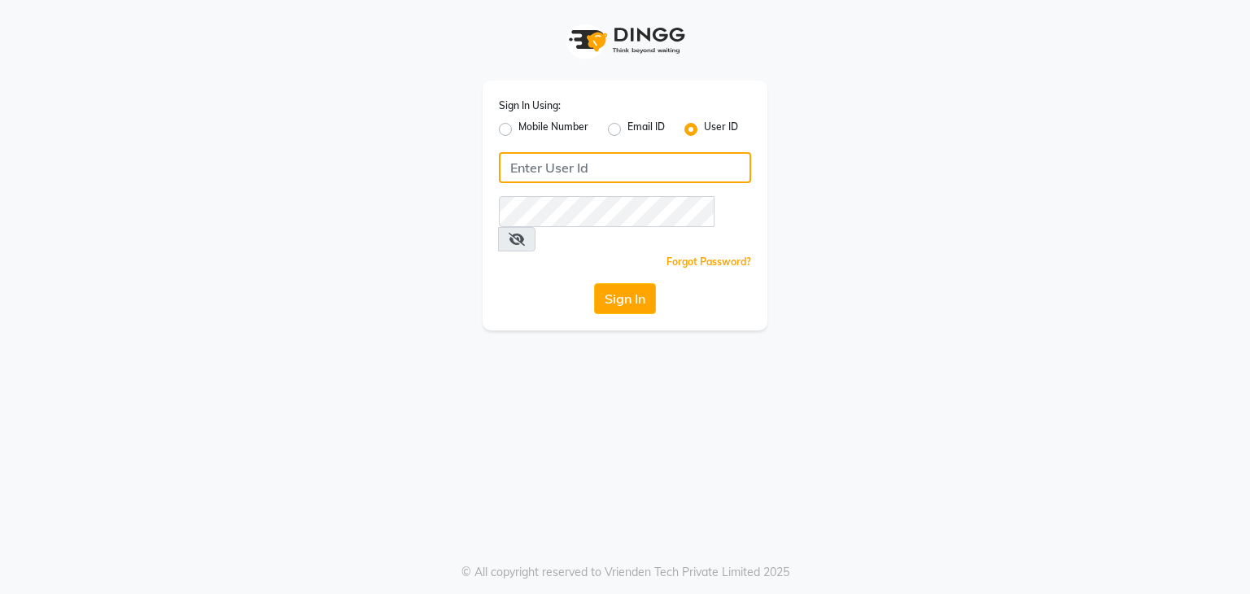
click at [623, 173] on input "Username" at bounding box center [625, 167] width 252 height 31
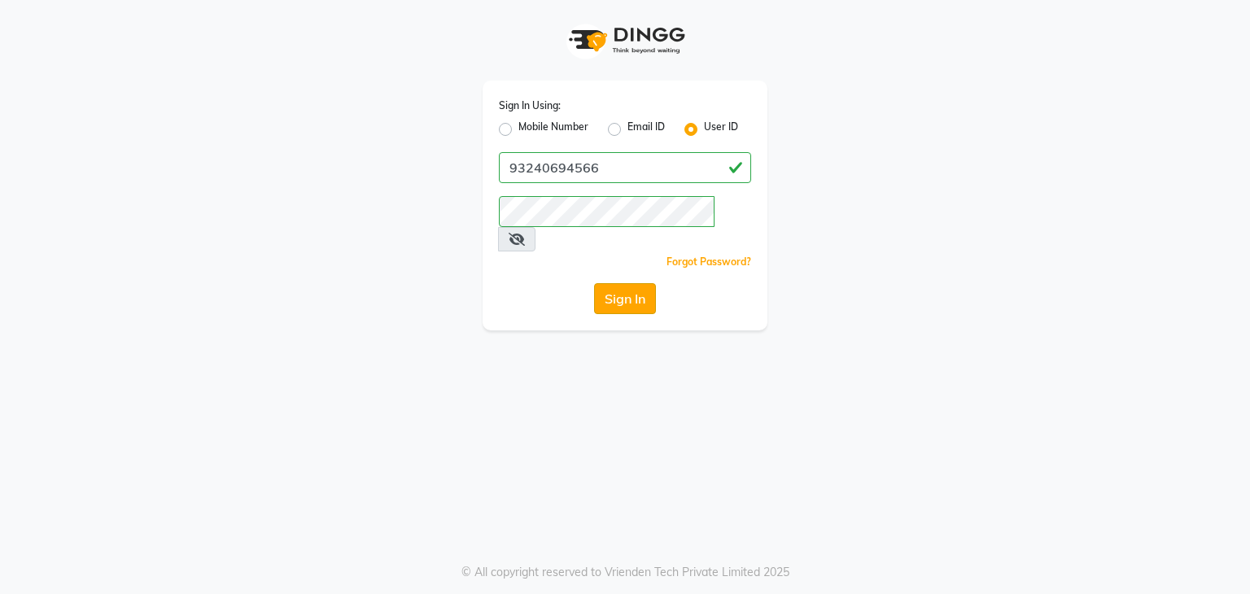
click at [629, 283] on button "Sign In" at bounding box center [625, 298] width 62 height 31
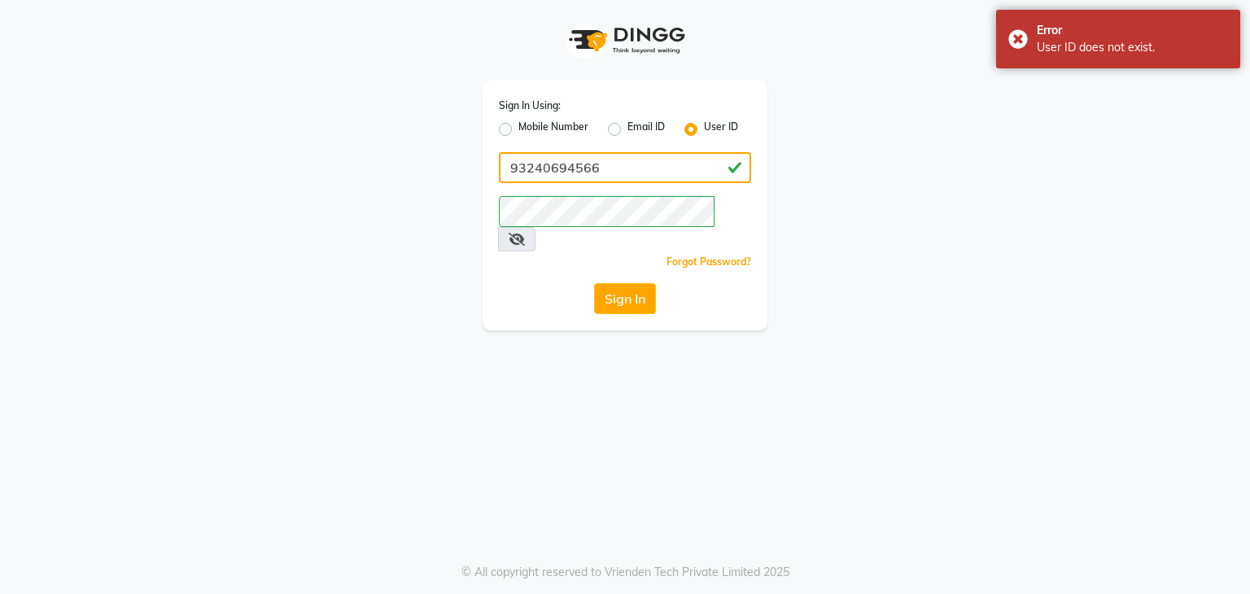
click at [567, 168] on input "93240694566" at bounding box center [625, 167] width 252 height 31
click at [573, 164] on input "93240694566" at bounding box center [625, 167] width 252 height 31
type input "9324069566"
click at [631, 283] on button "Sign In" at bounding box center [625, 298] width 62 height 31
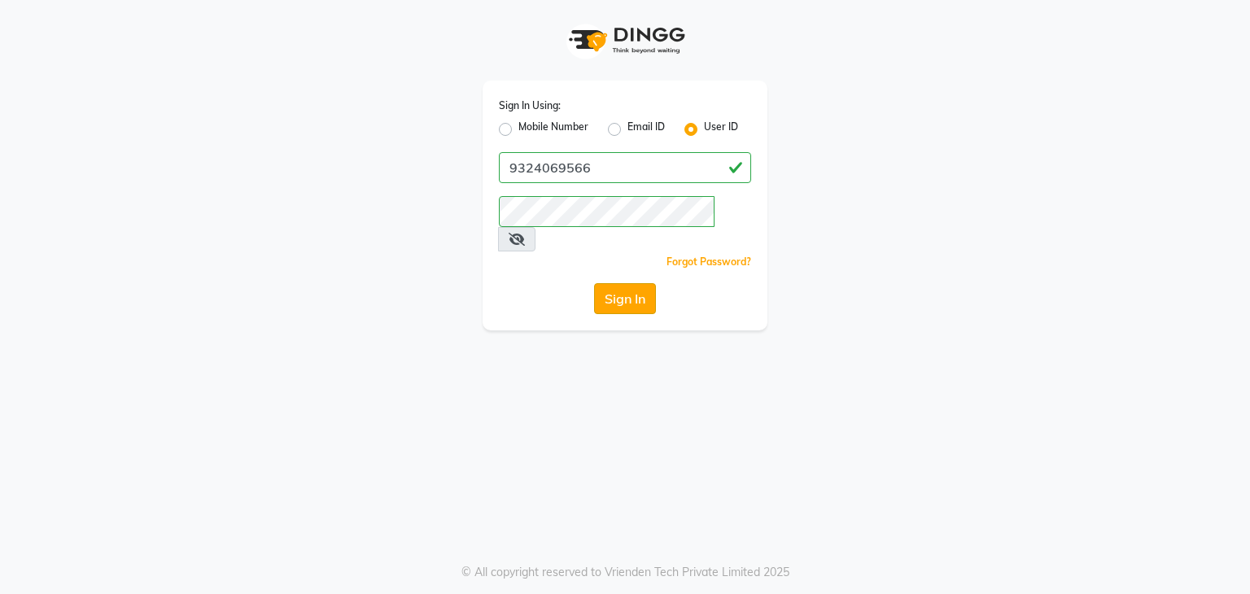
click at [639, 284] on button "Sign In" at bounding box center [625, 298] width 62 height 31
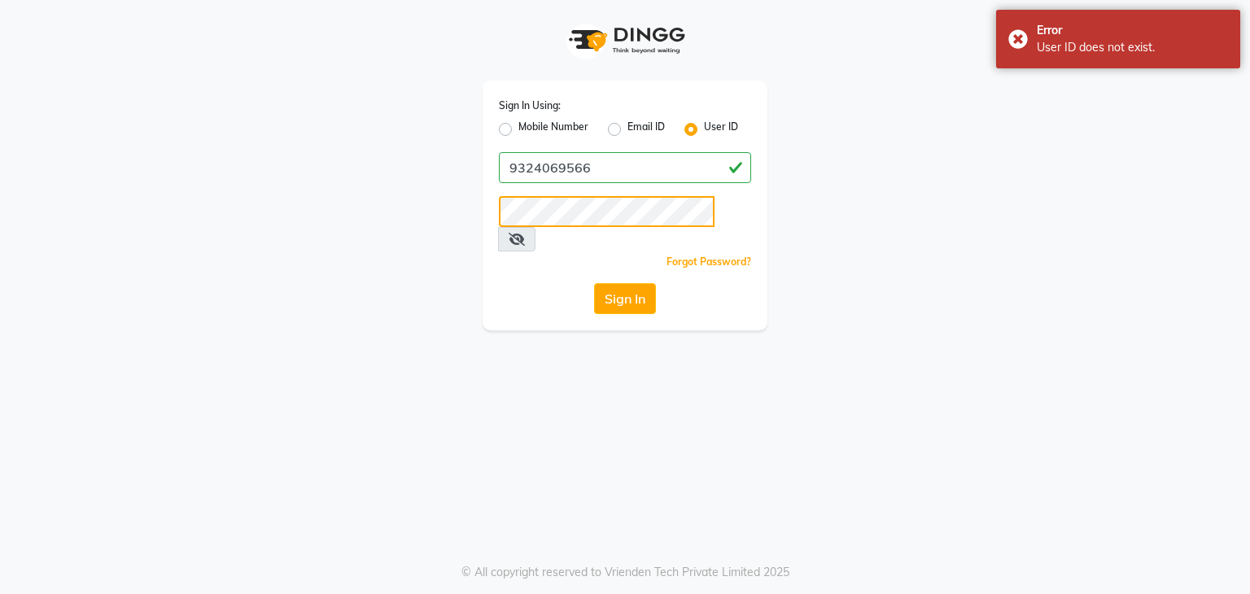
click at [449, 217] on div "Sign In Using: Mobile Number Email ID User ID 9324069566 Remember me Forgot Pas…" at bounding box center [625, 165] width 928 height 330
click at [594, 283] on button "Sign In" at bounding box center [625, 298] width 62 height 31
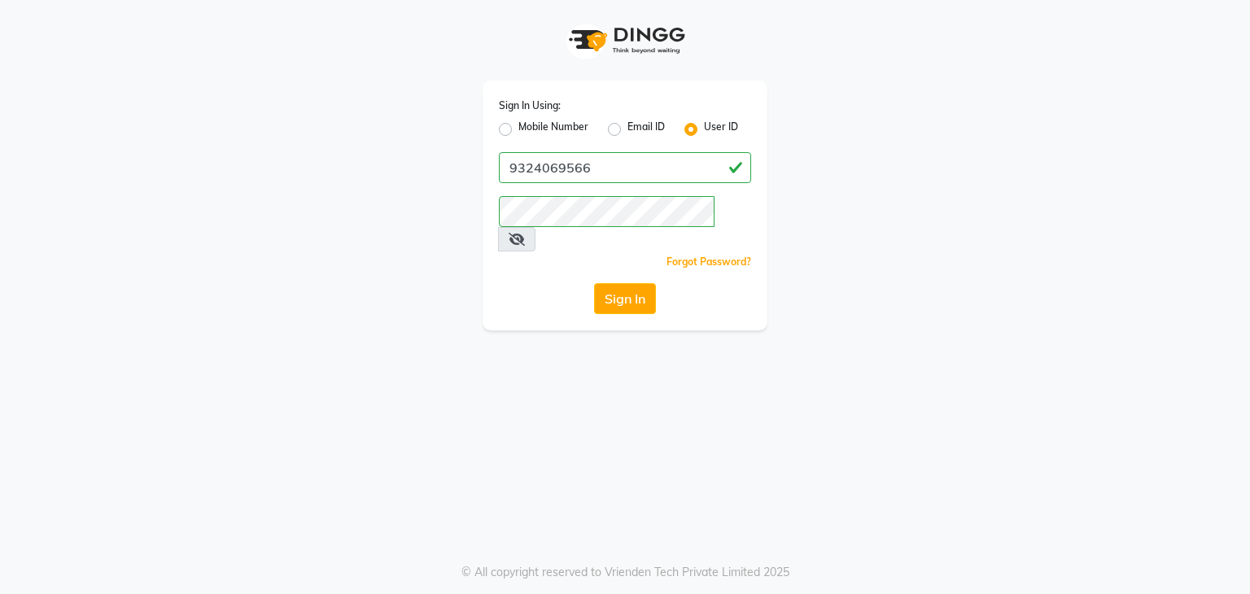
click at [512, 125] on div "Mobile Number" at bounding box center [544, 130] width 90 height 20
click at [518, 129] on label "Mobile Number" at bounding box center [553, 130] width 70 height 20
click at [518, 129] on input "Mobile Number" at bounding box center [523, 125] width 11 height 11
radio input "true"
radio input "false"
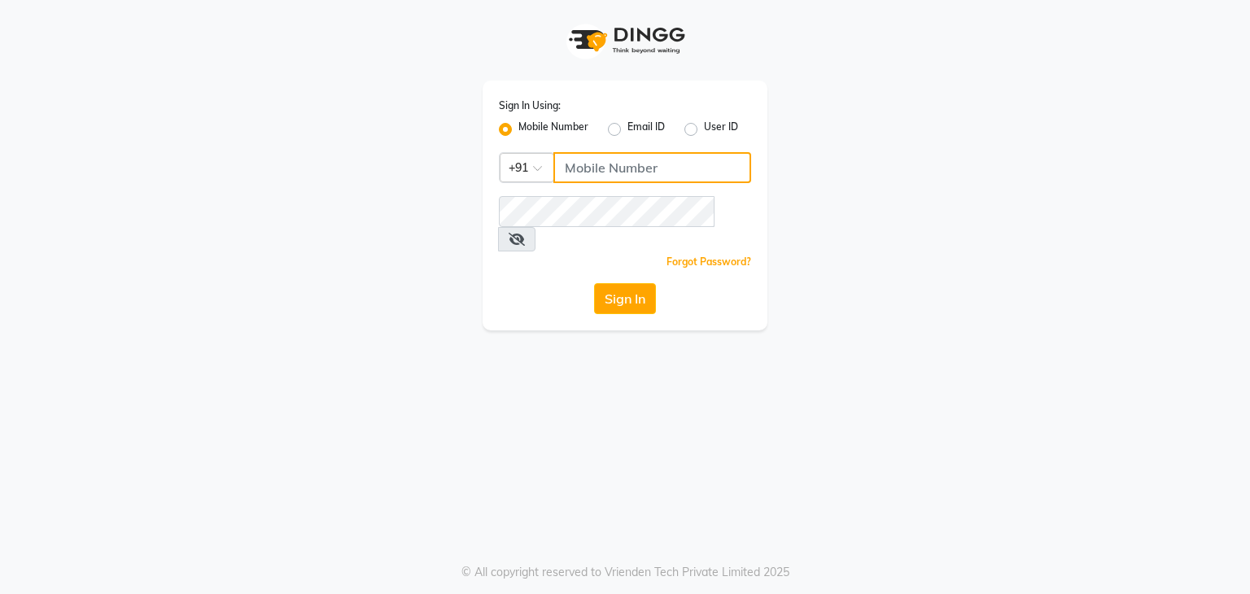
drag, startPoint x: 610, startPoint y: 158, endPoint x: 609, endPoint y: 167, distance: 9.1
click at [609, 167] on input "Username" at bounding box center [652, 167] width 198 height 31
type input "9324069566"
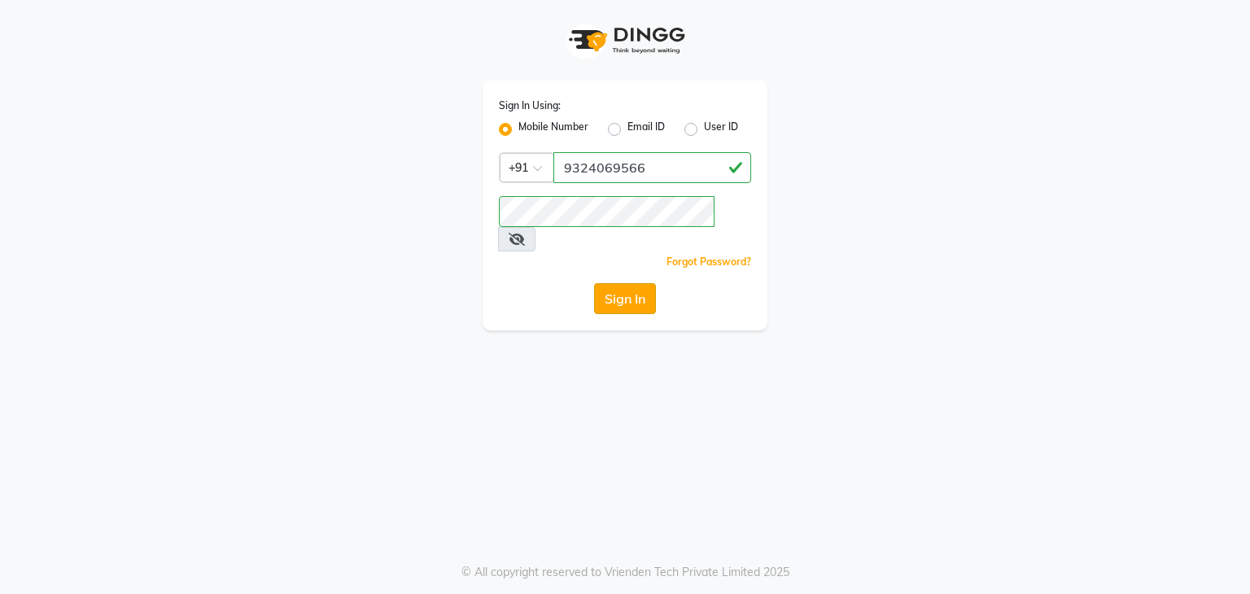
click at [627, 283] on button "Sign In" at bounding box center [625, 298] width 62 height 31
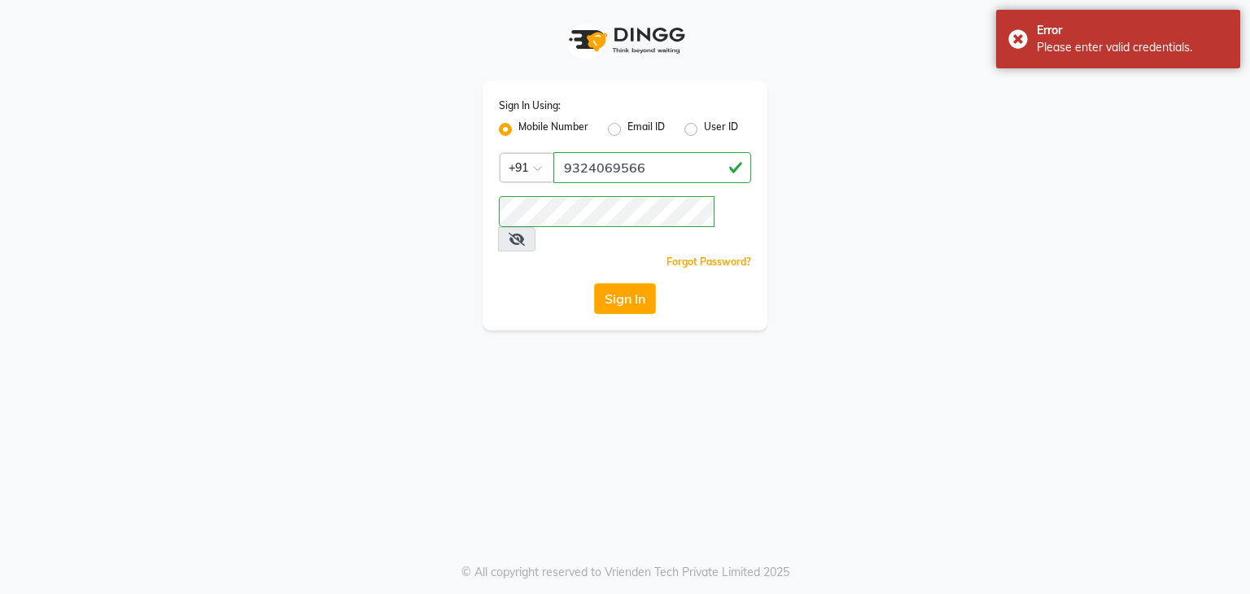
click at [525, 233] on icon at bounding box center [517, 239] width 16 height 13
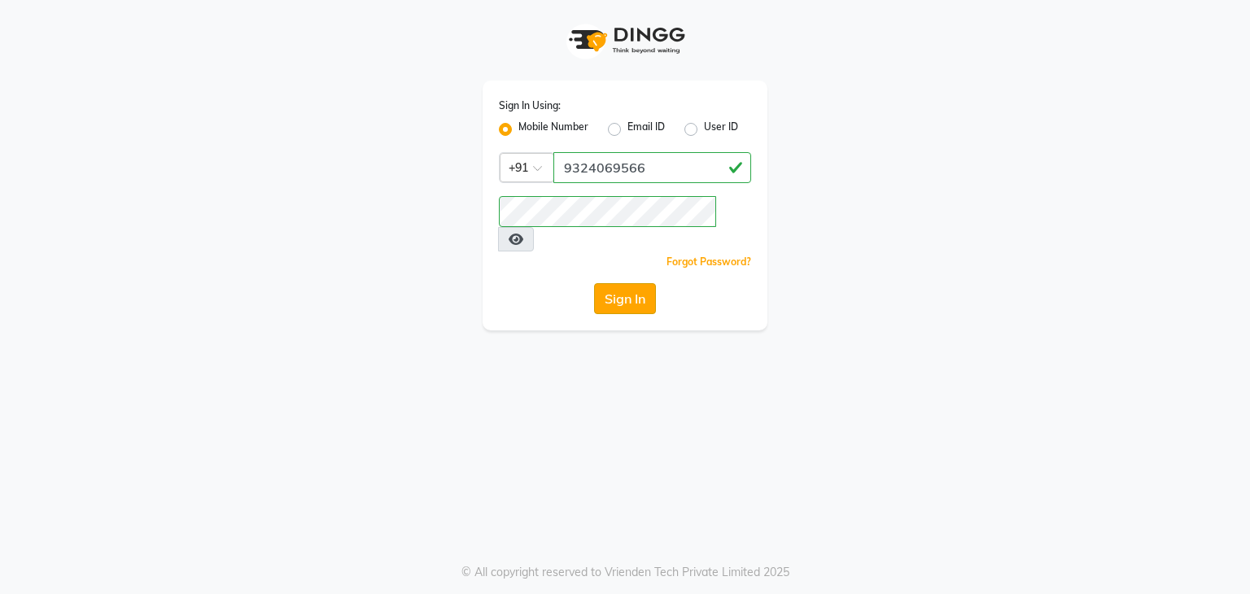
click at [626, 283] on button "Sign In" at bounding box center [625, 298] width 62 height 31
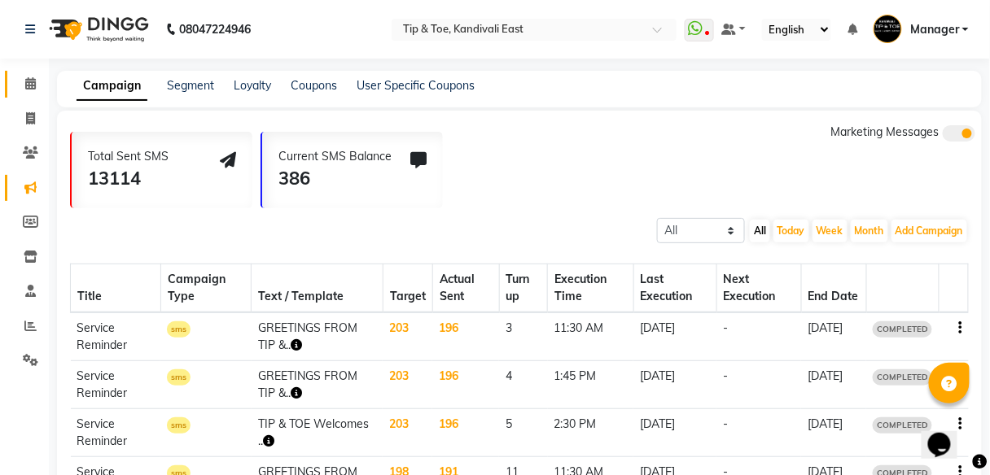
click at [32, 94] on link "Calendar" at bounding box center [24, 84] width 39 height 27
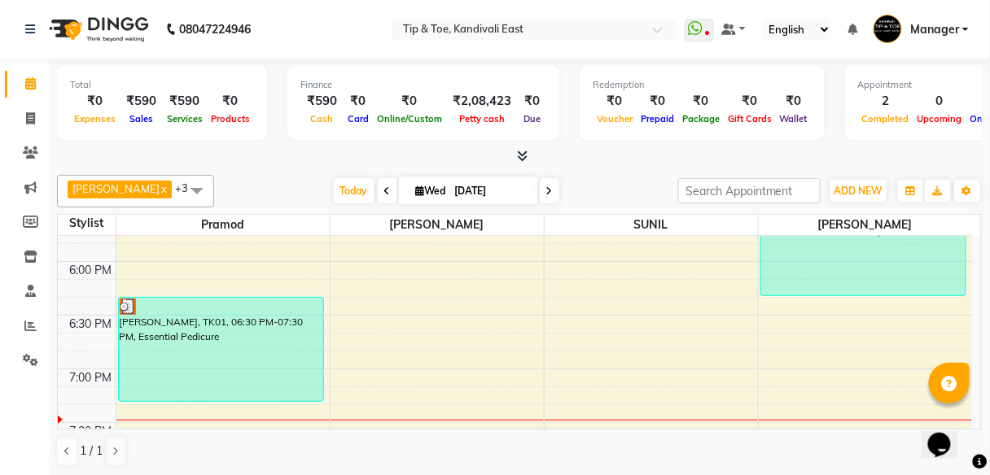
scroll to position [983, 0]
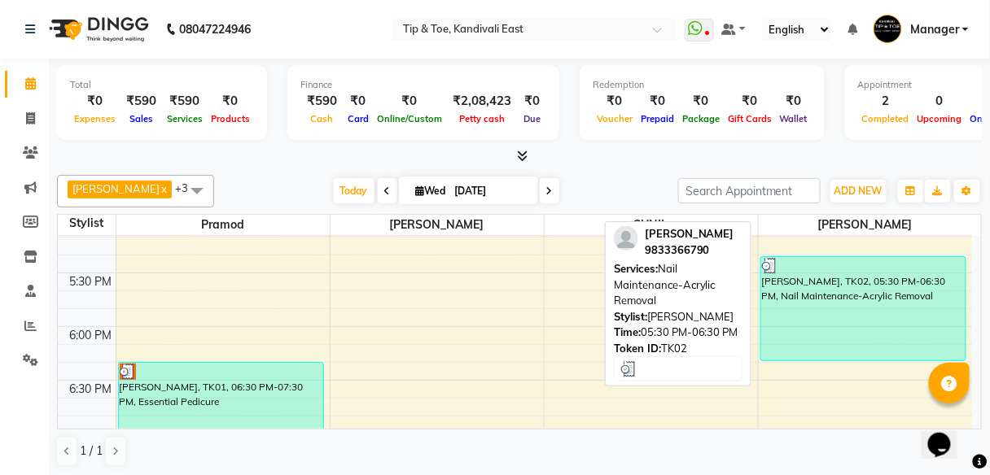
click at [824, 306] on div "[PERSON_NAME], TK02, 05:30 PM-06:30 PM, Nail Maintenance-Acrylic Removal" at bounding box center [863, 308] width 205 height 103
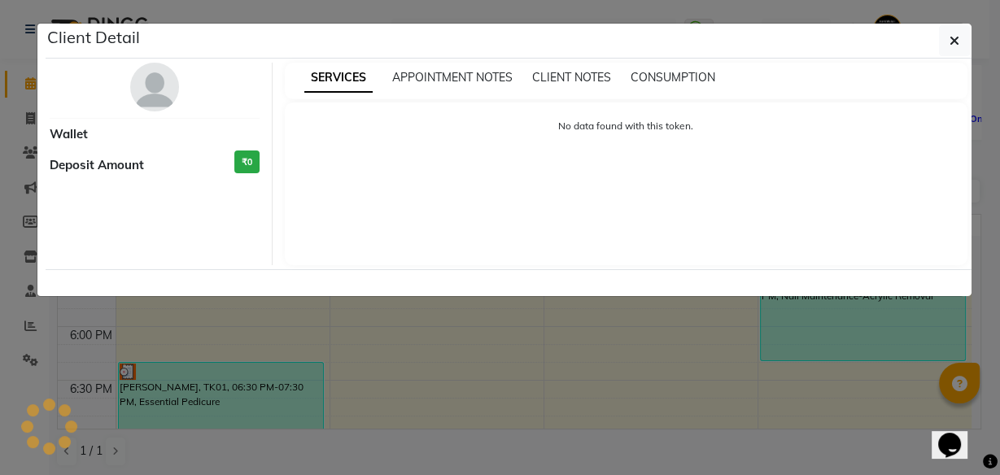
select select "3"
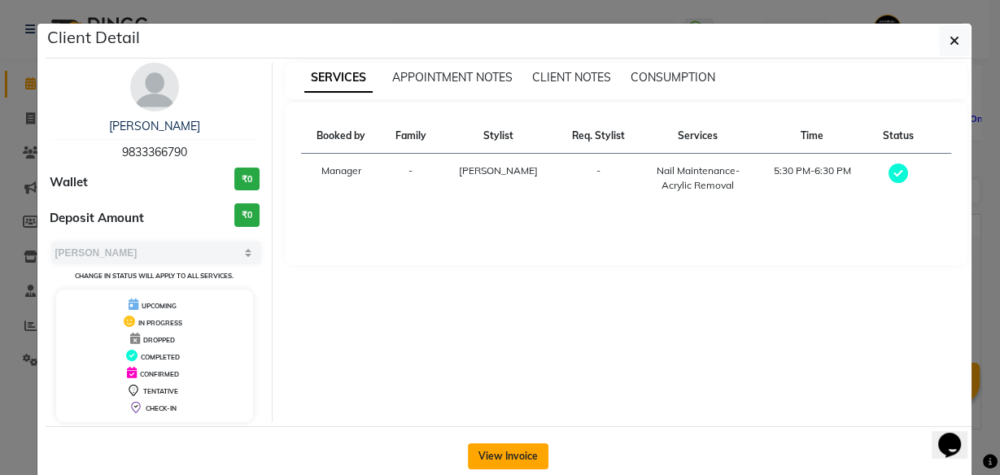
click at [517, 452] on button "View Invoice" at bounding box center [508, 457] width 81 height 26
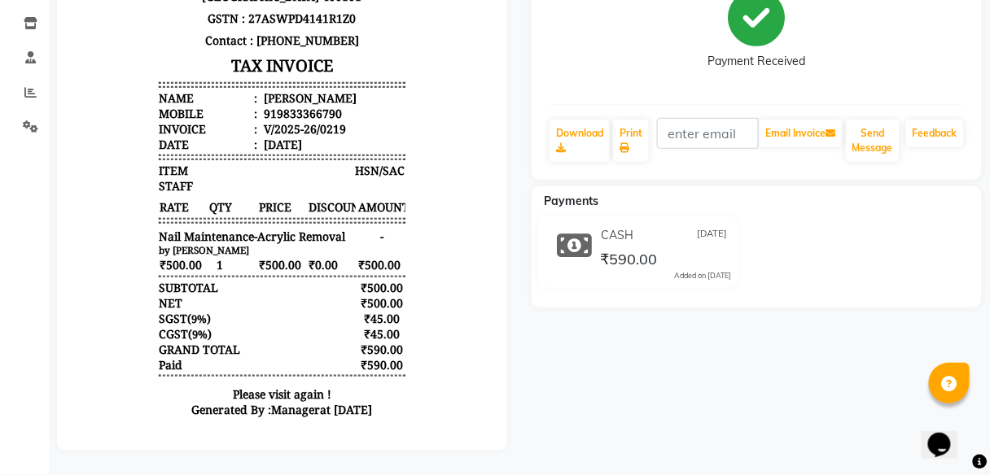
scroll to position [243, 0]
click at [647, 374] on div "PRATIKSHA SHARMA Prebook Payment Received Download Print Email Invoice Send Mes…" at bounding box center [756, 175] width 474 height 551
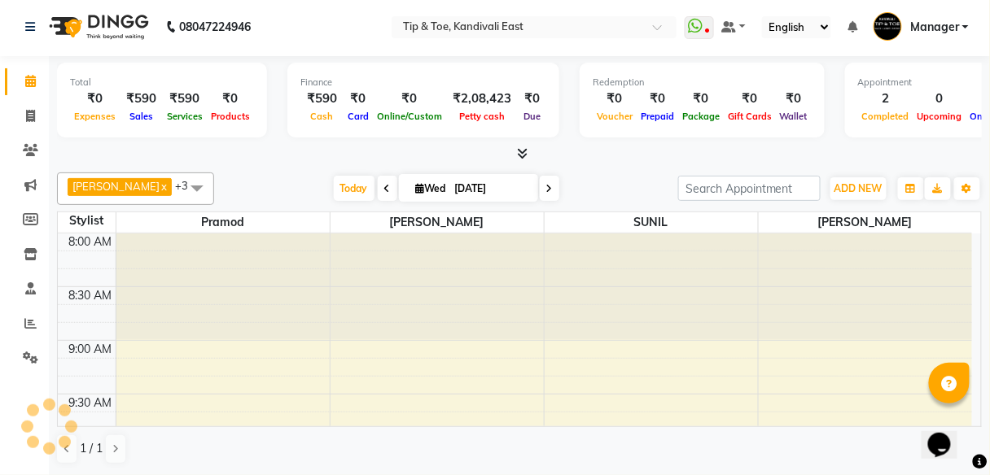
scroll to position [1148, 0]
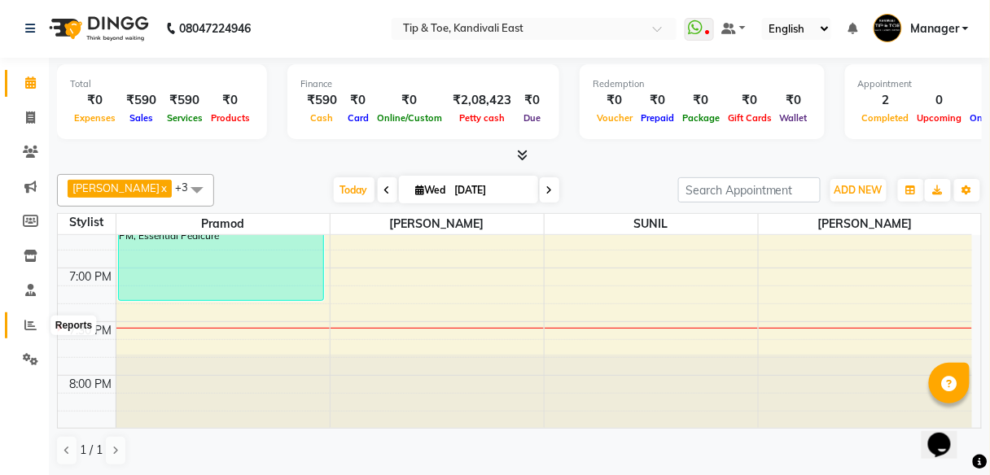
click at [28, 328] on icon at bounding box center [30, 325] width 12 height 12
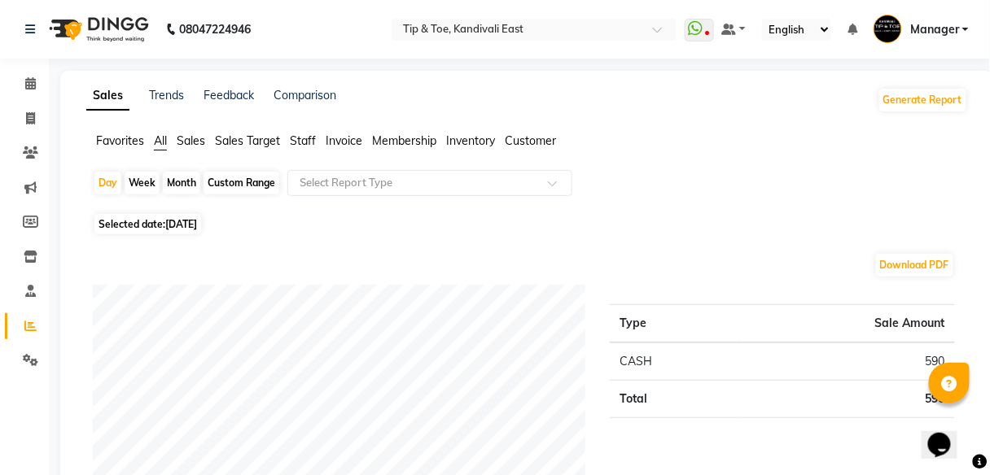
click at [309, 143] on span "Staff" at bounding box center [303, 140] width 26 height 15
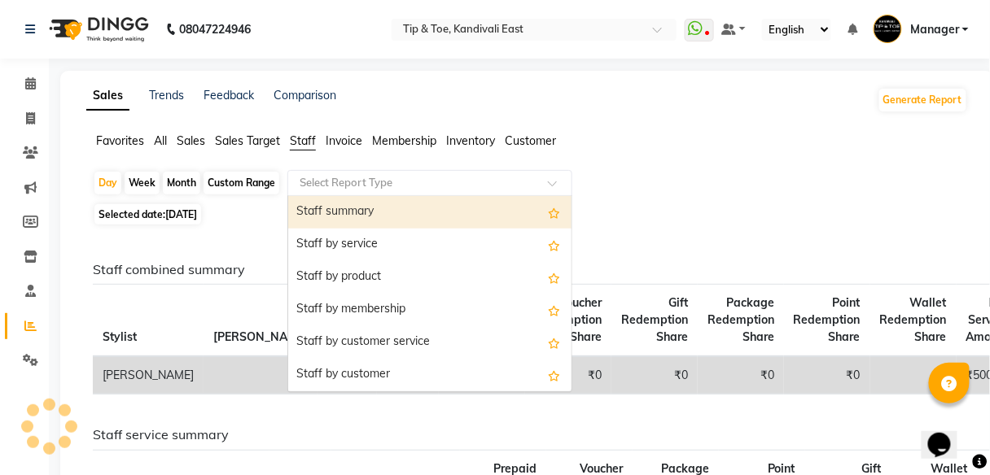
click at [393, 181] on input "text" at bounding box center [413, 183] width 234 height 16
click at [391, 212] on div "Staff summary" at bounding box center [429, 212] width 283 height 33
select select "full_report"
select select "csv"
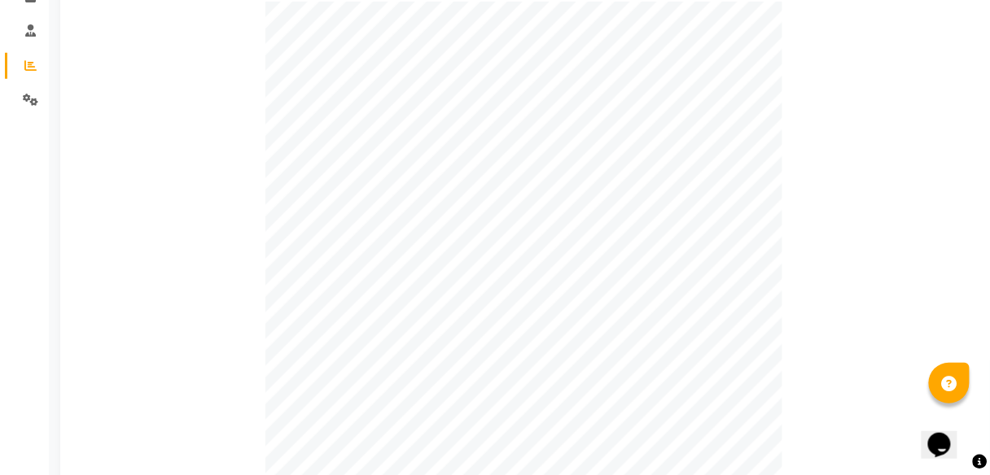
scroll to position [636, 0]
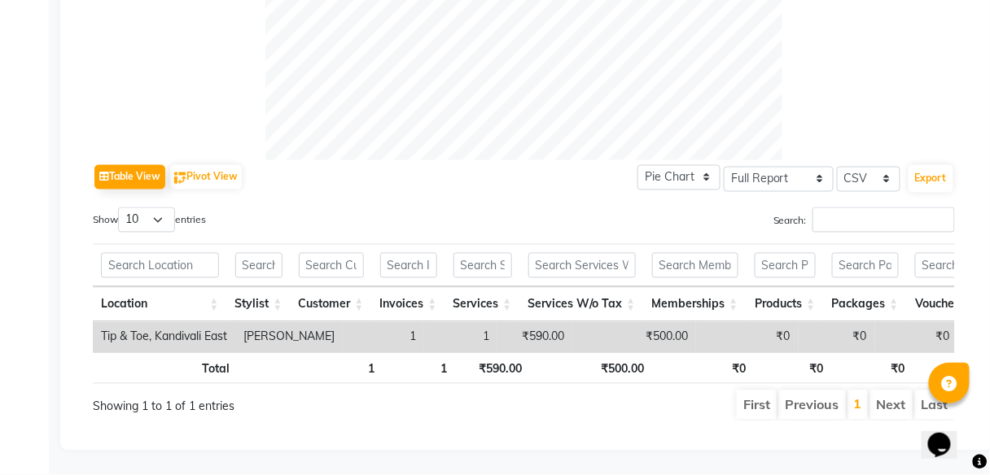
click at [337, 160] on div "Table View Pivot View Pie Chart Bar Chart Select Full Report Filtered Report Se…" at bounding box center [524, 177] width 862 height 34
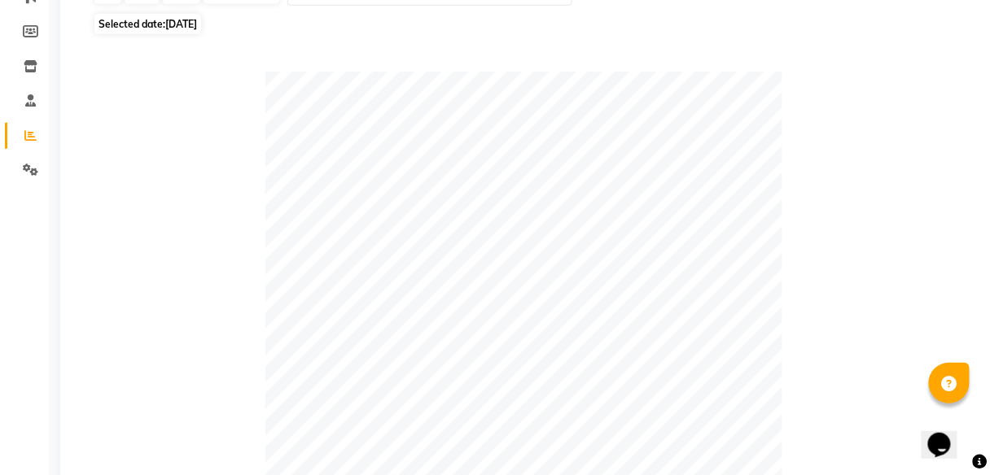
scroll to position [50, 0]
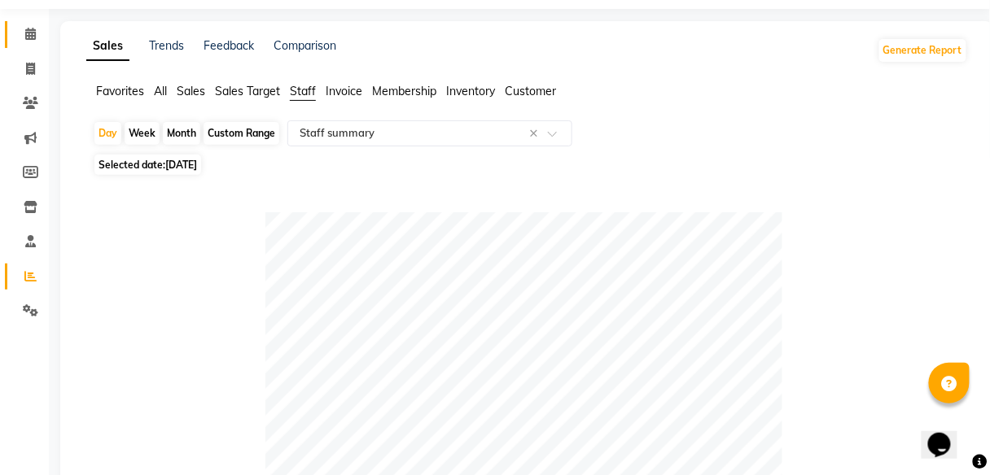
click at [26, 33] on icon at bounding box center [30, 34] width 11 height 12
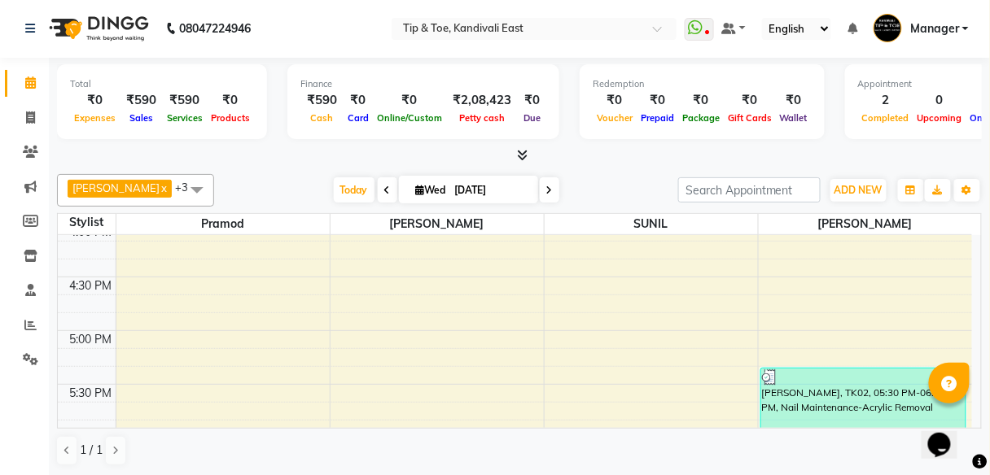
scroll to position [918, 0]
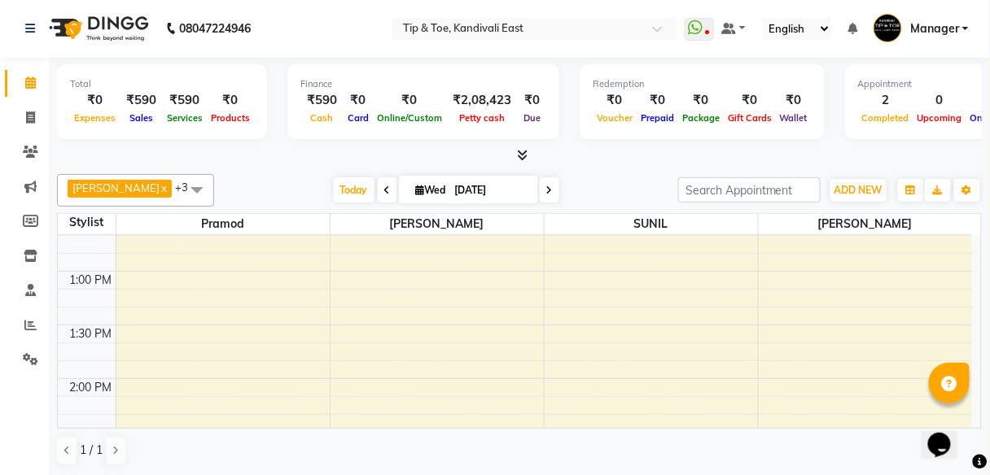
scroll to position [462, 0]
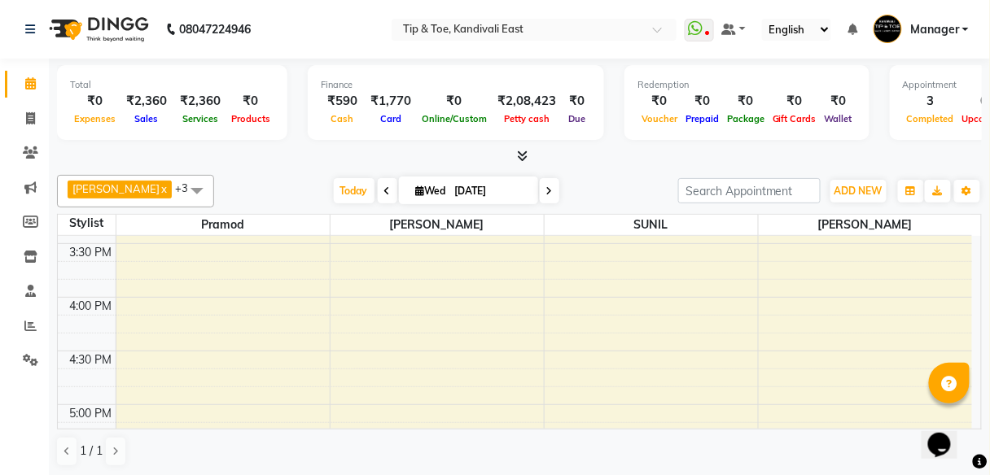
scroll to position [983, 0]
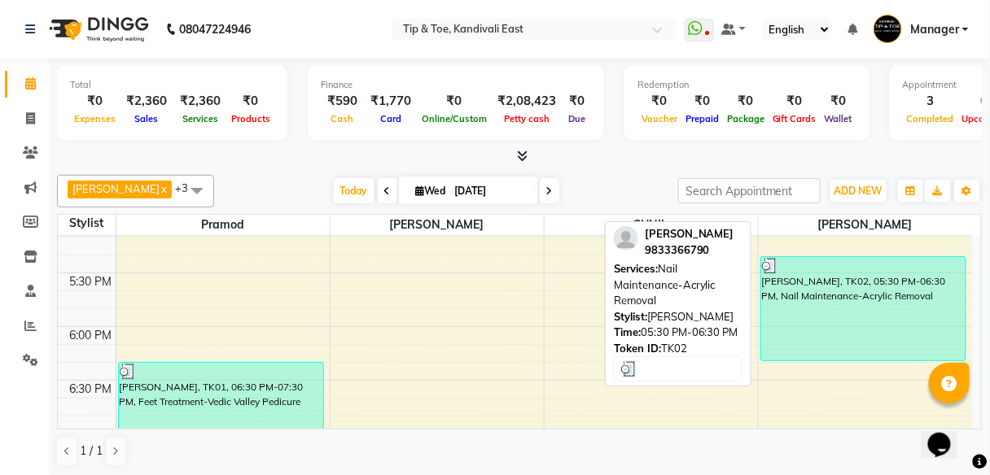
click at [832, 305] on div "[PERSON_NAME], TK02, 05:30 PM-06:30 PM, Nail Maintenance-Acrylic Removal" at bounding box center [863, 308] width 205 height 103
select select "3"
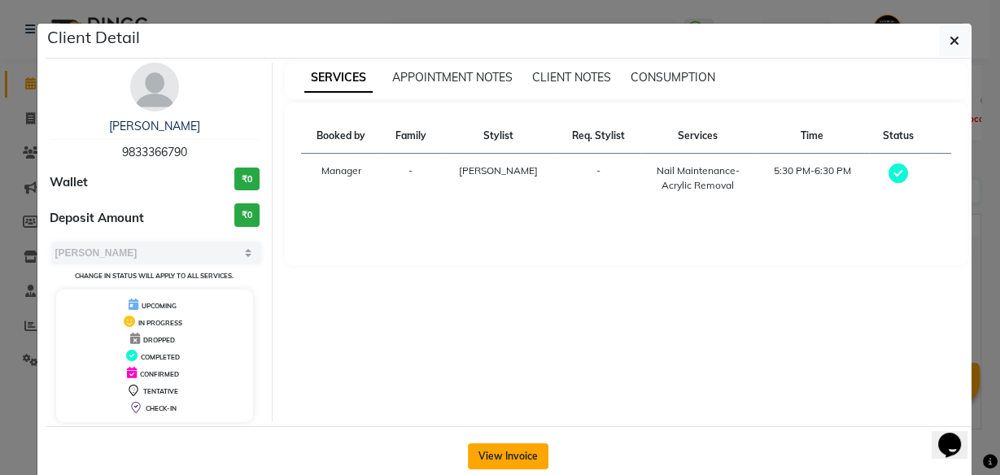
click at [503, 450] on button "View Invoice" at bounding box center [508, 457] width 81 height 26
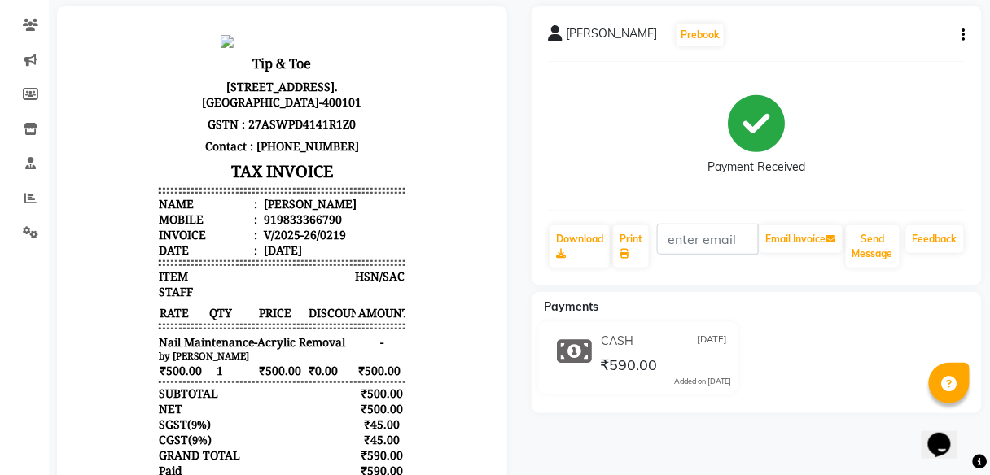
scroll to position [130, 0]
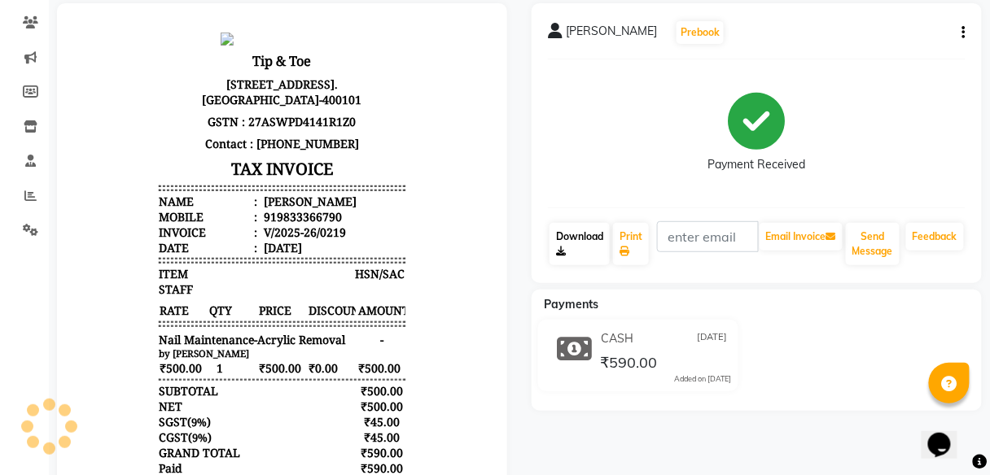
click at [579, 253] on link "Download" at bounding box center [579, 244] width 60 height 42
click at [575, 234] on link "Download" at bounding box center [579, 244] width 60 height 42
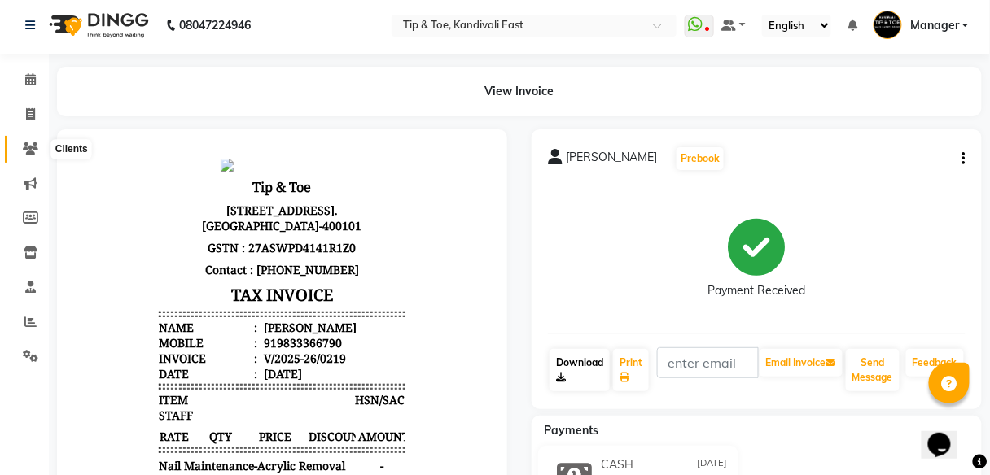
scroll to position [0, 0]
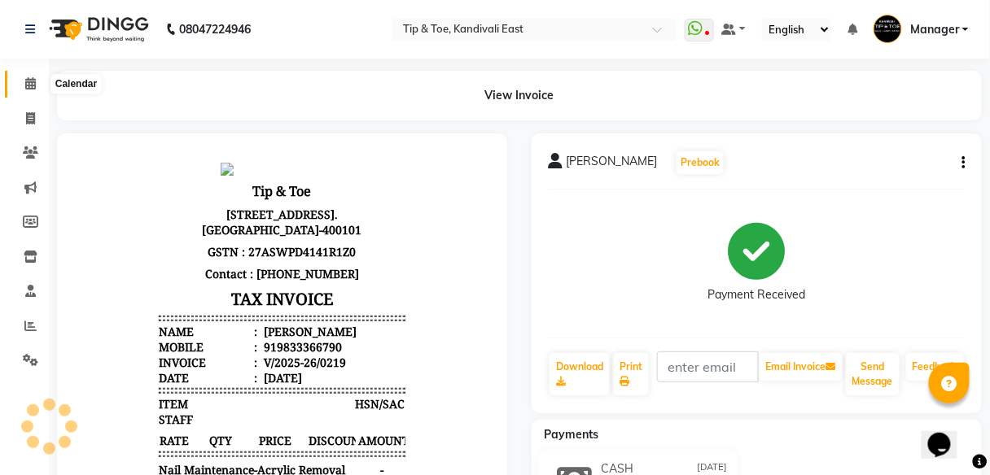
click at [26, 86] on icon at bounding box center [30, 83] width 11 height 12
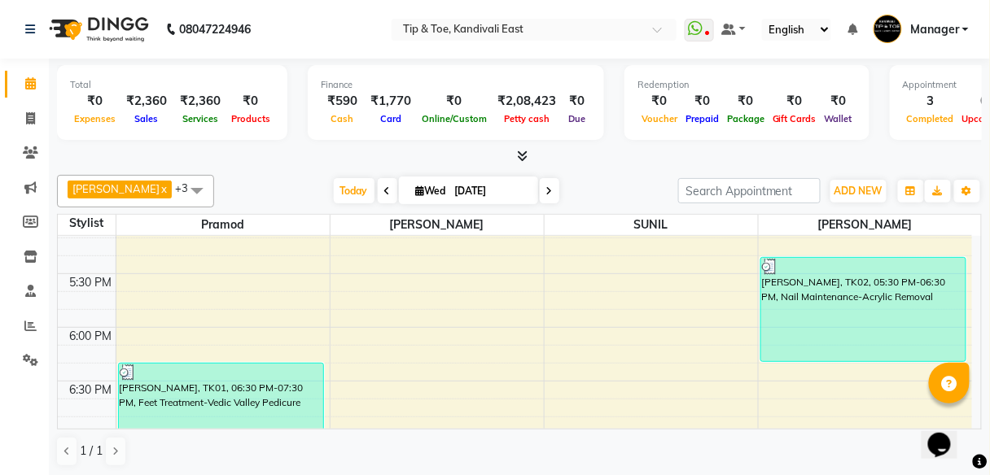
scroll to position [1018, 0]
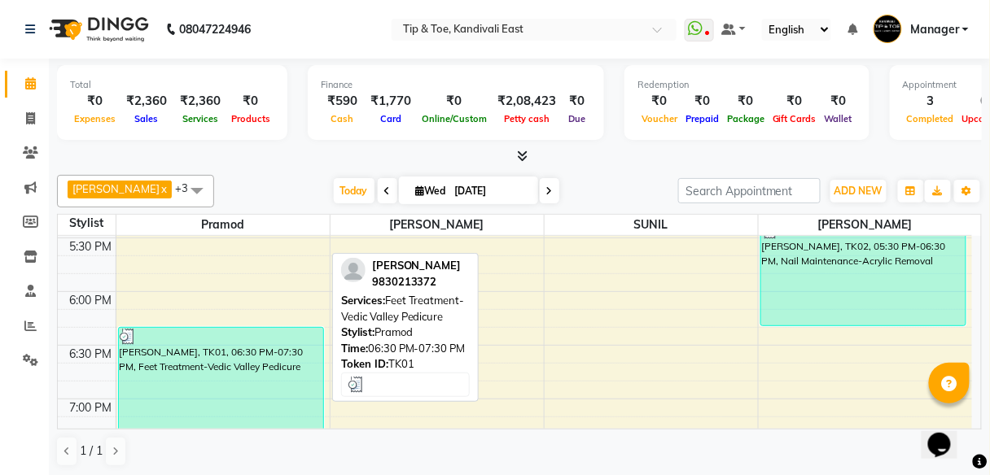
click at [272, 349] on div "[PERSON_NAME], TK01, 06:30 PM-07:30 PM, Feet Treatment-Vedic Valley Pedicure" at bounding box center [221, 379] width 204 height 103
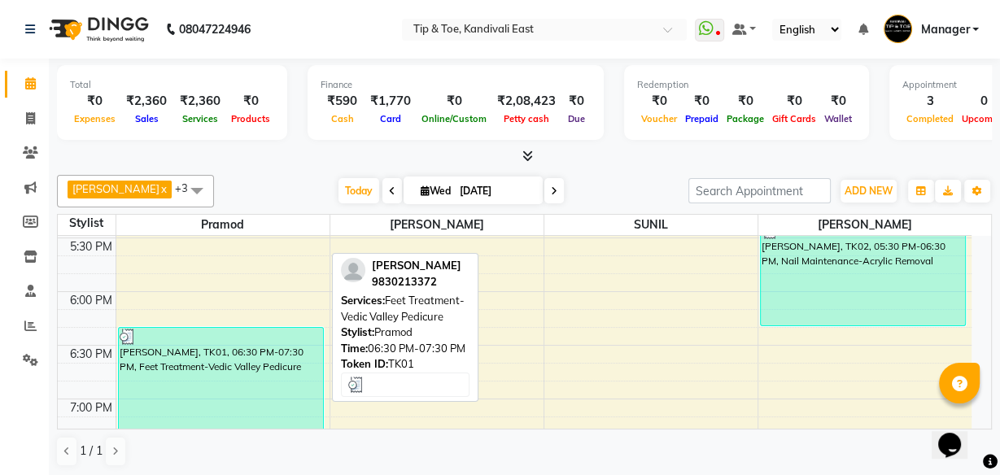
select select "3"
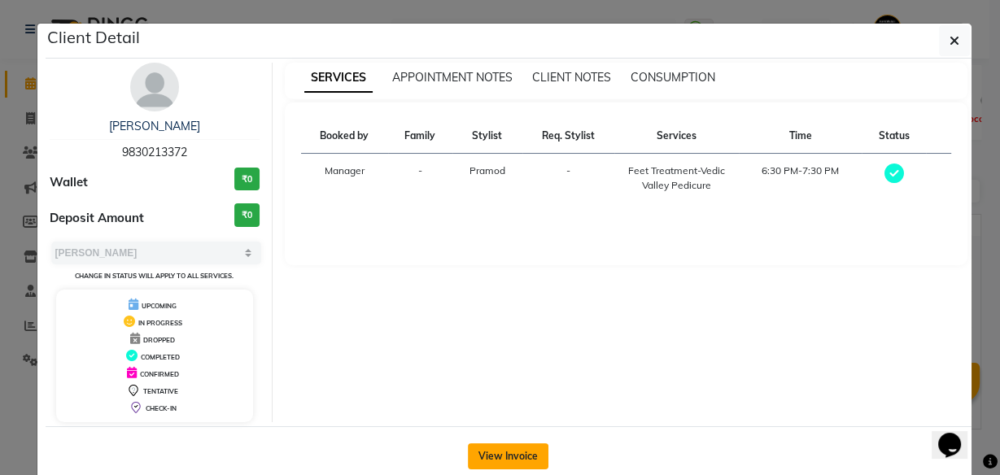
click at [500, 453] on button "View Invoice" at bounding box center [508, 457] width 81 height 26
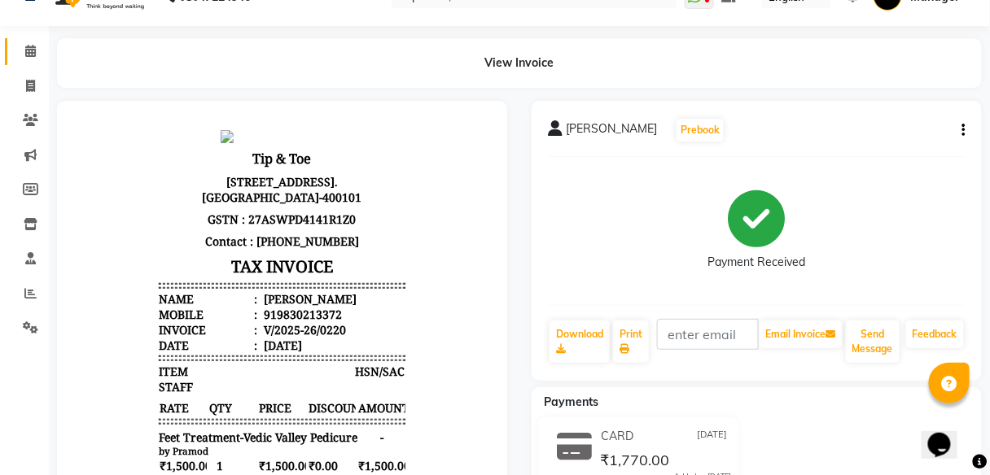
scroll to position [65, 0]
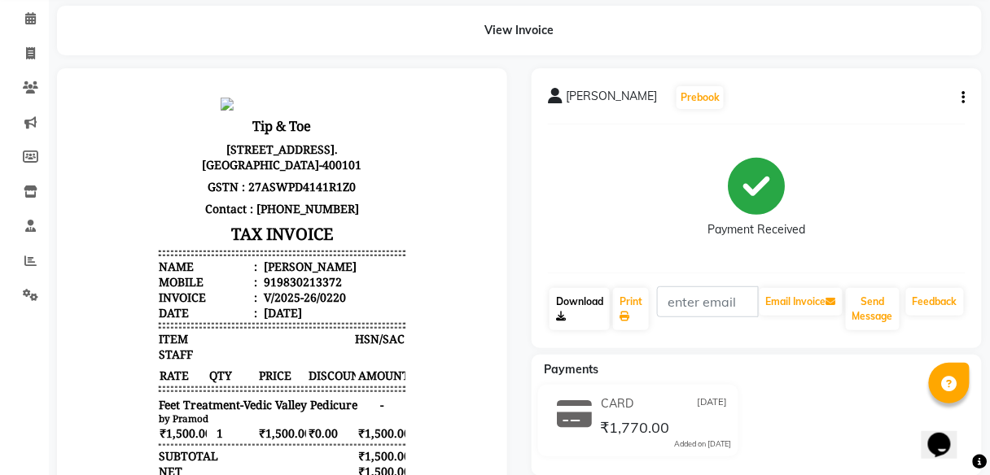
click at [586, 313] on link "Download" at bounding box center [579, 309] width 60 height 42
